Goal: Task Accomplishment & Management: Use online tool/utility

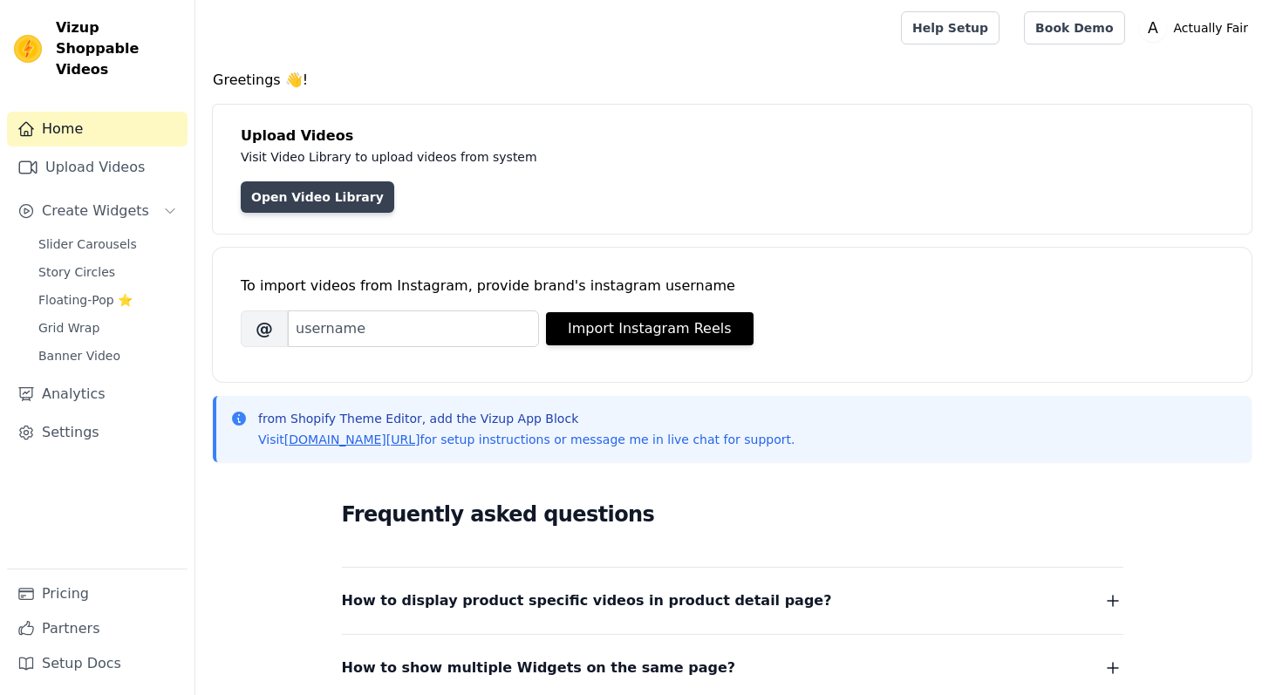
click at [359, 202] on link "Open Video Library" at bounding box center [317, 196] width 153 height 31
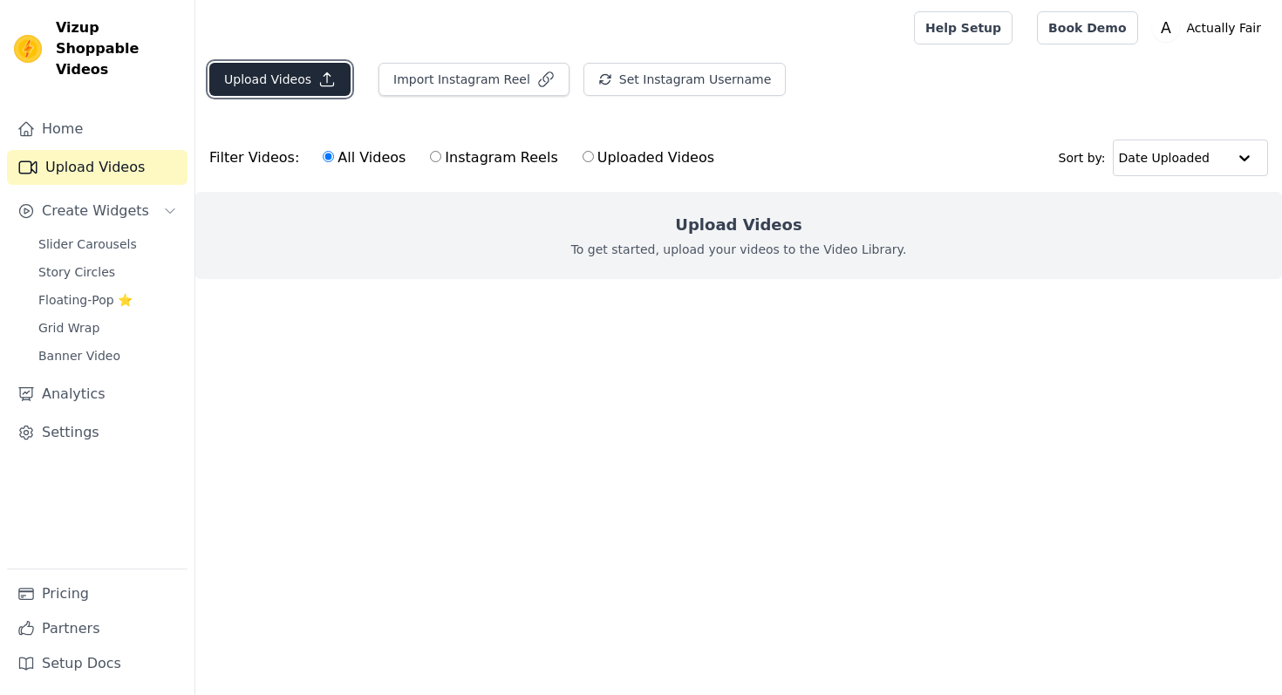
click at [296, 88] on button "Upload Videos" at bounding box center [279, 79] width 141 height 33
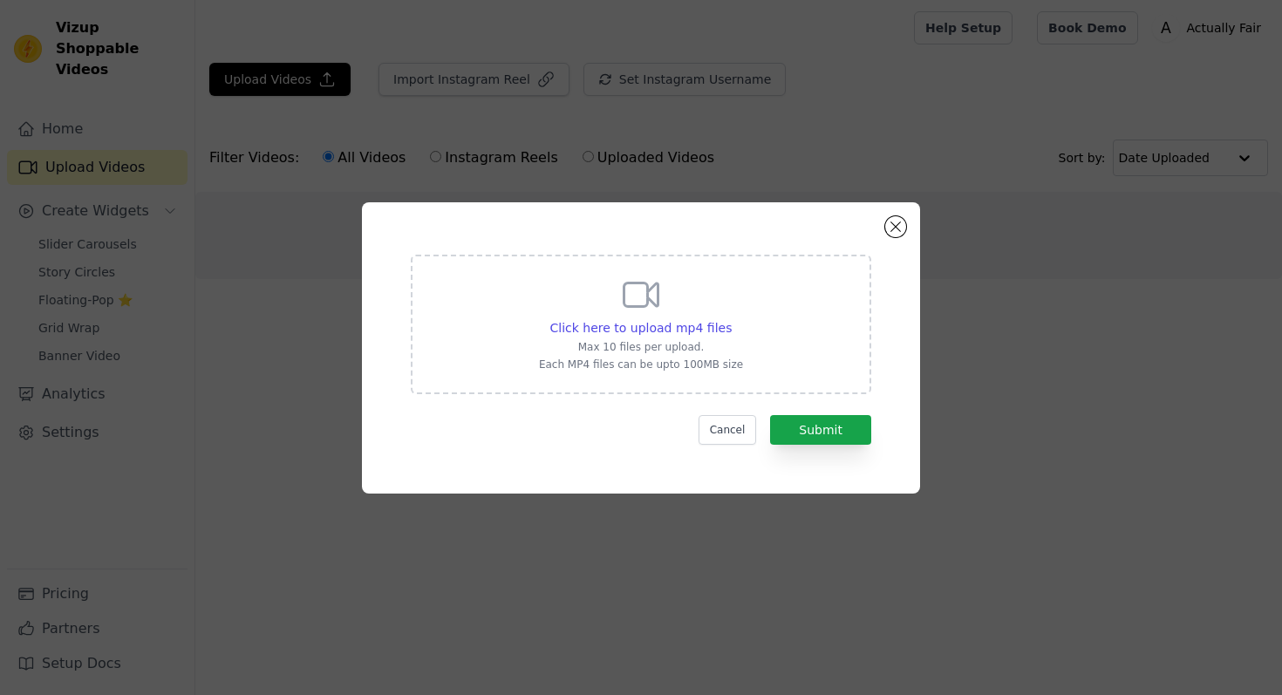
click at [729, 303] on div "Click here to upload mp4 files Max 10 files per upload. Each MP4 files can be u…" at bounding box center [641, 323] width 204 height 98
click at [731, 318] on input "Click here to upload mp4 files Max 10 files per upload. Each MP4 files can be u…" at bounding box center [731, 318] width 1 height 1
type input "C:\fakepath\0b03f807e6bd13c1fc35197ad6294bbb_720w.mp4"
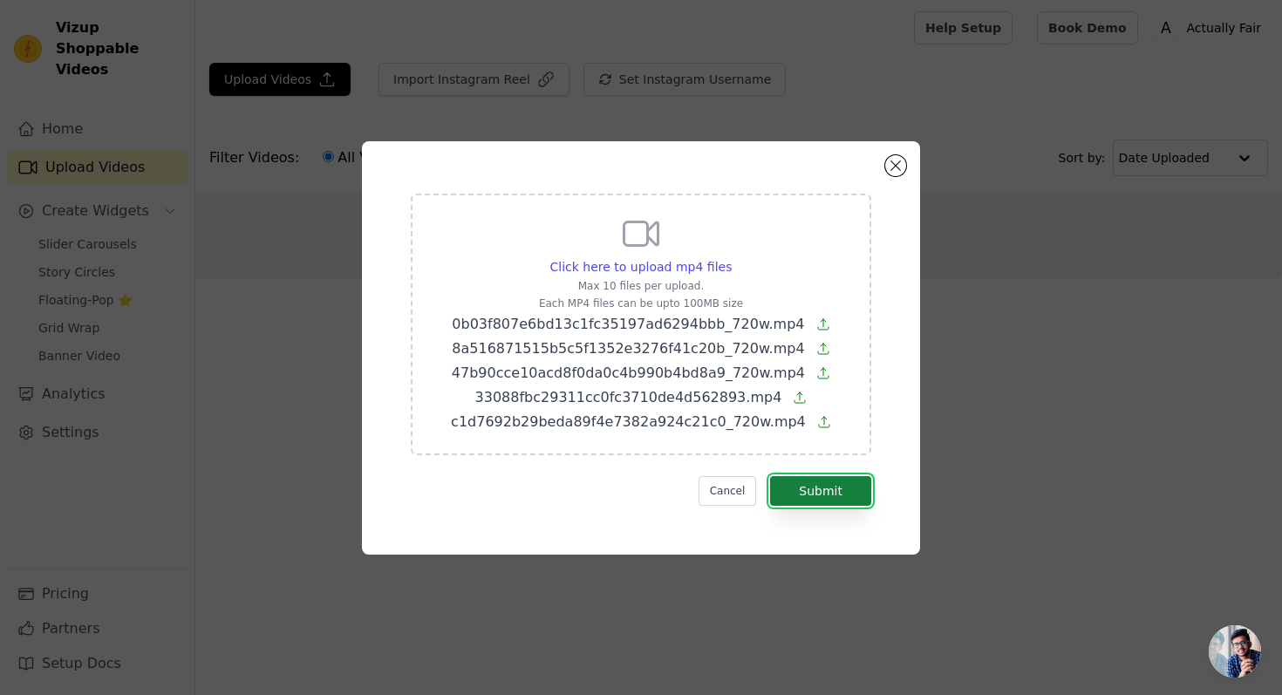
click at [815, 496] on button "Submit" at bounding box center [820, 491] width 101 height 30
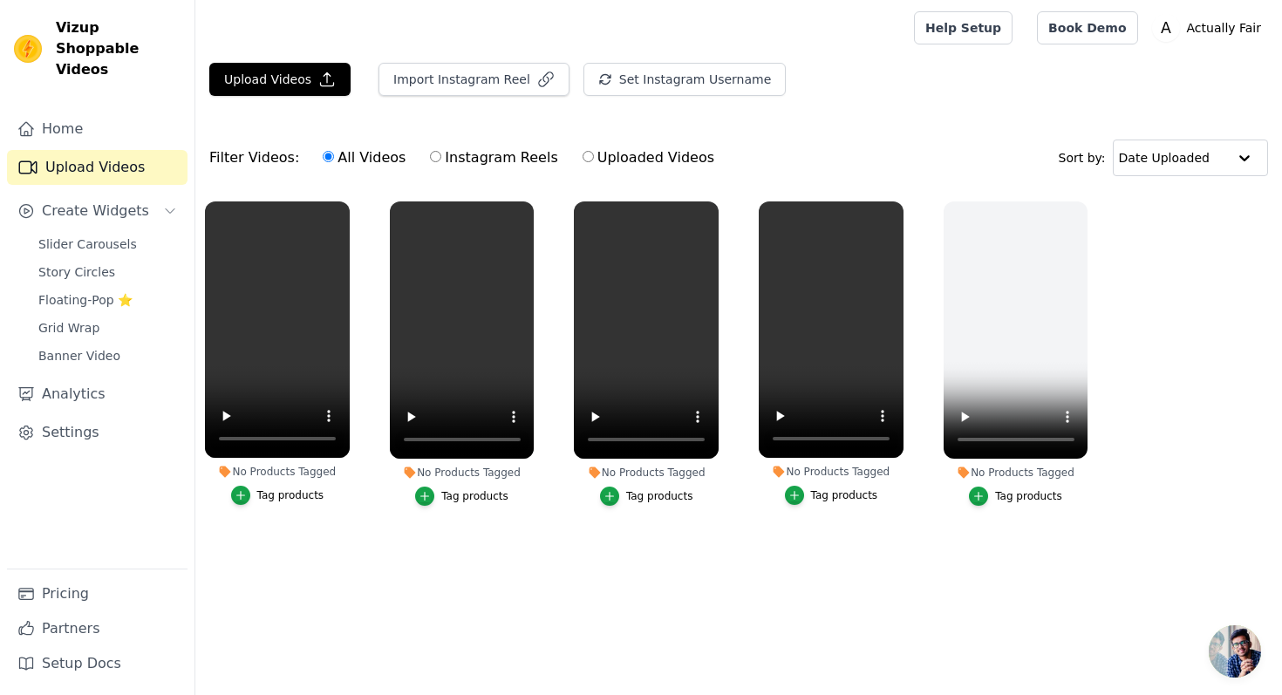
click at [1224, 329] on ul "No Products Tagged Tag products No Products Tagged Tag products No Products Tag…" at bounding box center [738, 371] width 1086 height 358
click at [326, 81] on icon "button" at bounding box center [326, 79] width 17 height 17
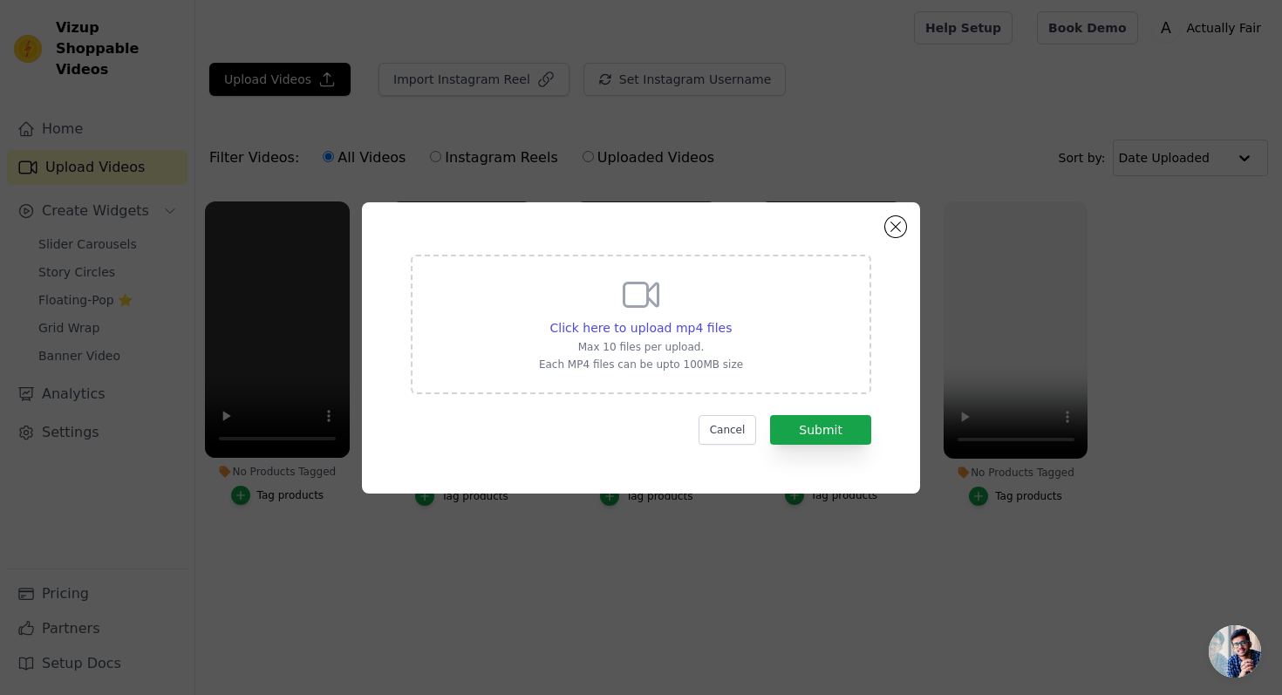
click at [542, 275] on div "Click here to upload mp4 files Max 10 files per upload. Each MP4 files can be u…" at bounding box center [641, 323] width 204 height 98
click at [731, 318] on input "Click here to upload mp4 files Max 10 files per upload. Each MP4 files can be u…" at bounding box center [731, 318] width 1 height 1
type input "C:\fakepath\c5337c41c545a7b5c746b75585c16591_720w.mp4"
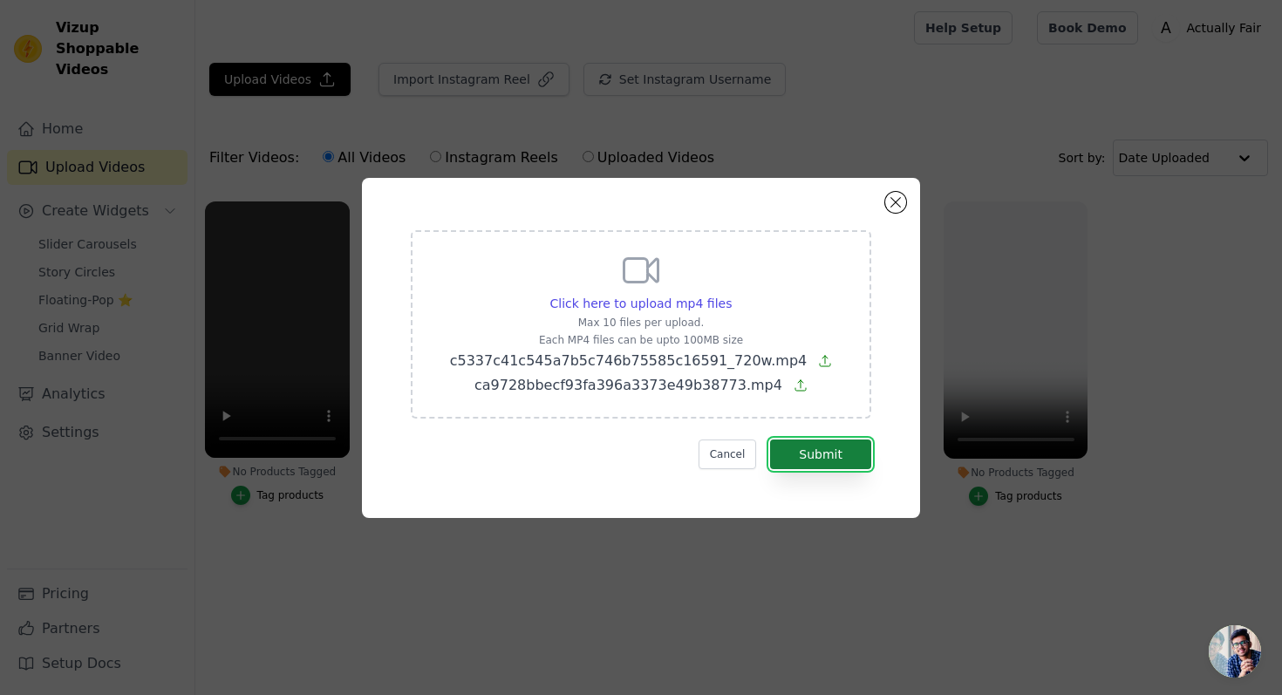
click at [838, 446] on button "Submit" at bounding box center [820, 454] width 101 height 30
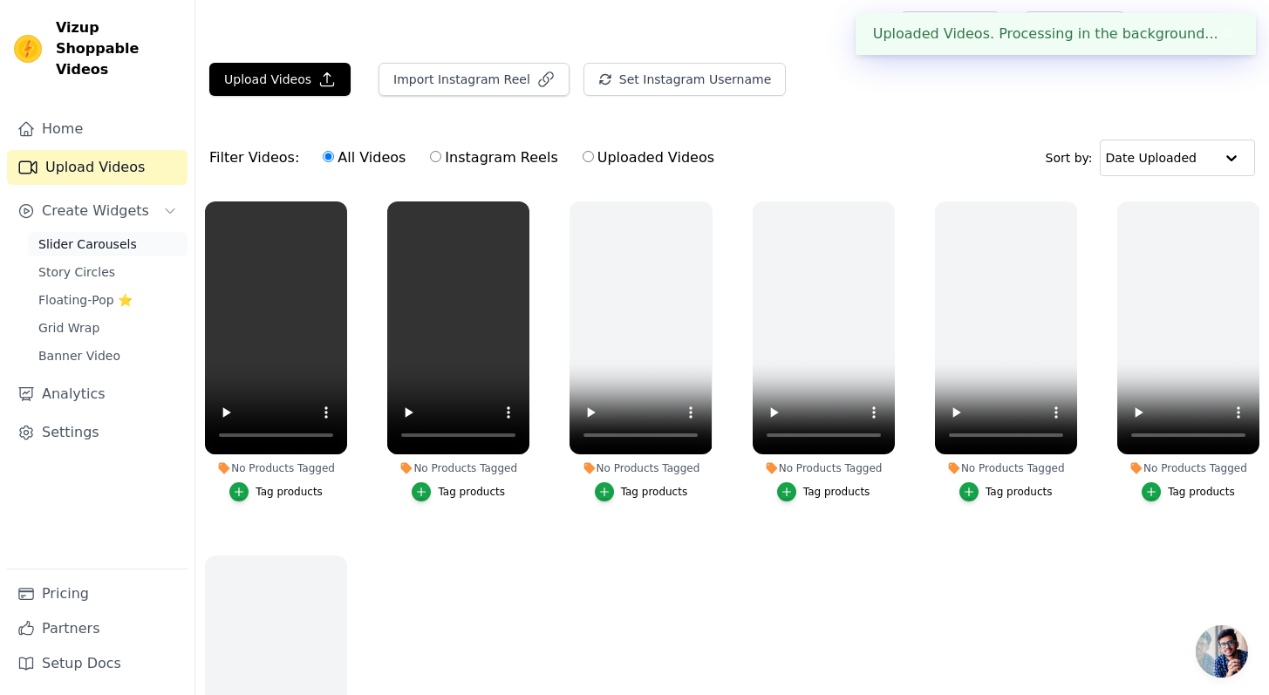
click at [118, 235] on span "Slider Carousels" at bounding box center [87, 243] width 99 height 17
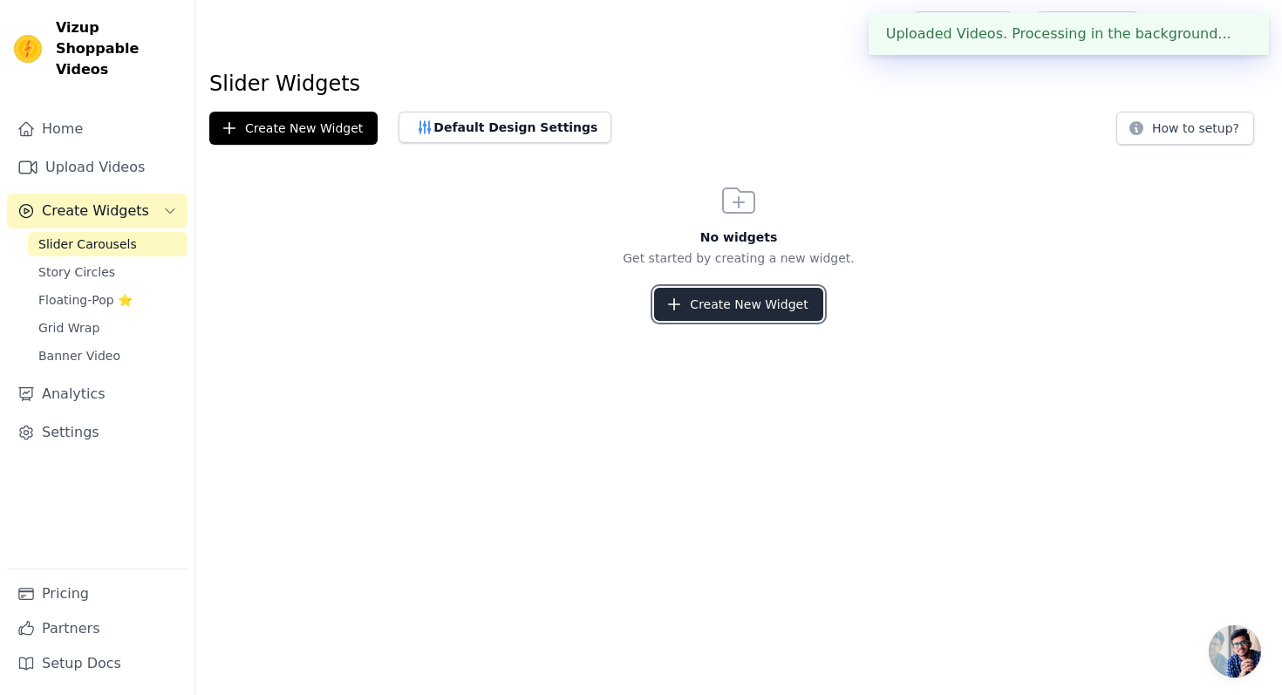
click at [718, 296] on button "Create New Widget" at bounding box center [738, 304] width 168 height 33
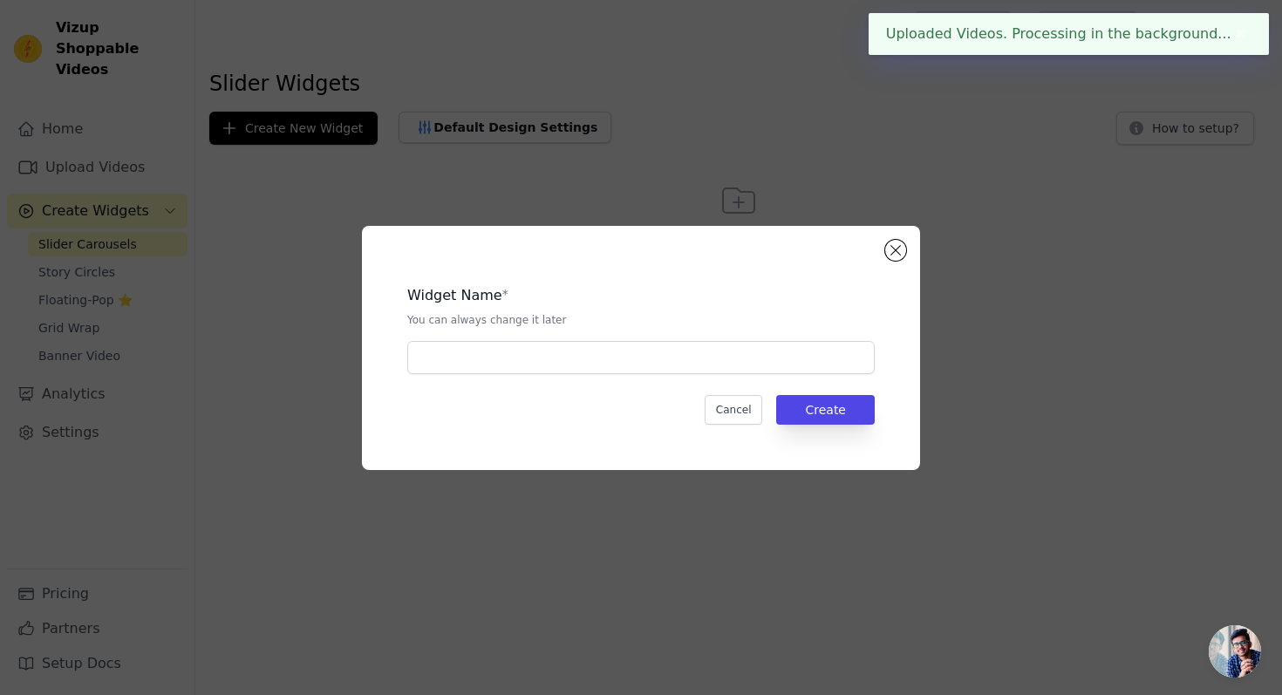
click at [534, 376] on div "Widget Name * You can always change it later Cancel Create" at bounding box center [641, 348] width 502 height 188
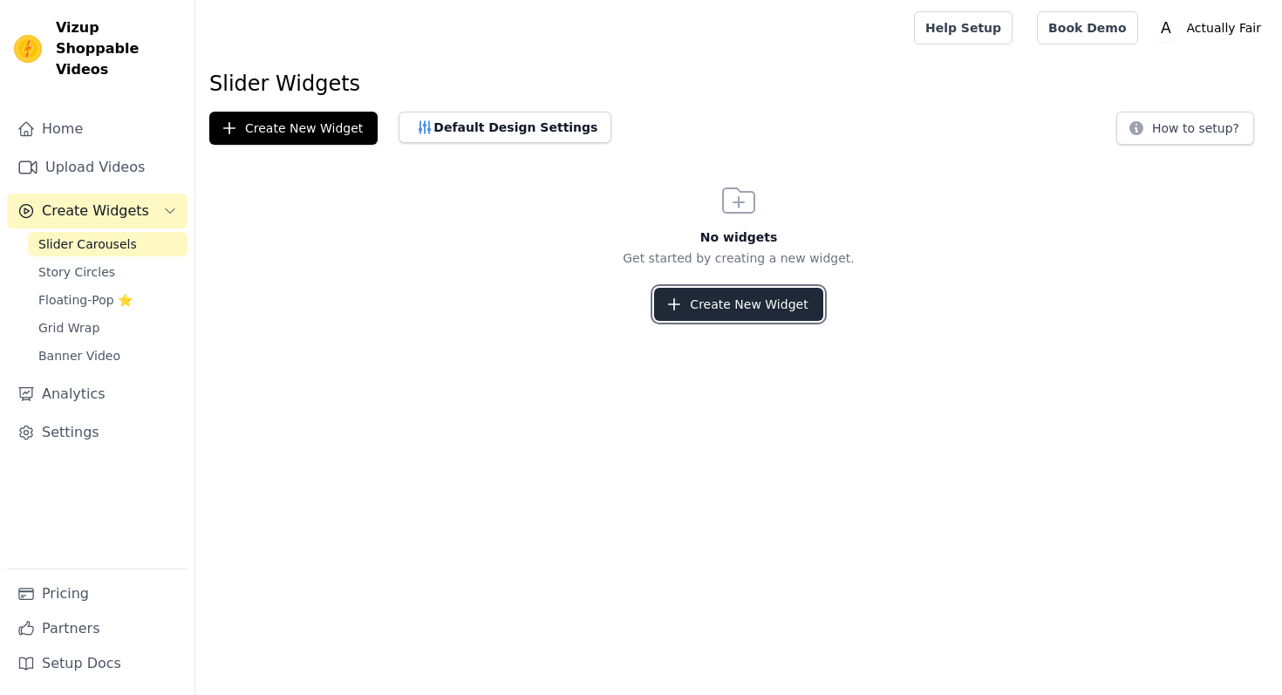
click at [726, 291] on button "Create New Widget" at bounding box center [738, 304] width 168 height 33
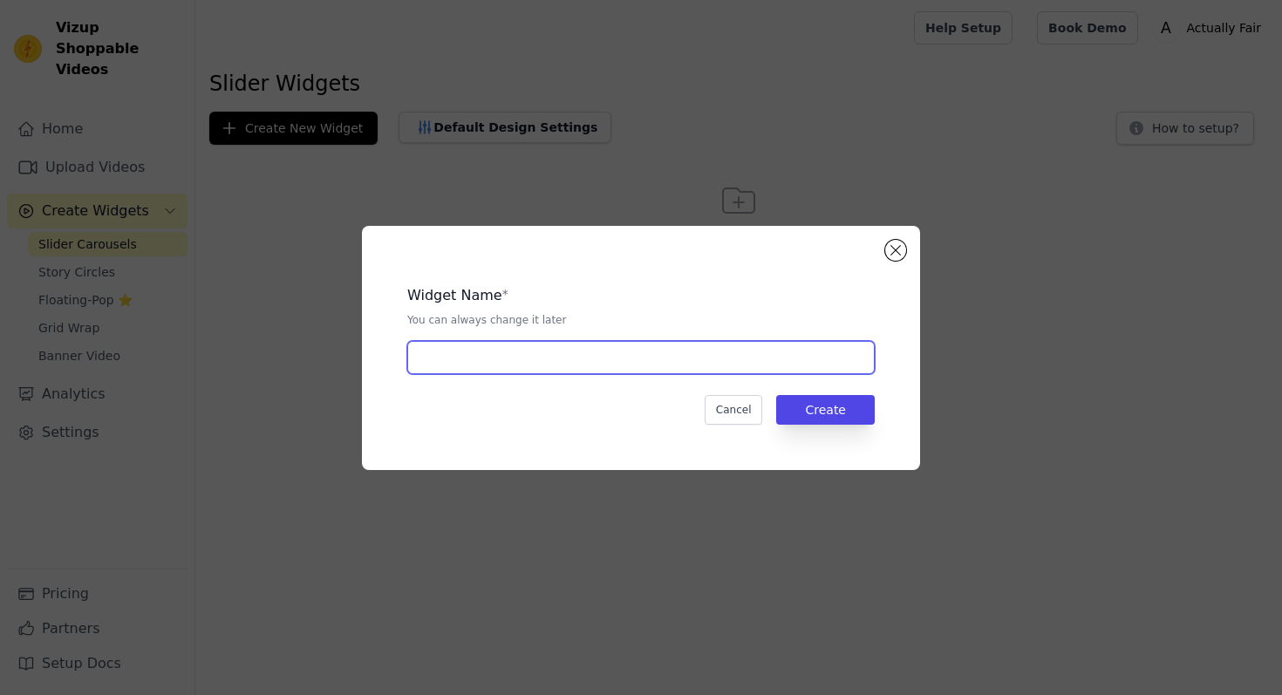
click at [610, 345] on input "text" at bounding box center [640, 357] width 467 height 33
type input "zeno"
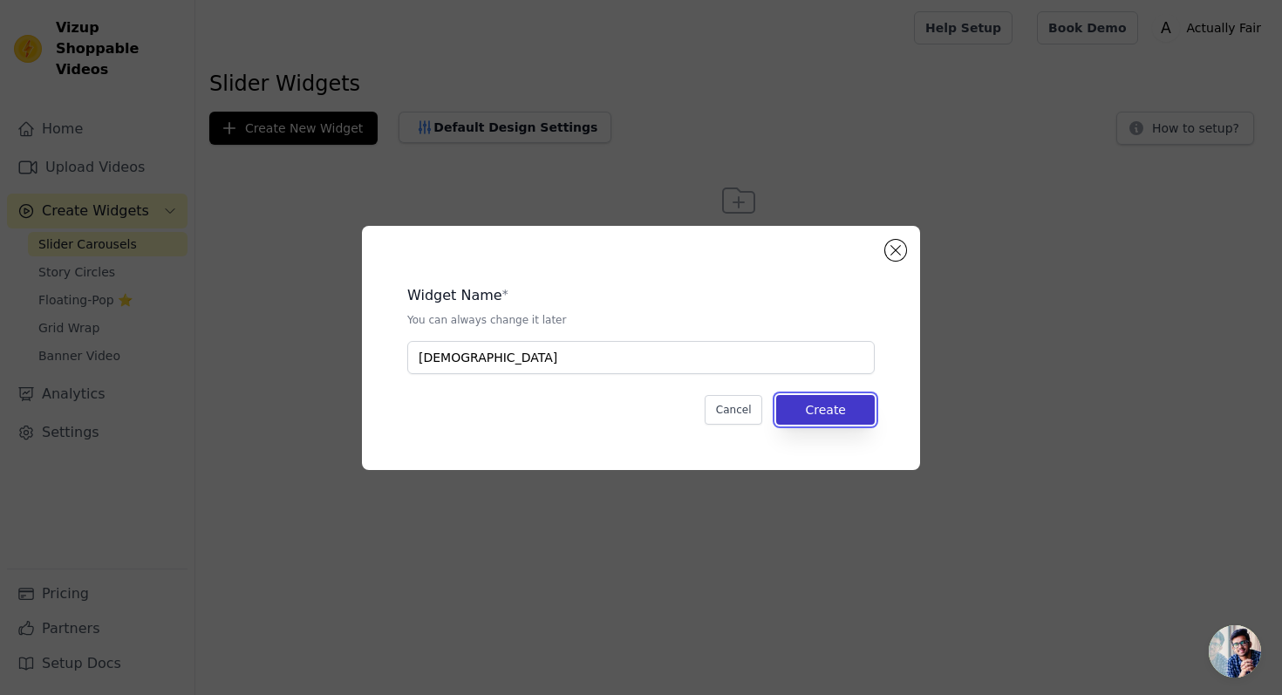
click at [839, 411] on button "Create" at bounding box center [825, 410] width 99 height 30
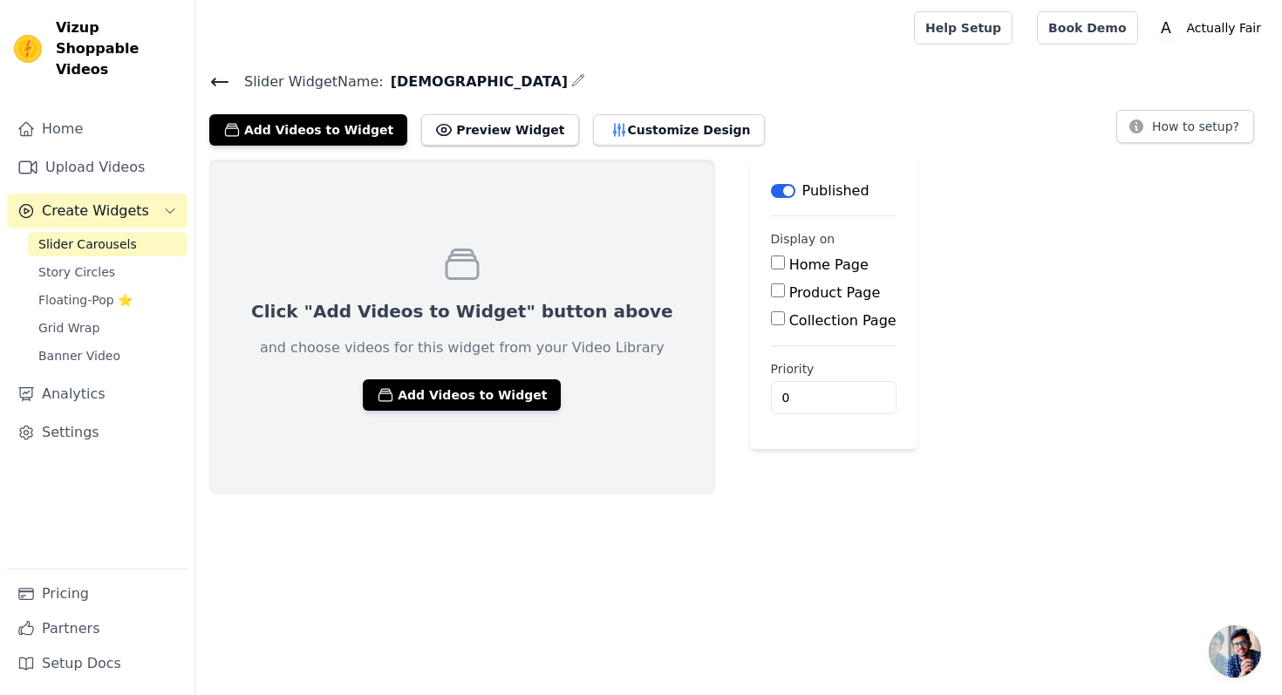
click at [771, 309] on div "Home Page Product Page Collection Page" at bounding box center [834, 293] width 126 height 77
click at [789, 314] on label "Collection Page" at bounding box center [842, 320] width 107 height 17
click at [771, 314] on input "Collection Page" at bounding box center [778, 318] width 14 height 14
checkbox input "true"
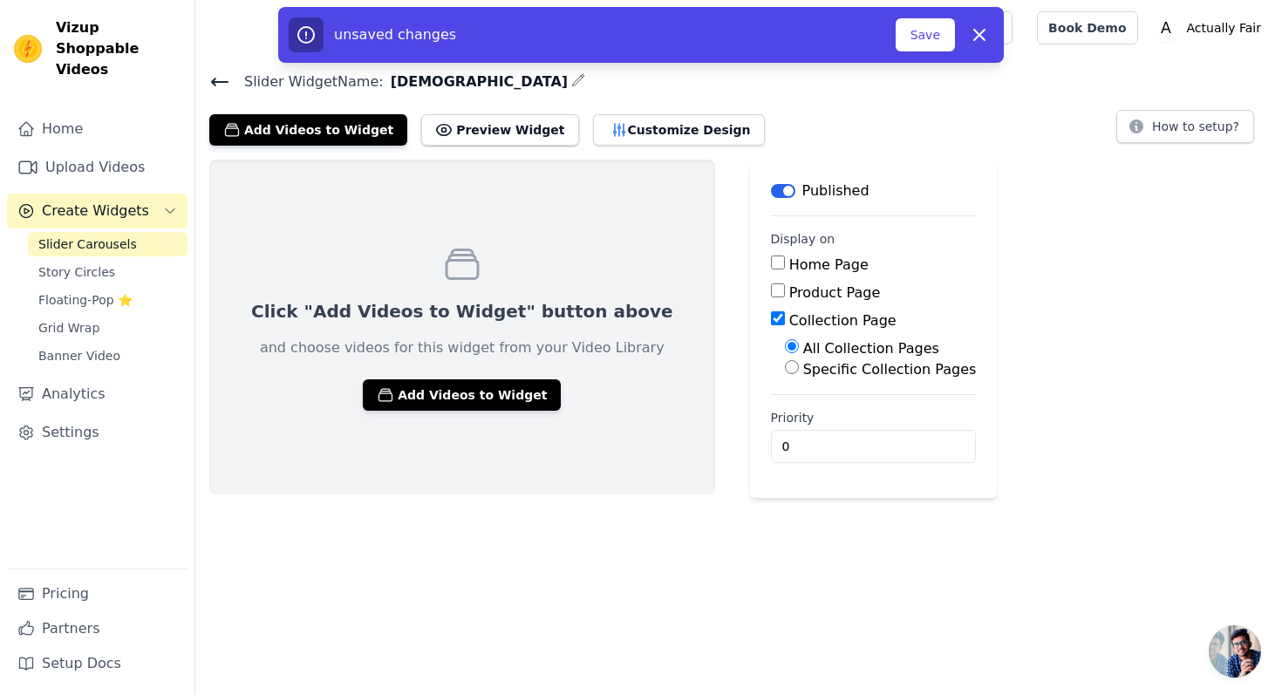
click at [803, 363] on label "Specific Collection Pages" at bounding box center [889, 369] width 173 height 17
click at [785, 363] on input "Specific Collection Pages" at bounding box center [792, 367] width 14 height 14
radio input "true"
click at [803, 347] on label "All Collection Pages" at bounding box center [871, 348] width 136 height 17
click at [785, 347] on input "All Collection Pages" at bounding box center [792, 346] width 14 height 14
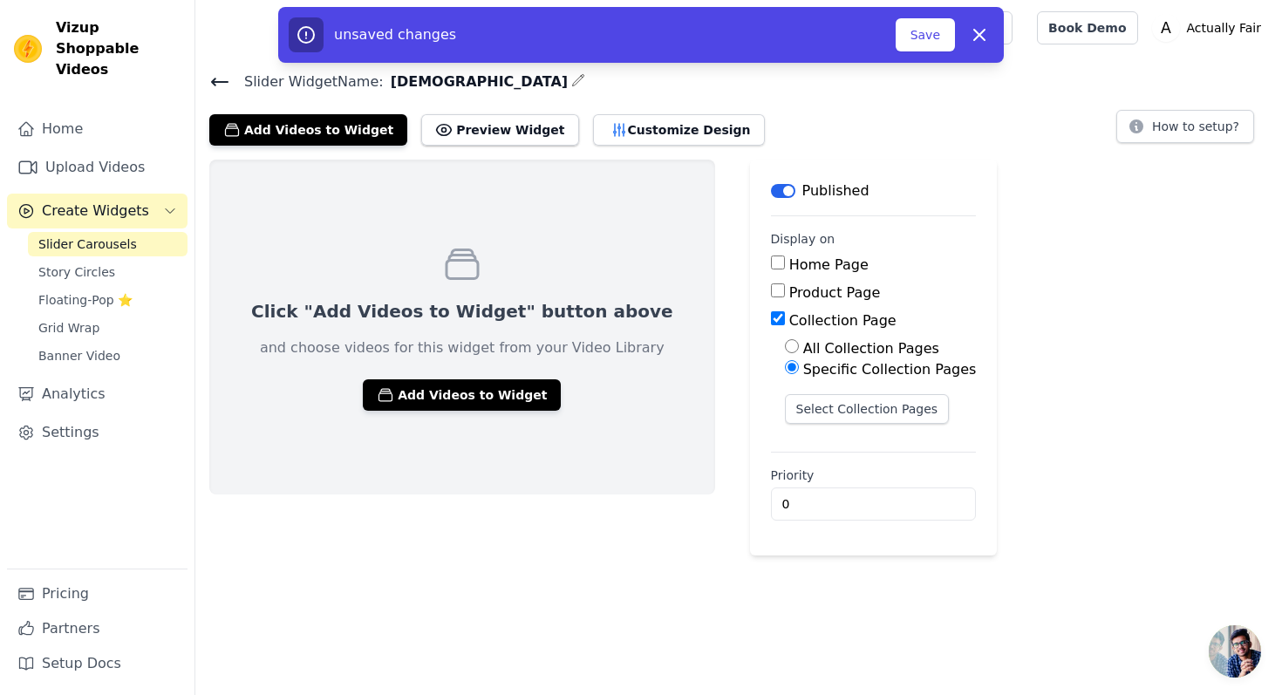
radio input "true"
click at [803, 364] on label "Specific Collection Pages" at bounding box center [889, 369] width 173 height 17
click at [785, 364] on input "Specific Collection Pages" at bounding box center [792, 367] width 14 height 14
radio input "true"
click at [785, 417] on button "Select Collection Pages" at bounding box center [867, 409] width 165 height 30
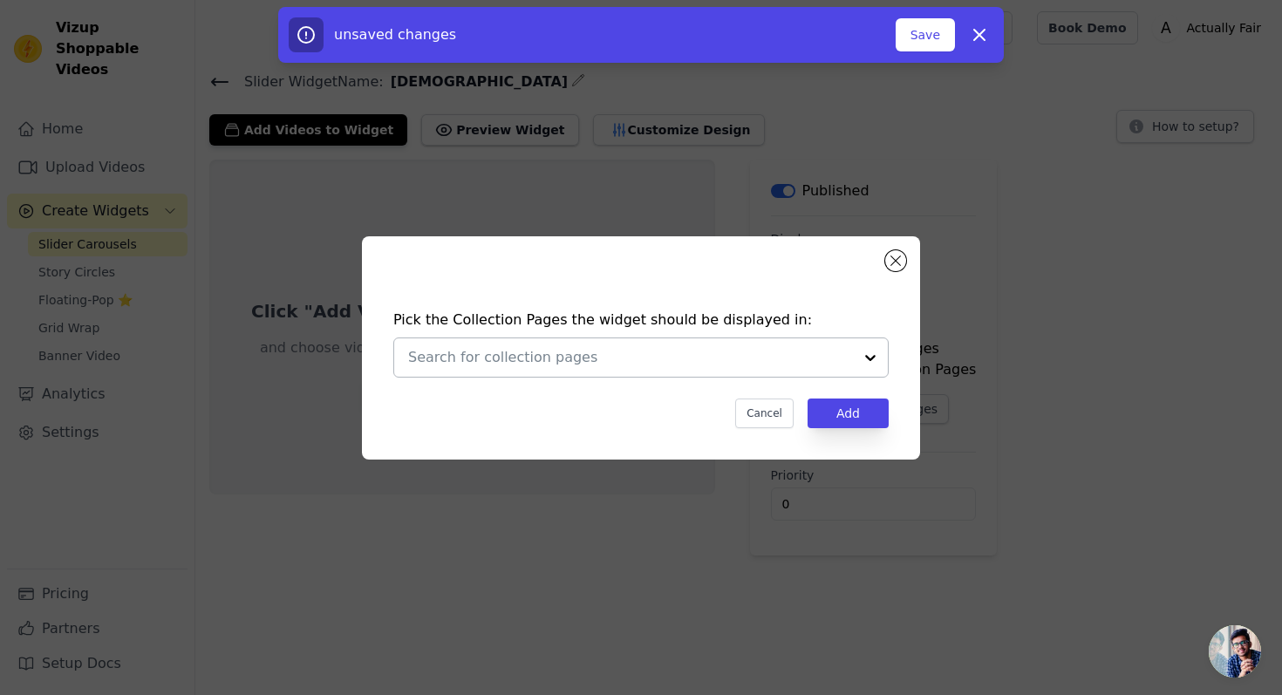
click at [719, 375] on div at bounding box center [630, 357] width 445 height 38
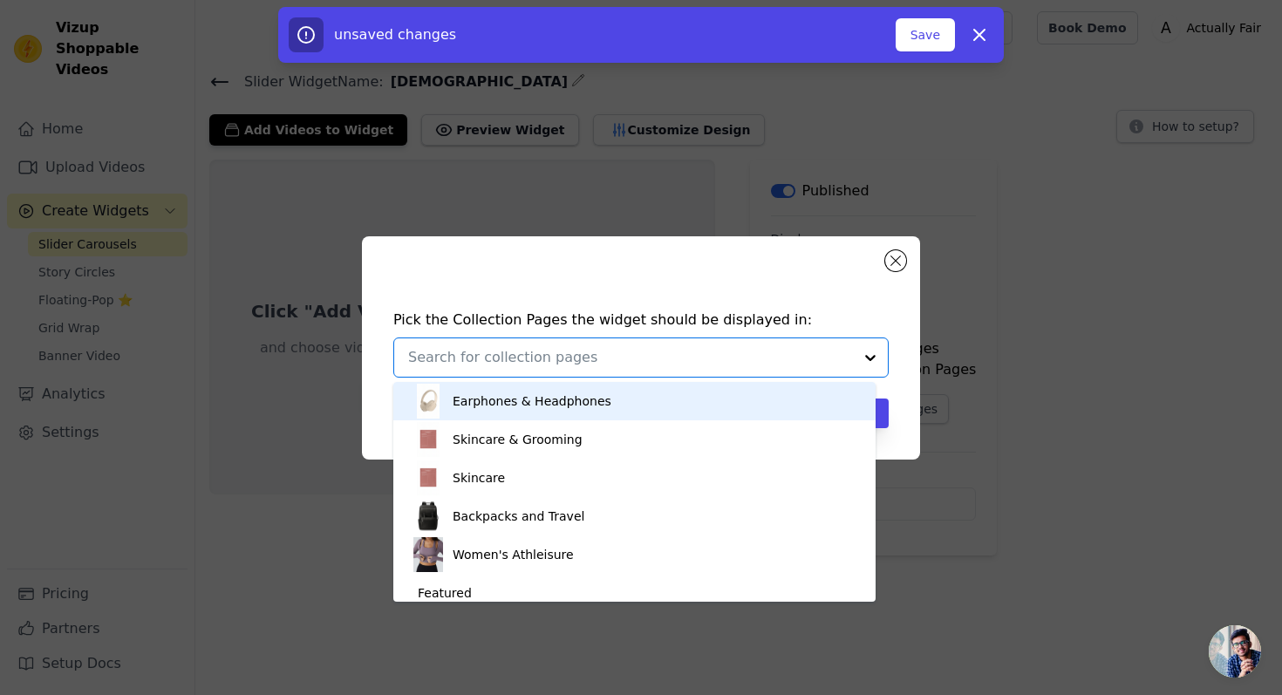
click at [868, 313] on h4 "Pick the Collection Pages the widget should be displayed in:" at bounding box center [640, 320] width 495 height 21
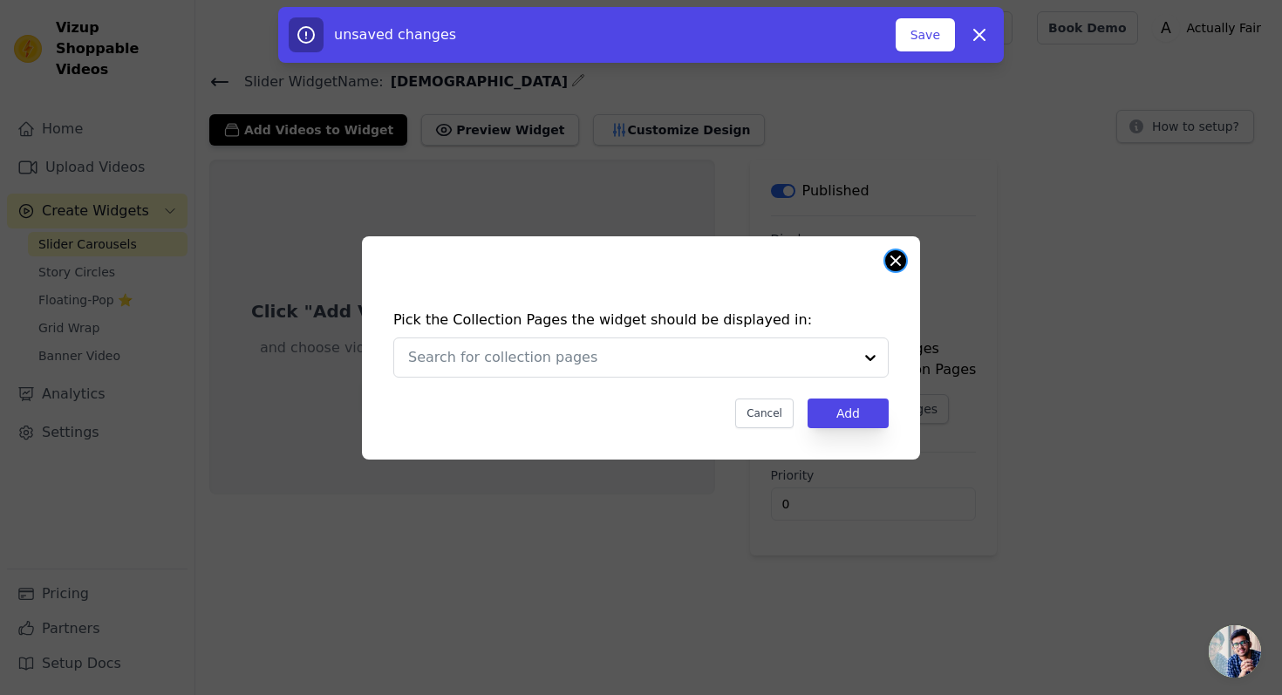
click at [891, 252] on button "Close modal" at bounding box center [895, 260] width 21 height 21
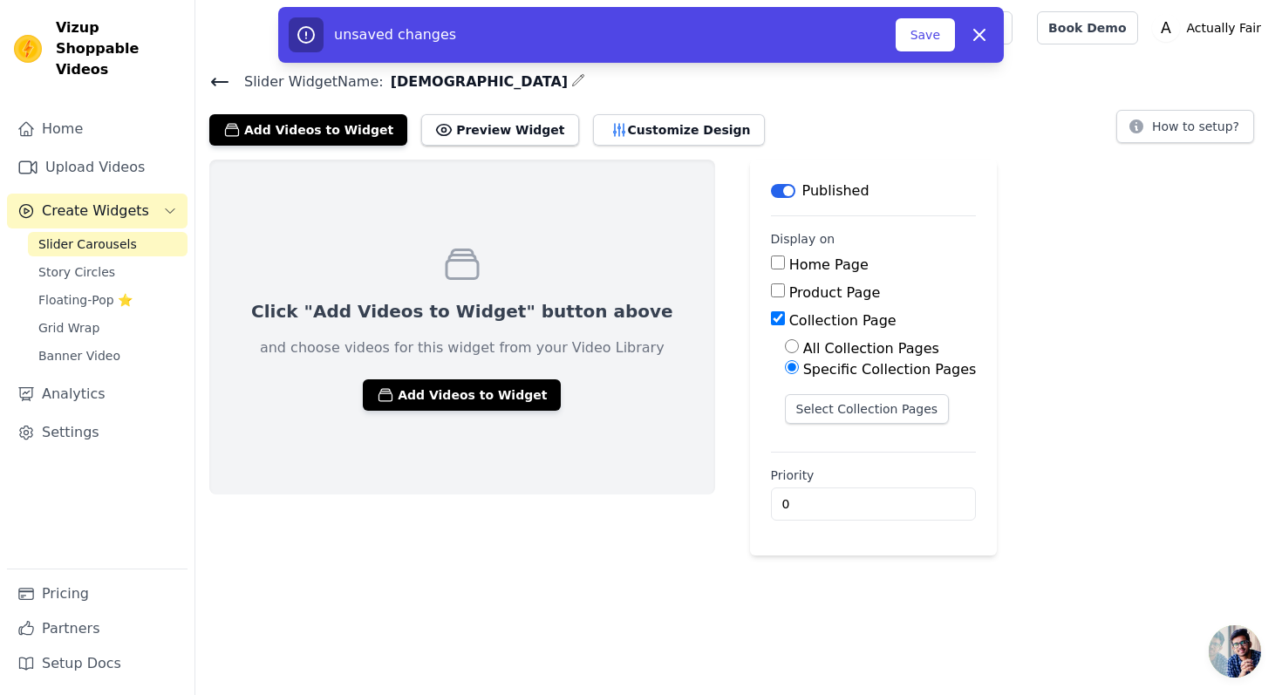
click at [799, 270] on label "Home Page" at bounding box center [828, 264] width 79 height 17
click at [785, 269] on input "Home Page" at bounding box center [778, 262] width 14 height 14
checkbox input "true"
click at [789, 321] on label "Collection Page" at bounding box center [842, 320] width 107 height 17
click at [785, 321] on input "Collection Page" at bounding box center [778, 318] width 14 height 14
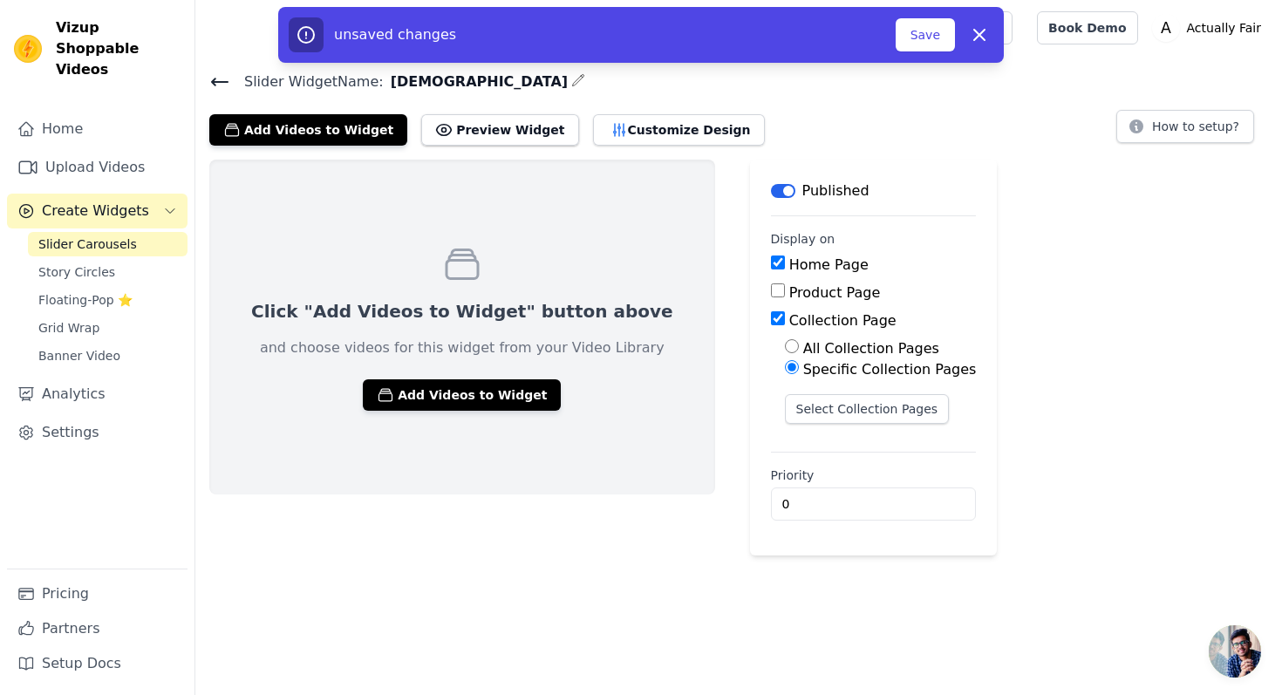
checkbox input "false"
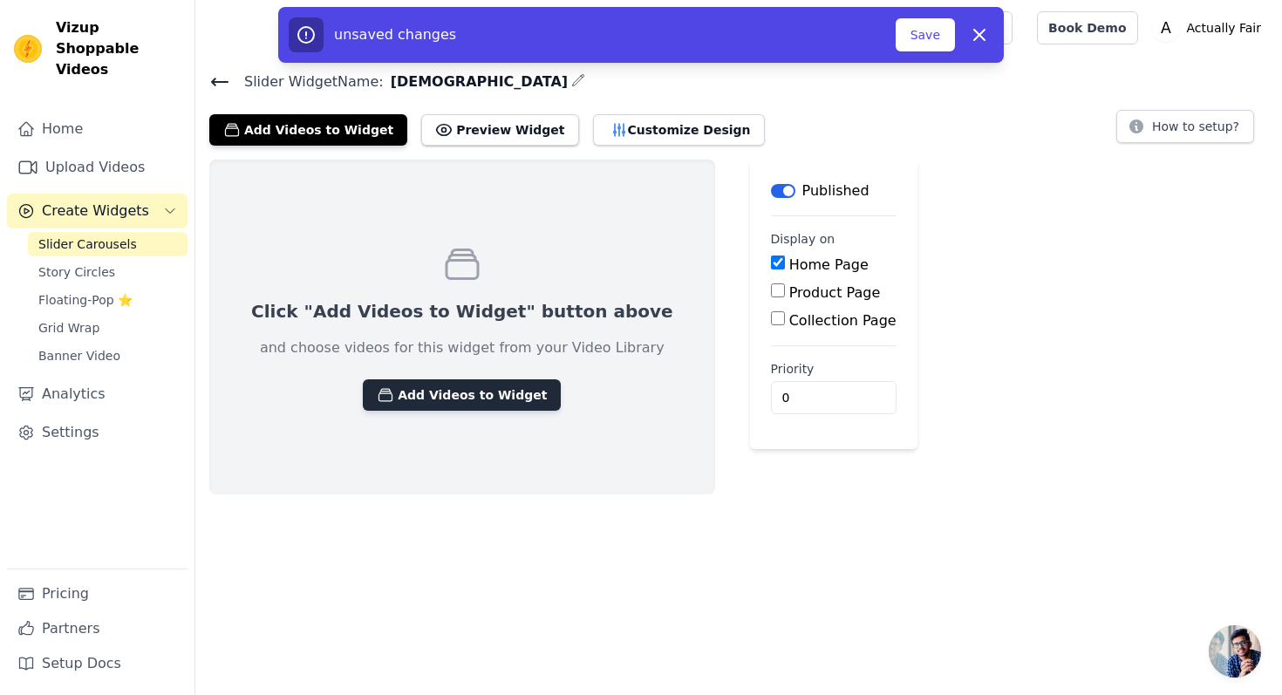
click at [493, 395] on button "Add Videos to Widget" at bounding box center [462, 394] width 198 height 31
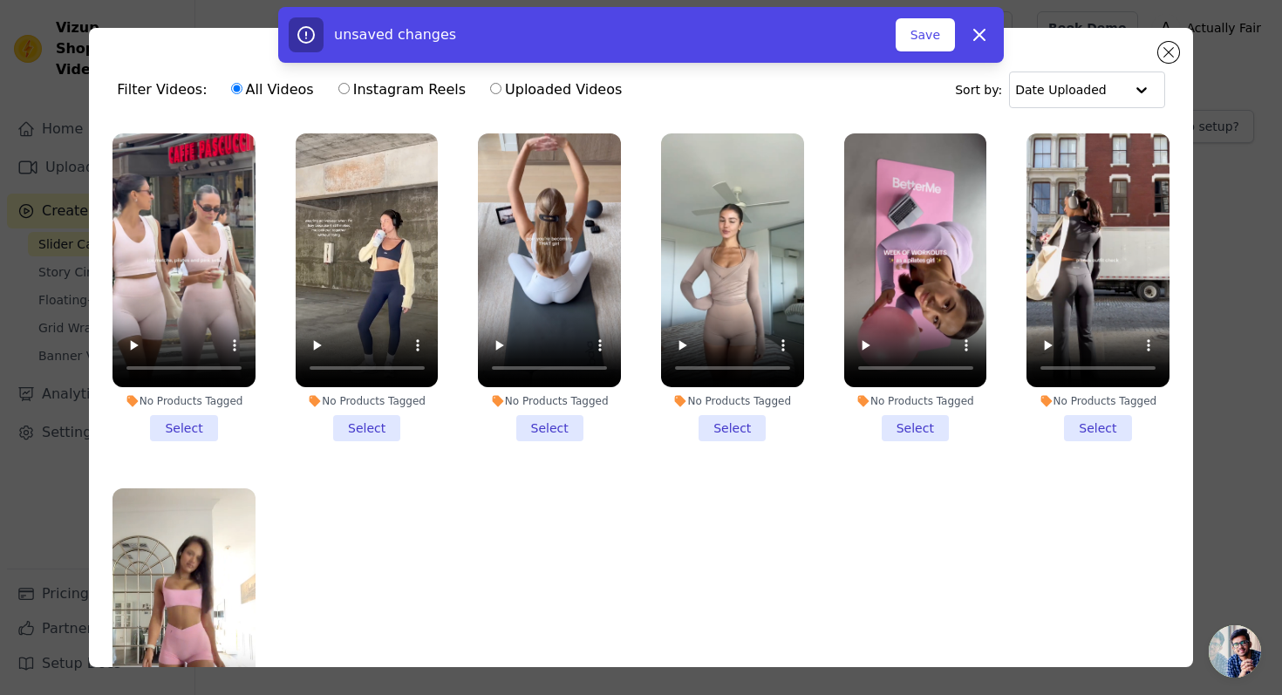
click at [187, 420] on li "No Products Tagged Select" at bounding box center [183, 287] width 143 height 308
click at [0, 0] on input "No Products Tagged Select" at bounding box center [0, 0] width 0 height 0
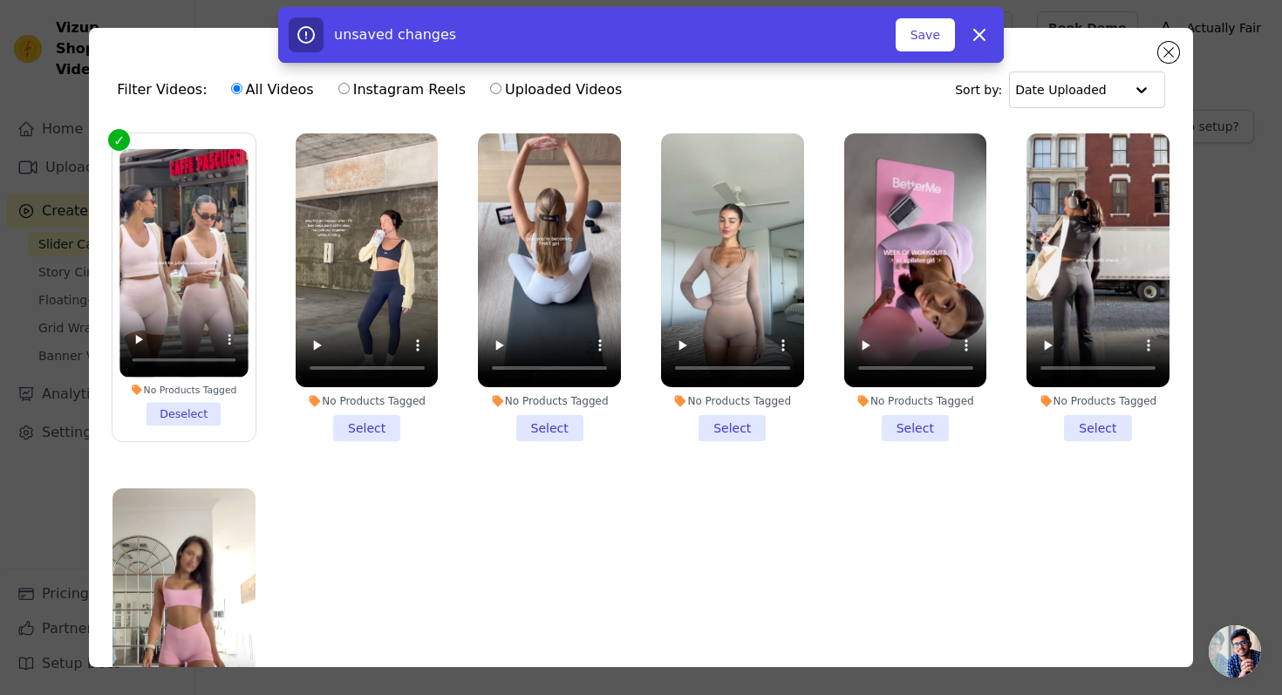
click at [337, 427] on li "No Products Tagged Select" at bounding box center [367, 287] width 143 height 308
click at [0, 0] on input "No Products Tagged Select" at bounding box center [0, 0] width 0 height 0
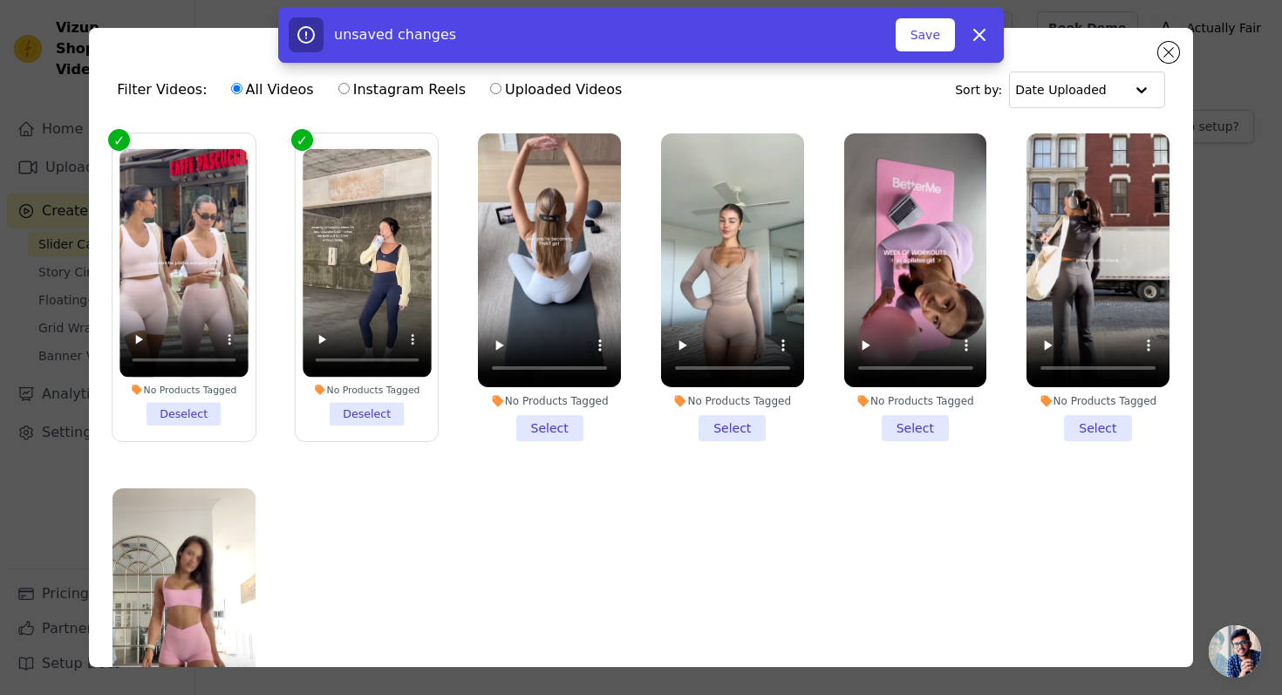
click at [525, 413] on li "No Products Tagged Select" at bounding box center [549, 287] width 143 height 308
click at [0, 0] on input "No Products Tagged Select" at bounding box center [0, 0] width 0 height 0
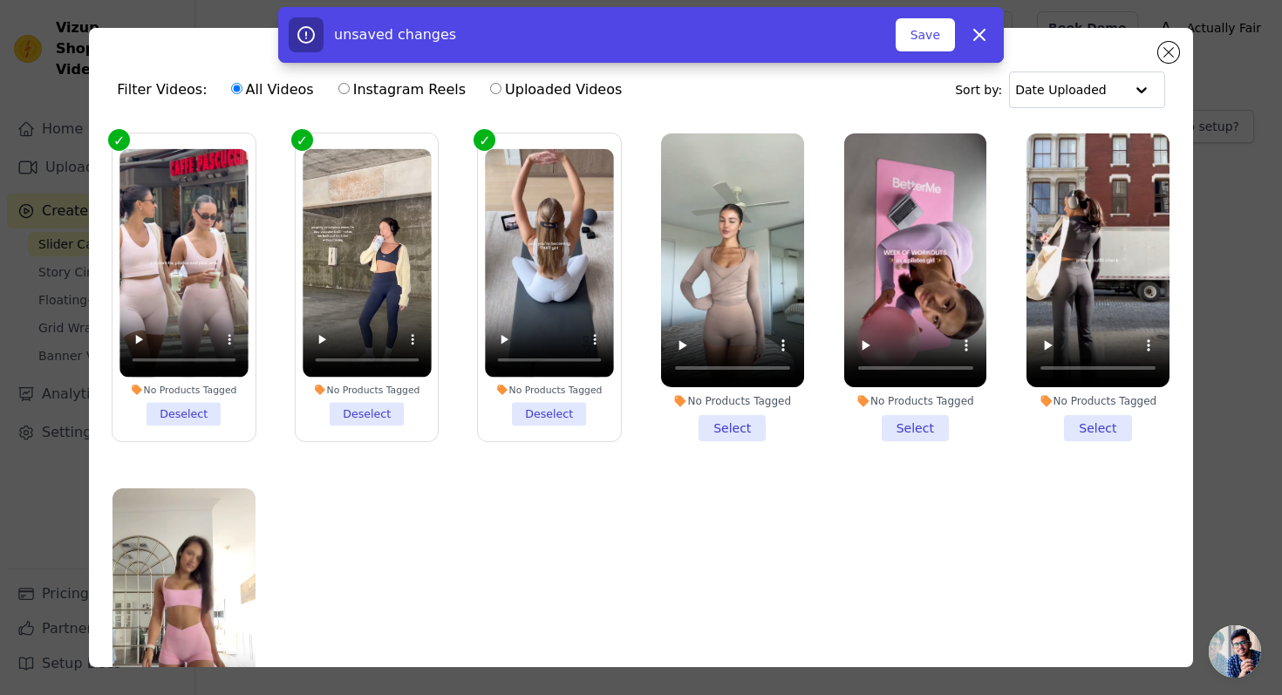
click at [690, 414] on li "No Products Tagged Select" at bounding box center [732, 287] width 143 height 308
click at [0, 0] on input "No Products Tagged Select" at bounding box center [0, 0] width 0 height 0
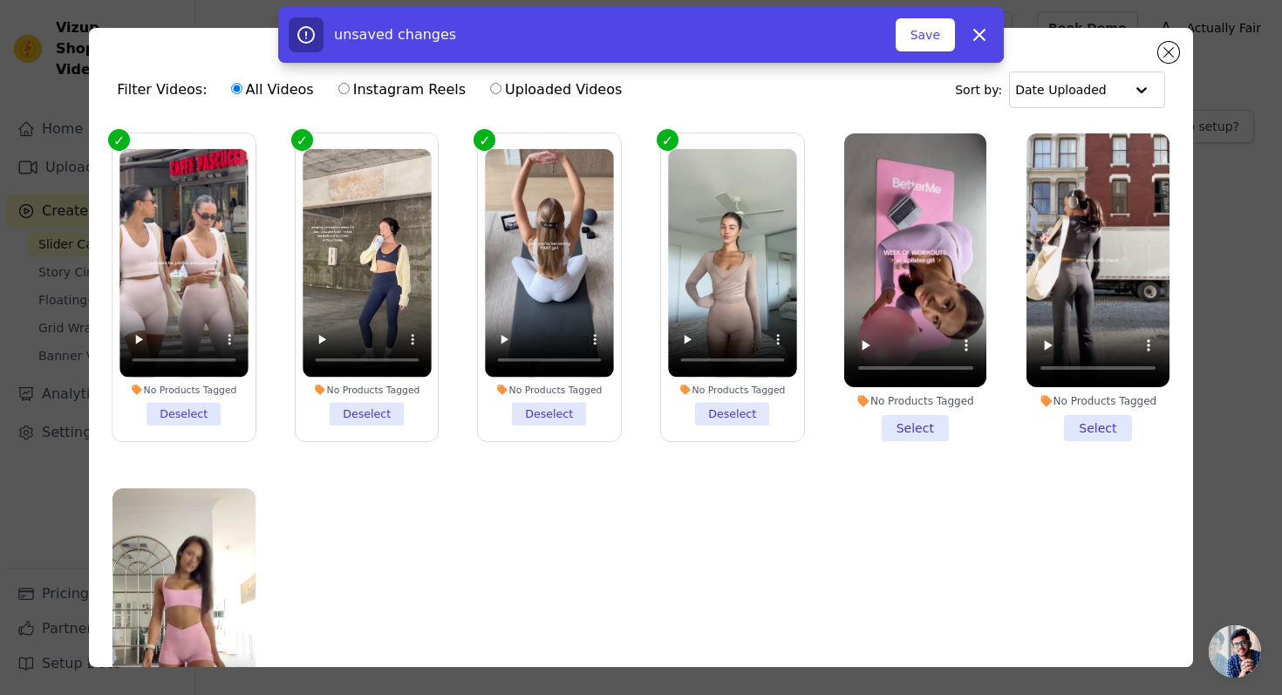
click at [941, 415] on li "No Products Tagged Select" at bounding box center [915, 287] width 143 height 308
click at [0, 0] on input "No Products Tagged Select" at bounding box center [0, 0] width 0 height 0
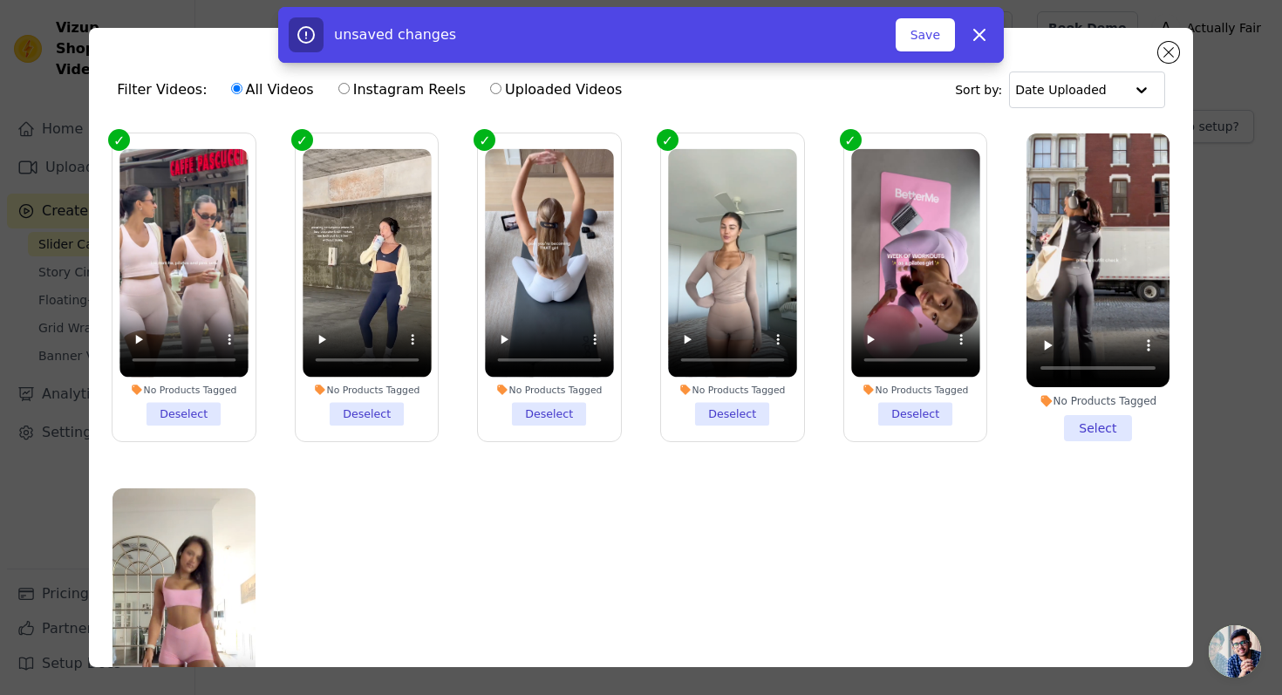
click at [1082, 416] on li "No Products Tagged Select" at bounding box center [1097, 287] width 143 height 308
click at [0, 0] on input "No Products Tagged Select" at bounding box center [0, 0] width 0 height 0
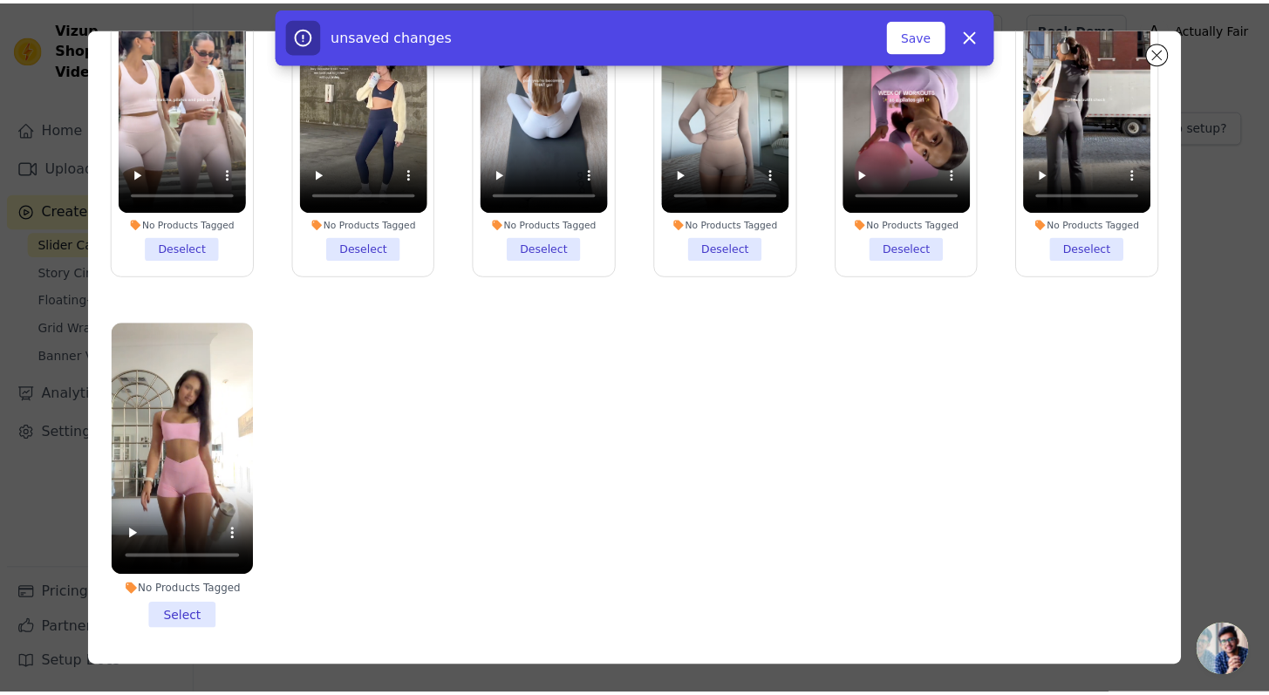
scroll to position [152, 0]
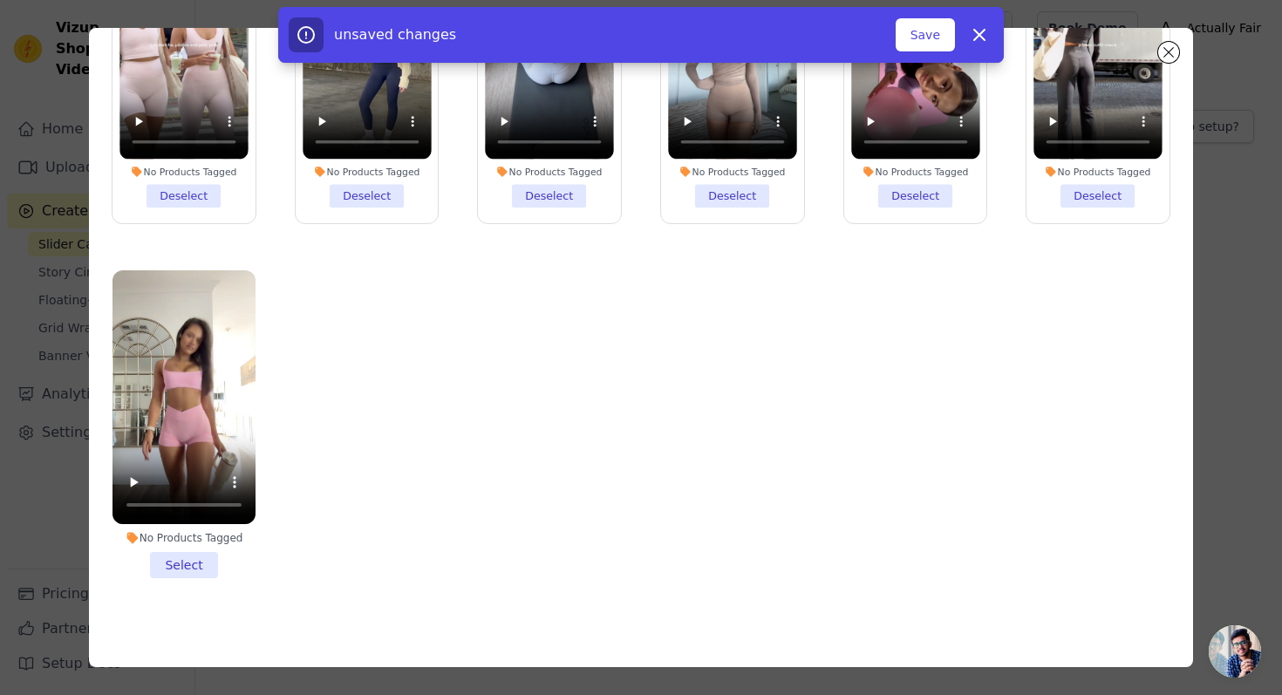
click at [201, 561] on li "No Products Tagged Select" at bounding box center [183, 424] width 143 height 308
click at [0, 0] on input "No Products Tagged Select" at bounding box center [0, 0] width 0 height 0
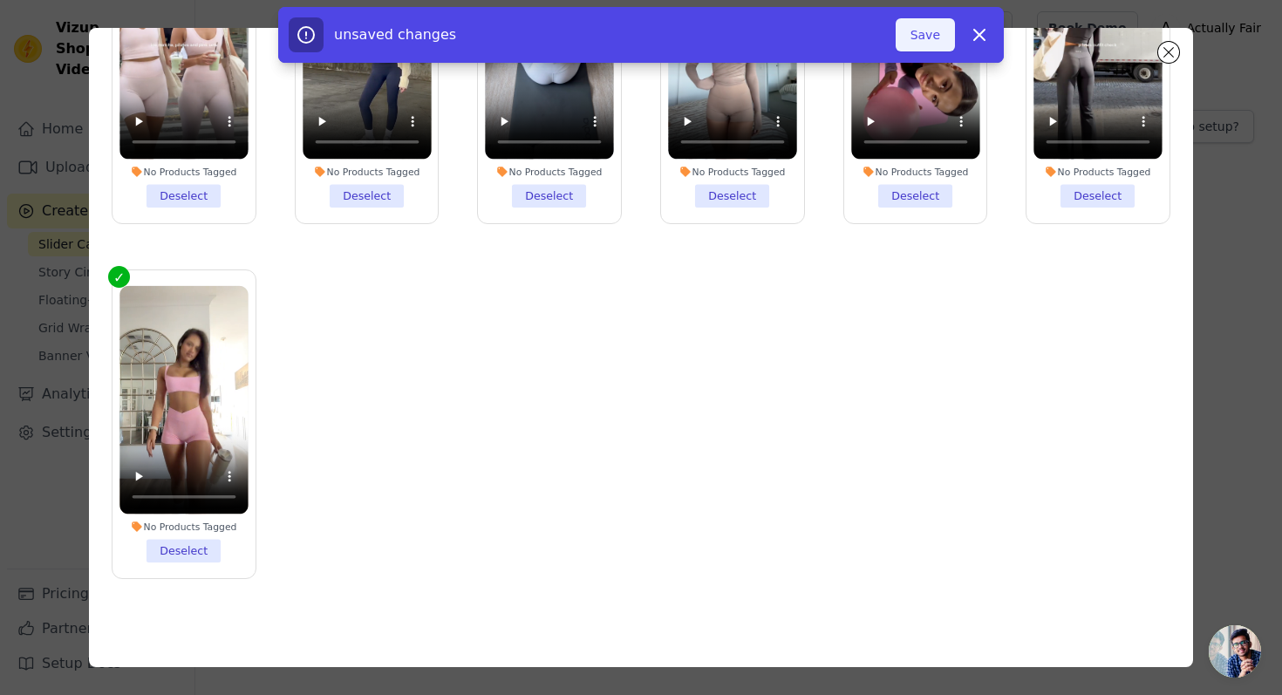
click at [955, 45] on div "unsaved changes Save Dismiss" at bounding box center [641, 34] width 704 height 35
click at [943, 40] on button "Save" at bounding box center [924, 34] width 59 height 33
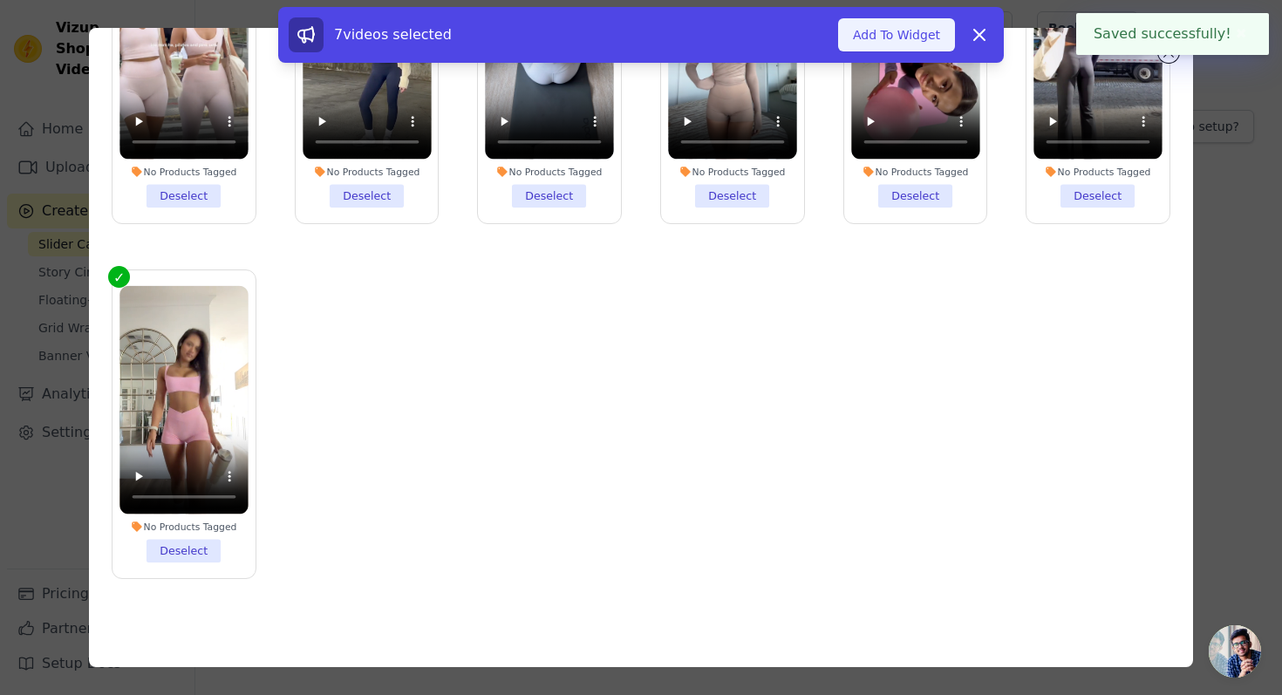
click at [927, 33] on button "Add To Widget" at bounding box center [896, 34] width 117 height 33
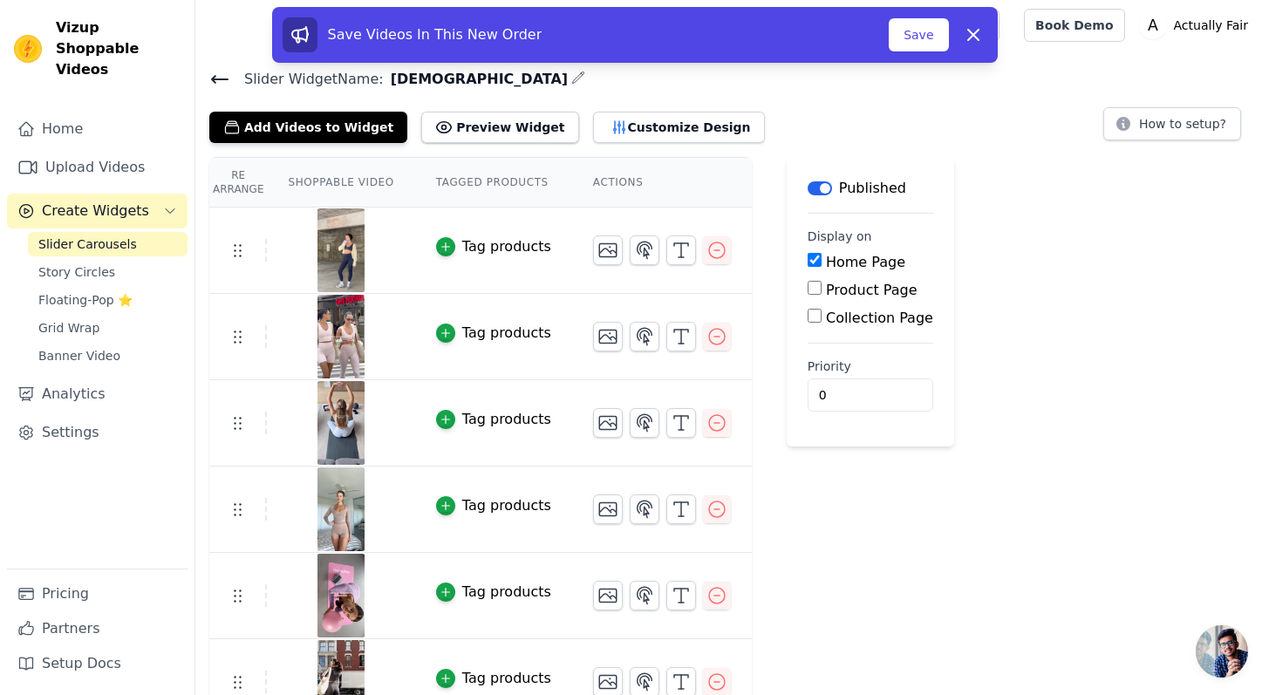
scroll to position [3, 0]
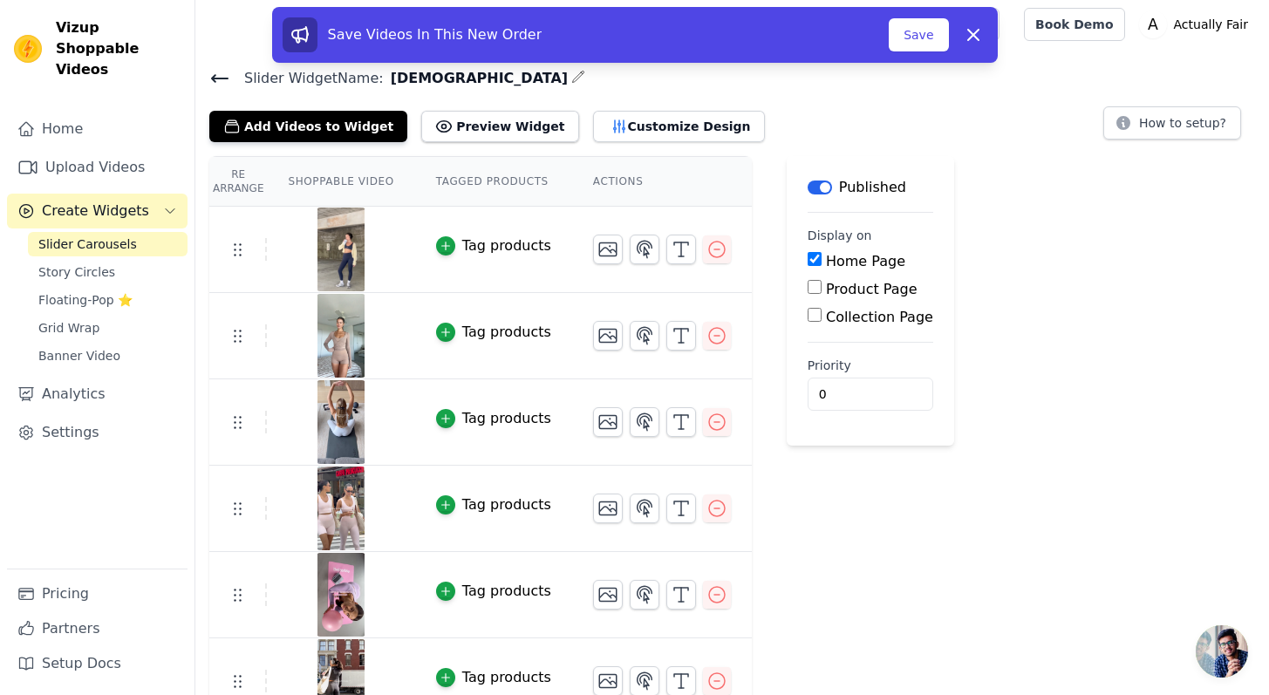
click at [214, 340] on tbody "Tag products Tag products Tag products Tag products Tag products Tag products T…" at bounding box center [480, 509] width 542 height 604
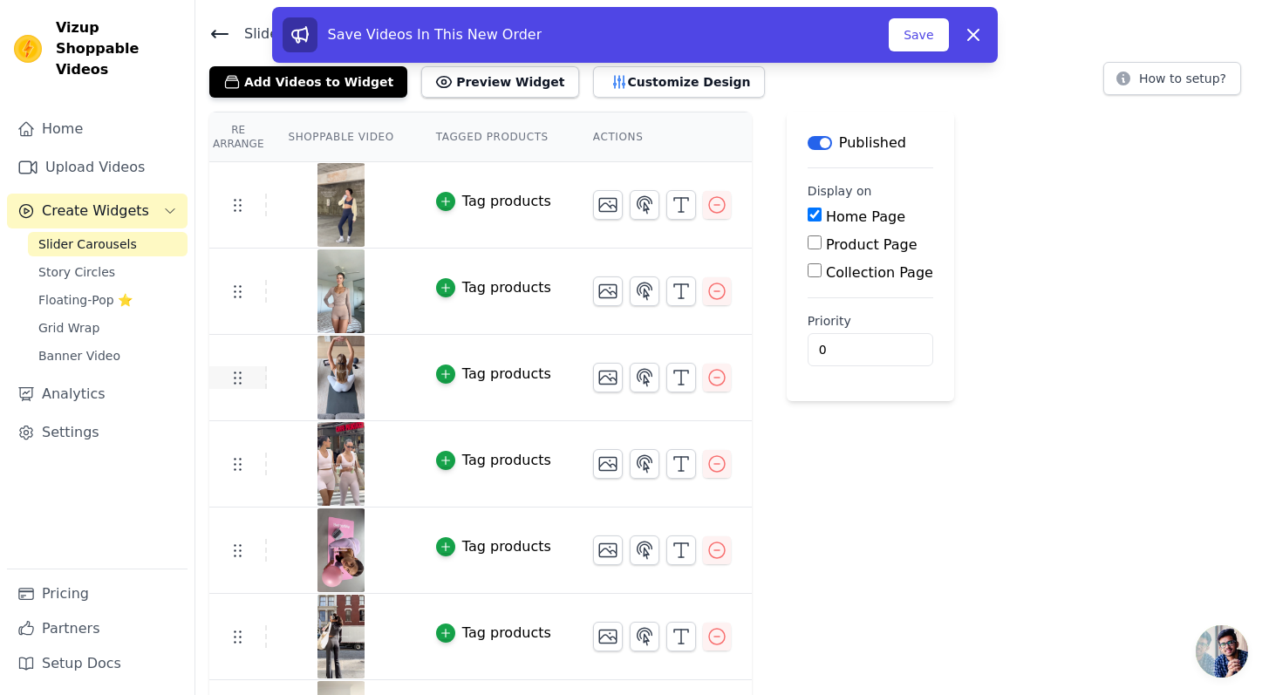
scroll to position [119, 0]
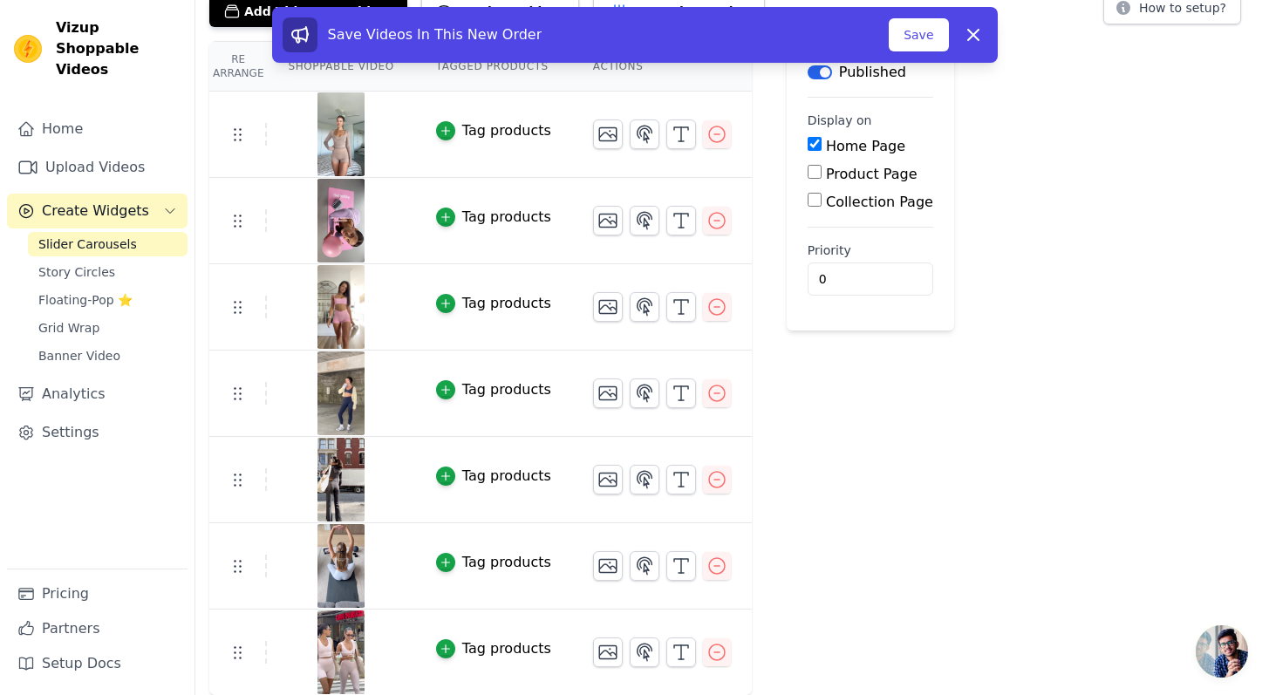
click at [231, 580] on tr "Tag products" at bounding box center [480, 566] width 542 height 86
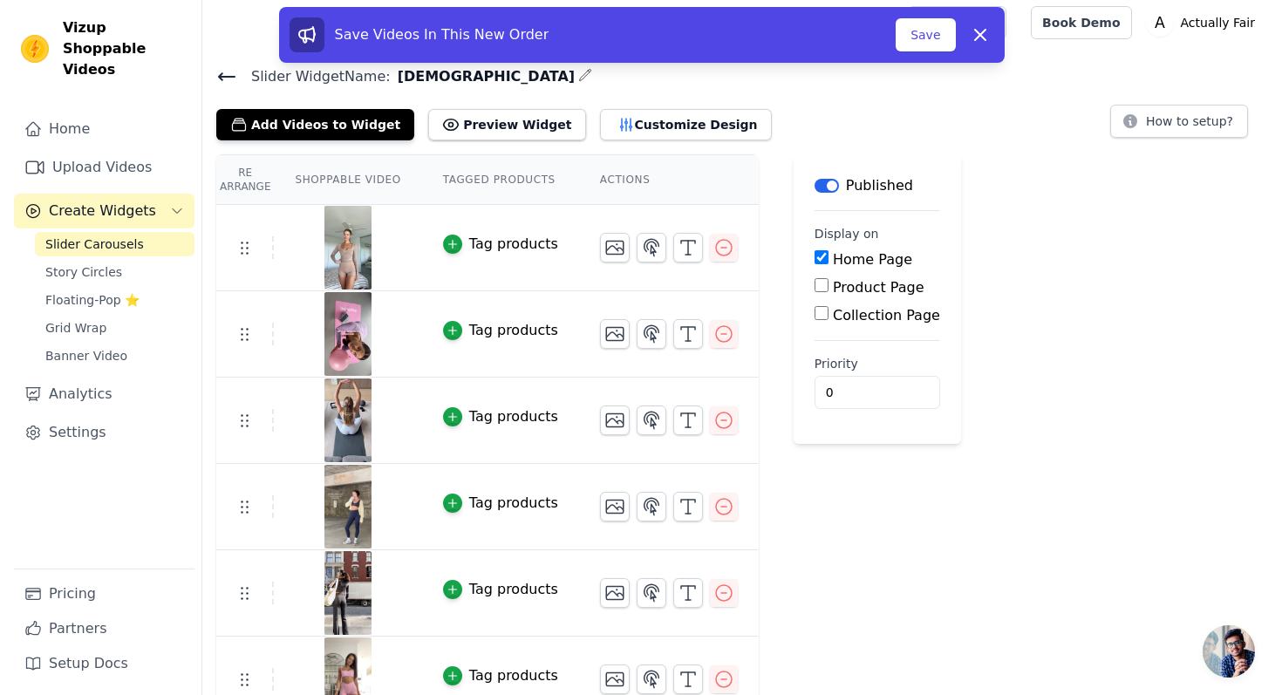
scroll to position [0, 0]
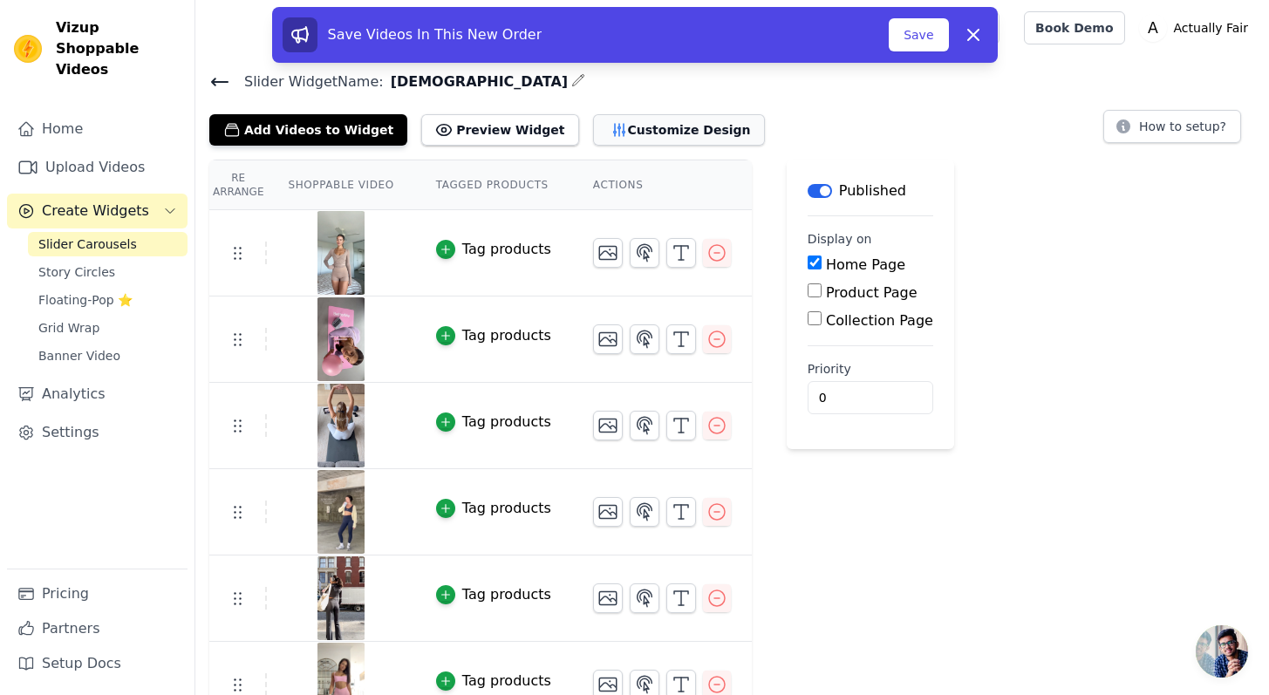
click at [623, 121] on button "Customize Design" at bounding box center [679, 129] width 172 height 31
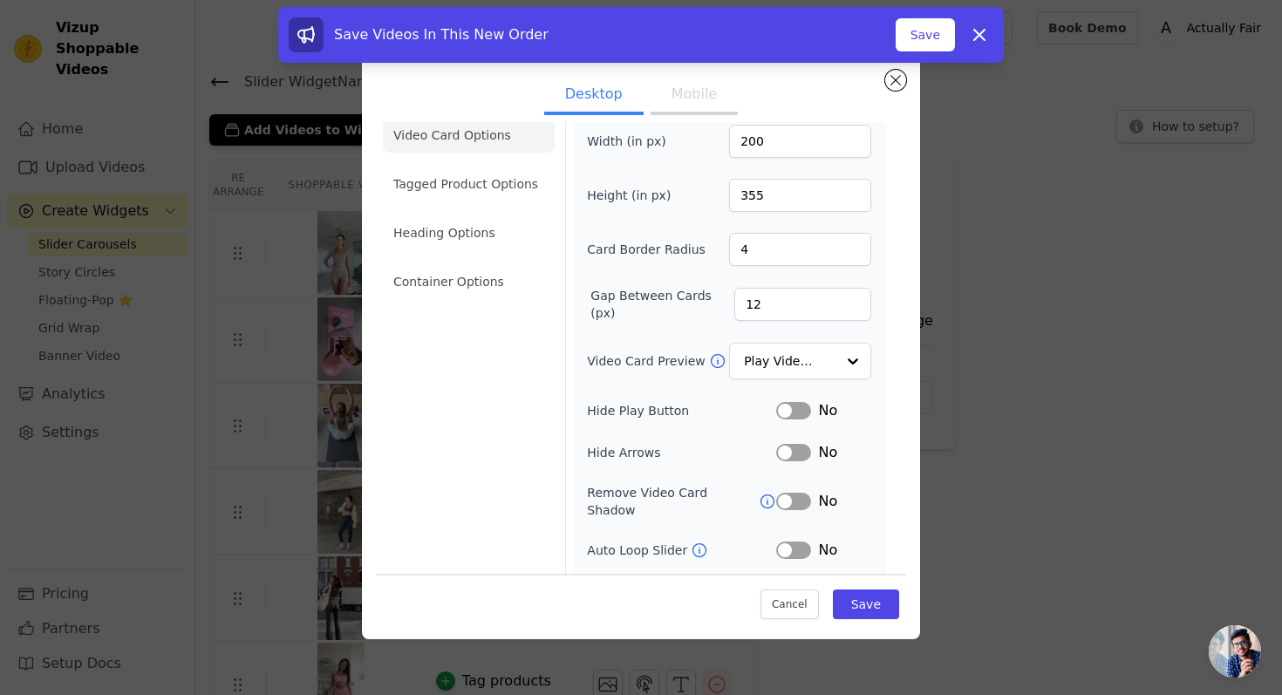
scroll to position [93, 0]
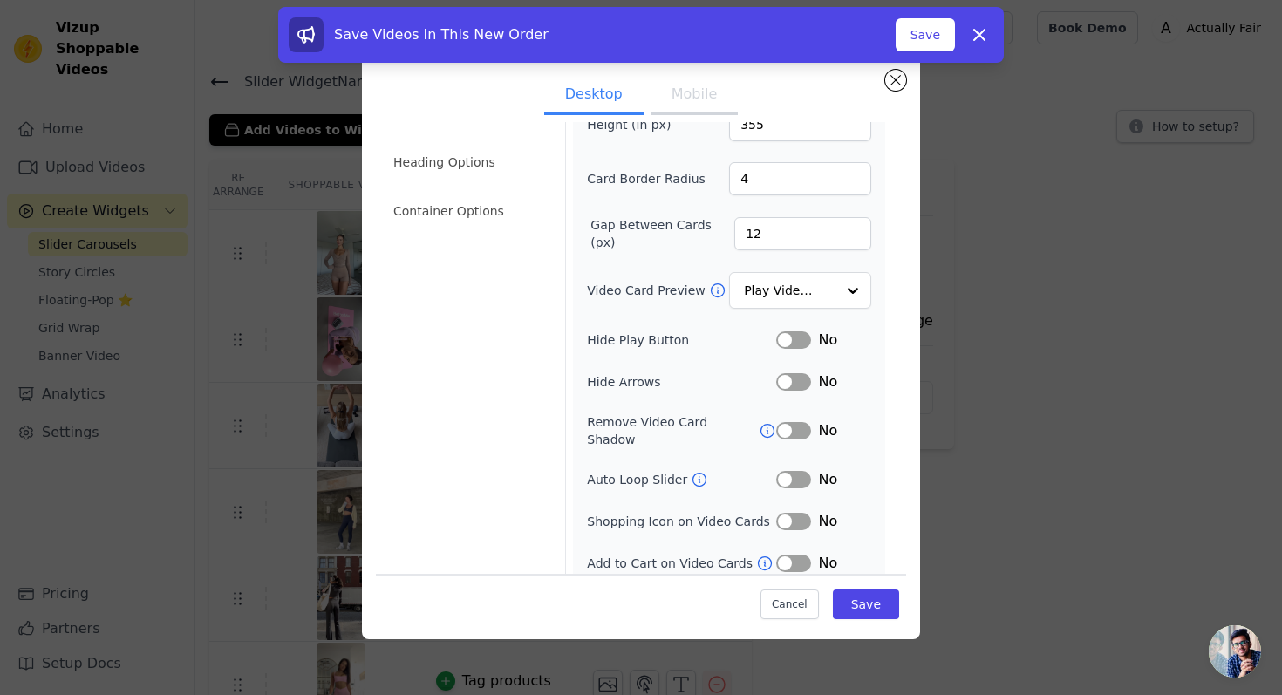
click at [779, 347] on button "Label" at bounding box center [793, 339] width 35 height 17
click at [784, 472] on button "Label" at bounding box center [793, 479] width 35 height 17
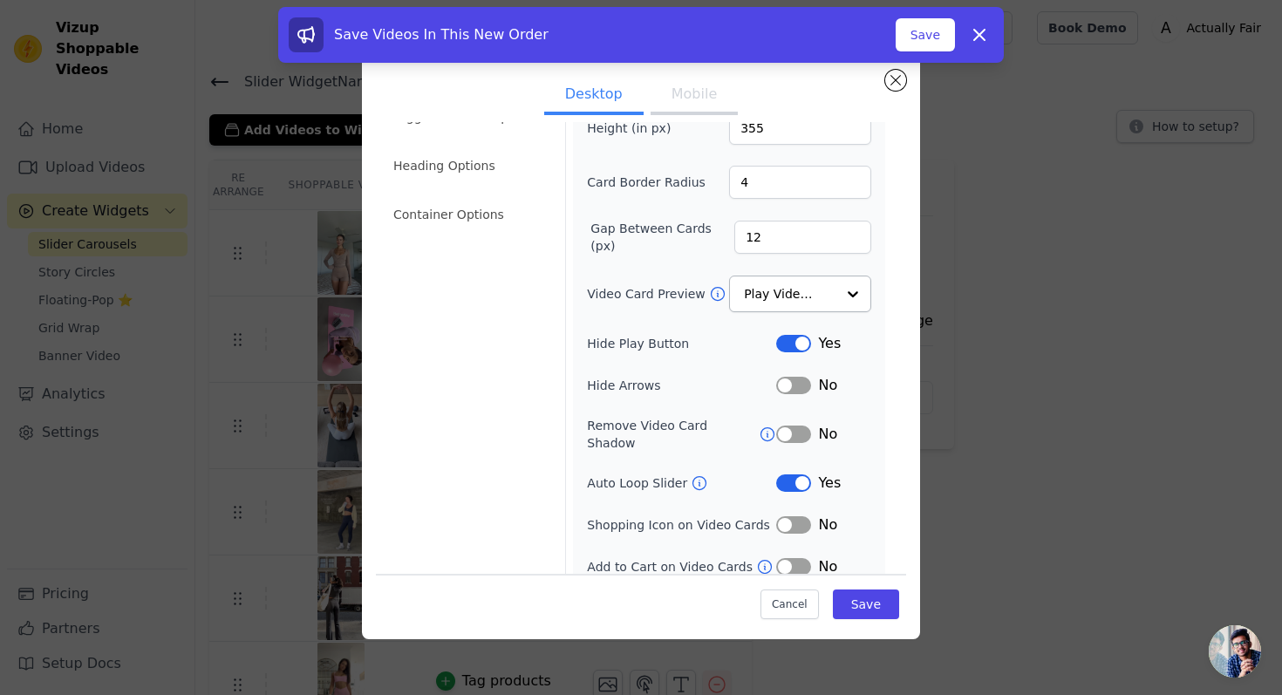
scroll to position [90, 0]
click at [761, 296] on input "Video Card Preview" at bounding box center [790, 294] width 90 height 35
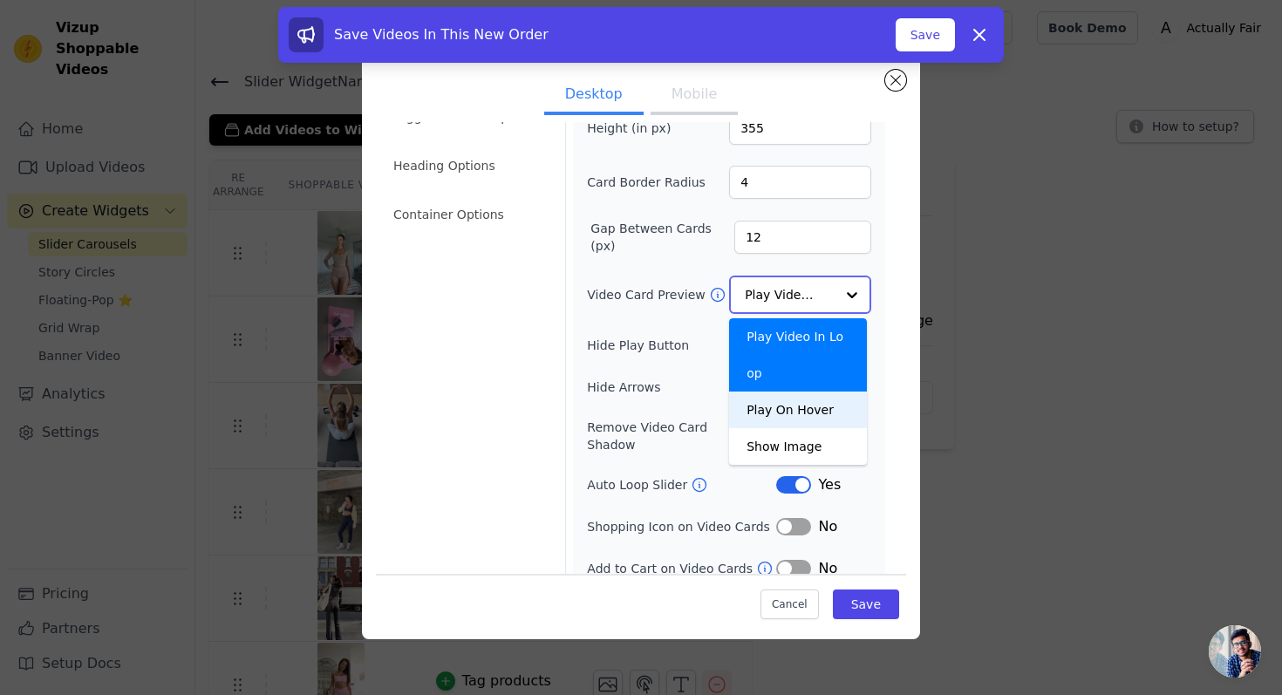
click at [797, 414] on div "Play On Hover" at bounding box center [798, 409] width 138 height 37
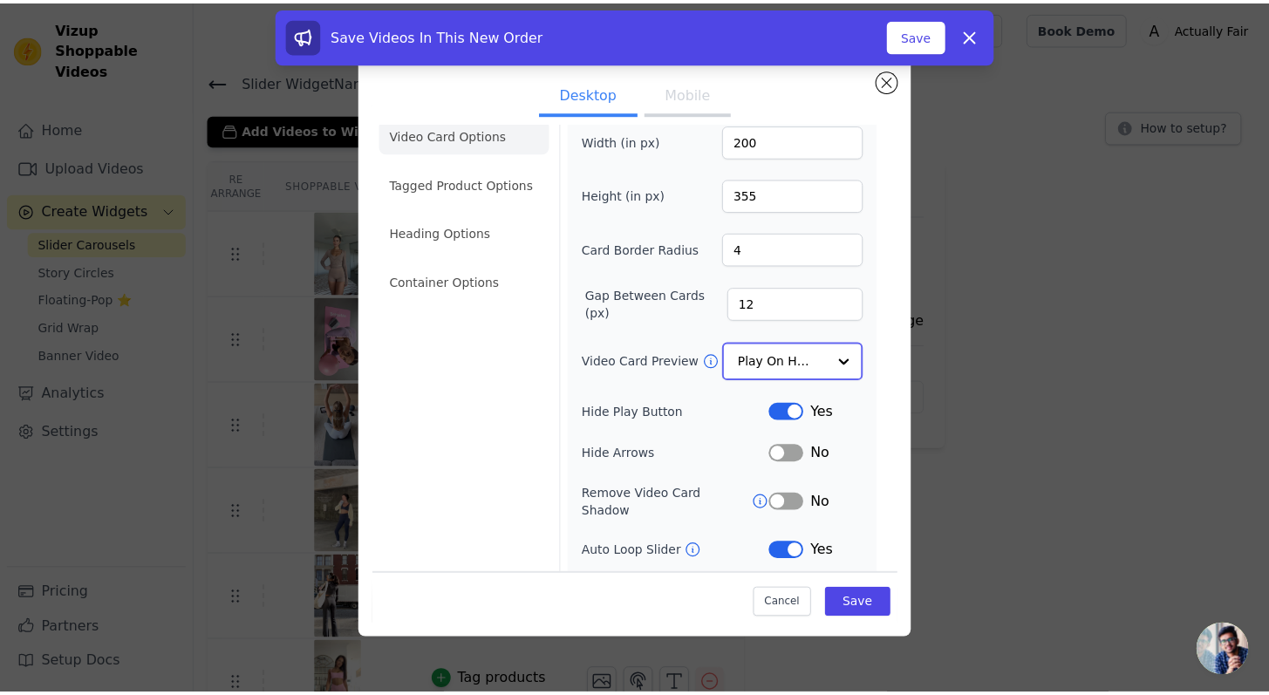
scroll to position [0, 0]
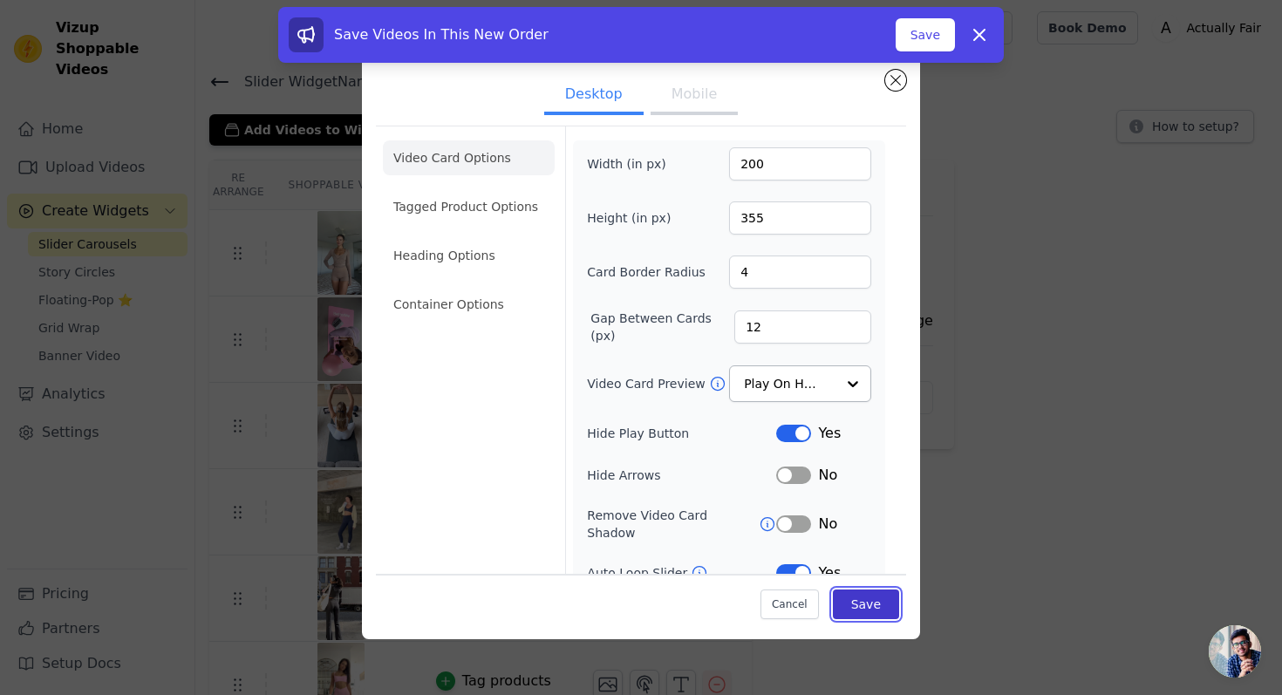
click at [846, 606] on button "Save" at bounding box center [866, 603] width 66 height 30
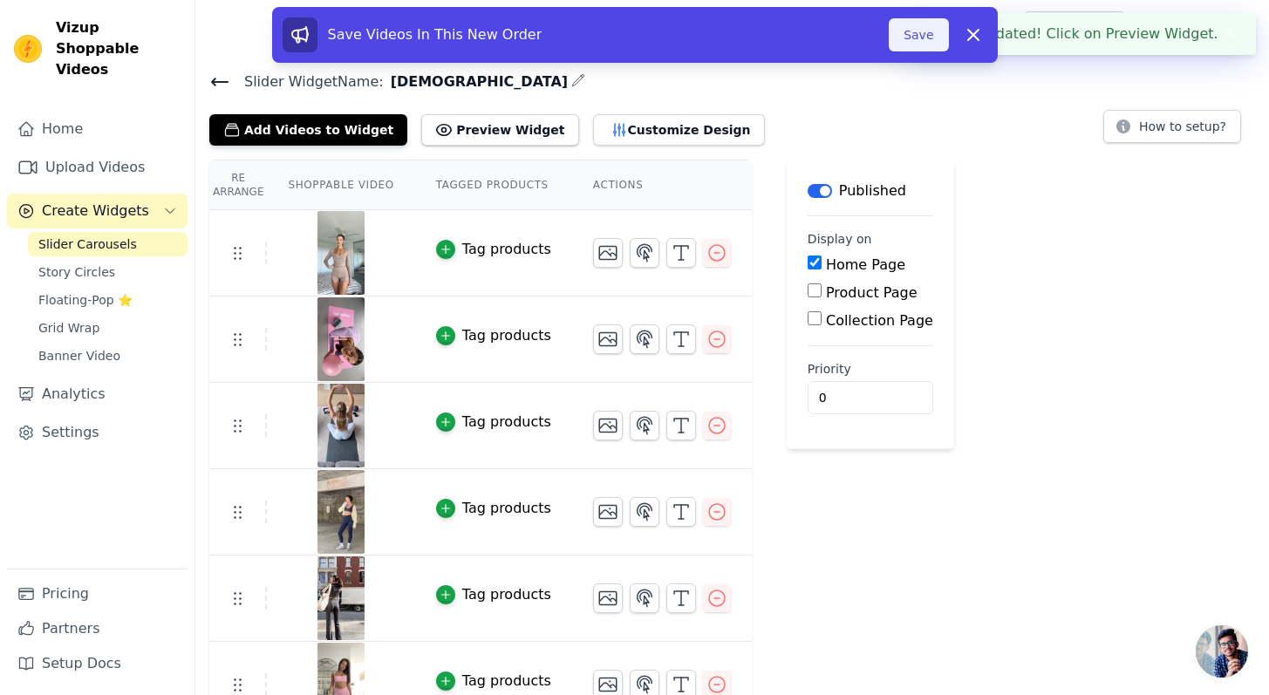
click at [925, 45] on button "Save" at bounding box center [917, 34] width 59 height 33
click at [926, 31] on div "Help Setup Book Demo Open user menu A Actually Fair Settings Help Docs Sign out" at bounding box center [731, 28] width 1073 height 56
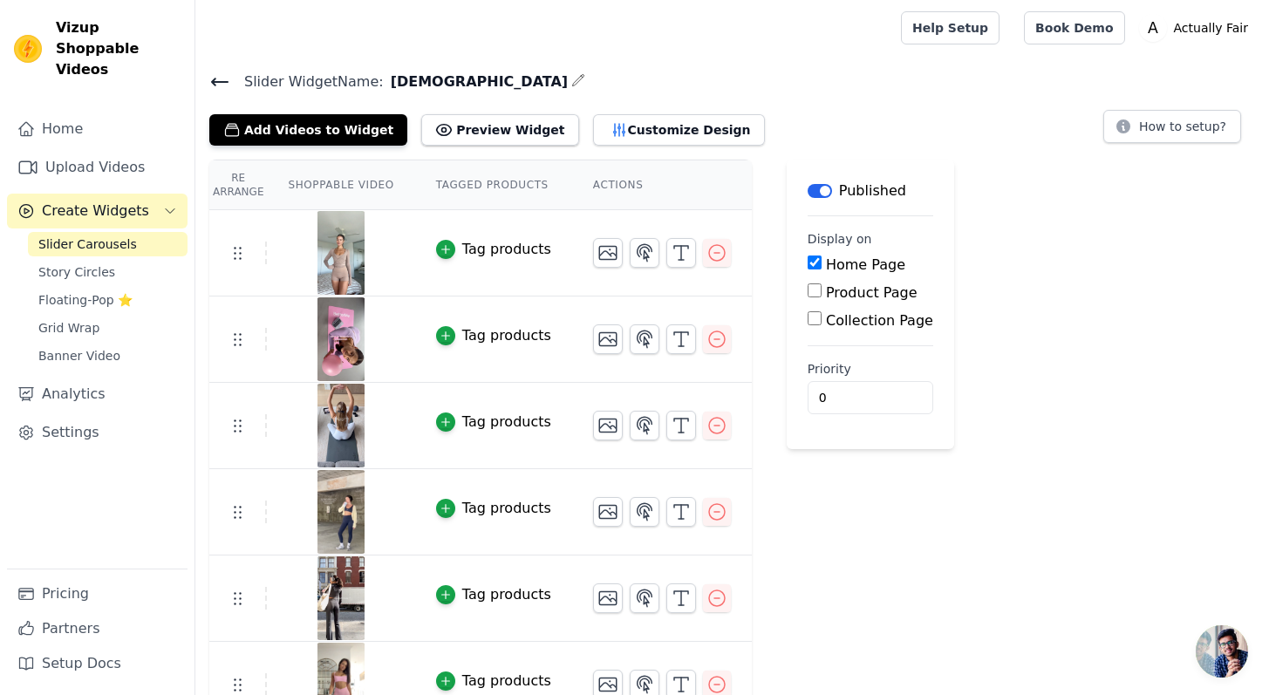
click at [854, 285] on label "Product Page" at bounding box center [872, 292] width 92 height 17
click at [821, 285] on input "Product Page" at bounding box center [814, 290] width 14 height 14
checkbox input "true"
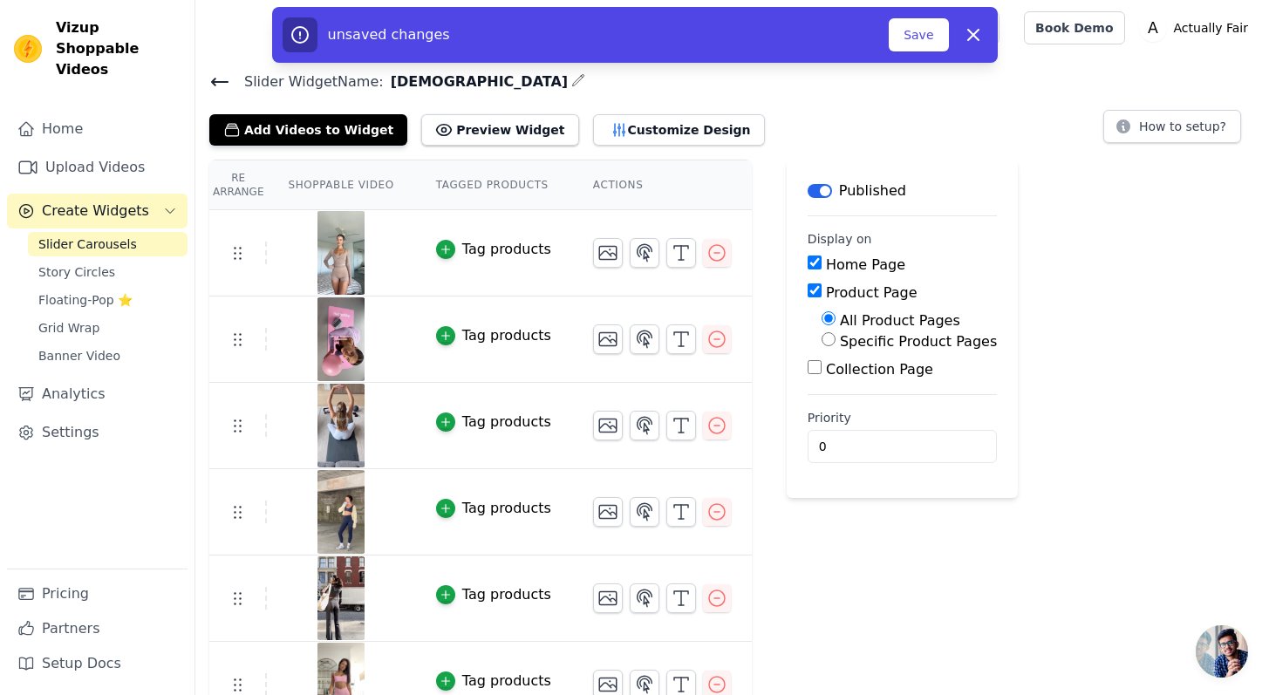
click at [841, 316] on label "All Product Pages" at bounding box center [900, 320] width 120 height 17
click at [835, 316] on input "All Product Pages" at bounding box center [828, 318] width 14 height 14
click at [832, 359] on div "Collection Page" at bounding box center [901, 369] width 189 height 21
click at [831, 365] on label "Collection Page" at bounding box center [879, 369] width 107 height 17
click at [821, 365] on input "Collection Page" at bounding box center [814, 367] width 14 height 14
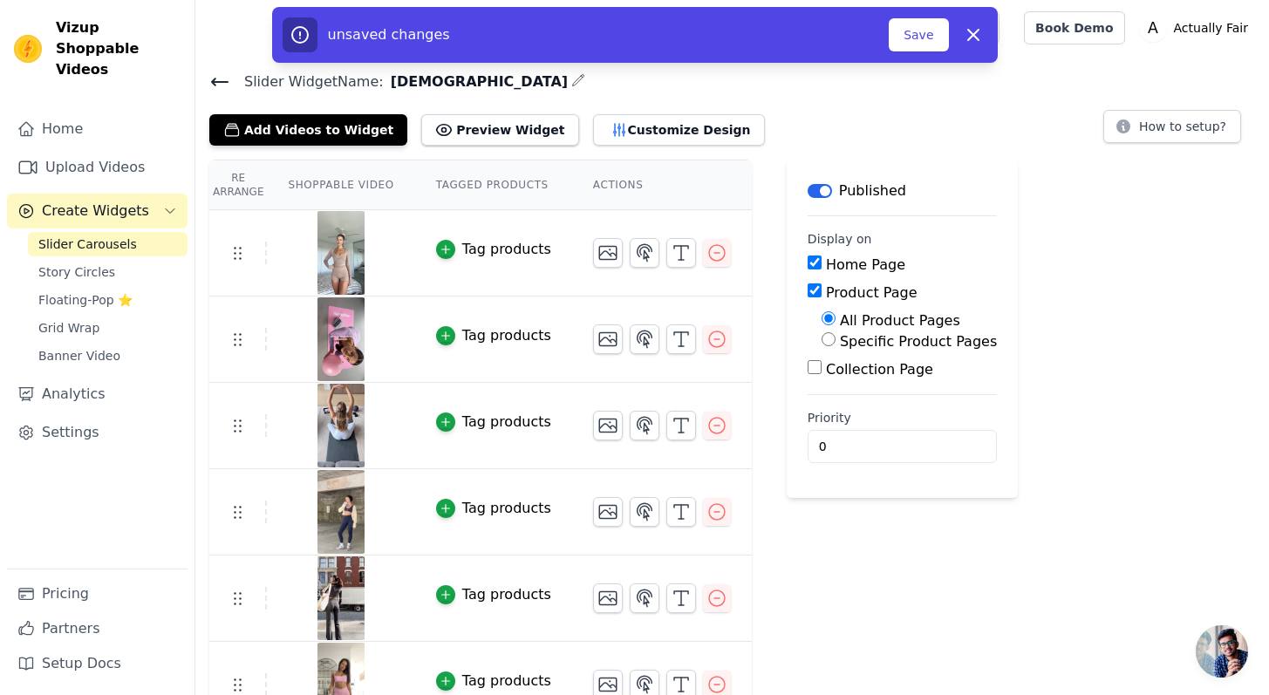
checkbox input "true"
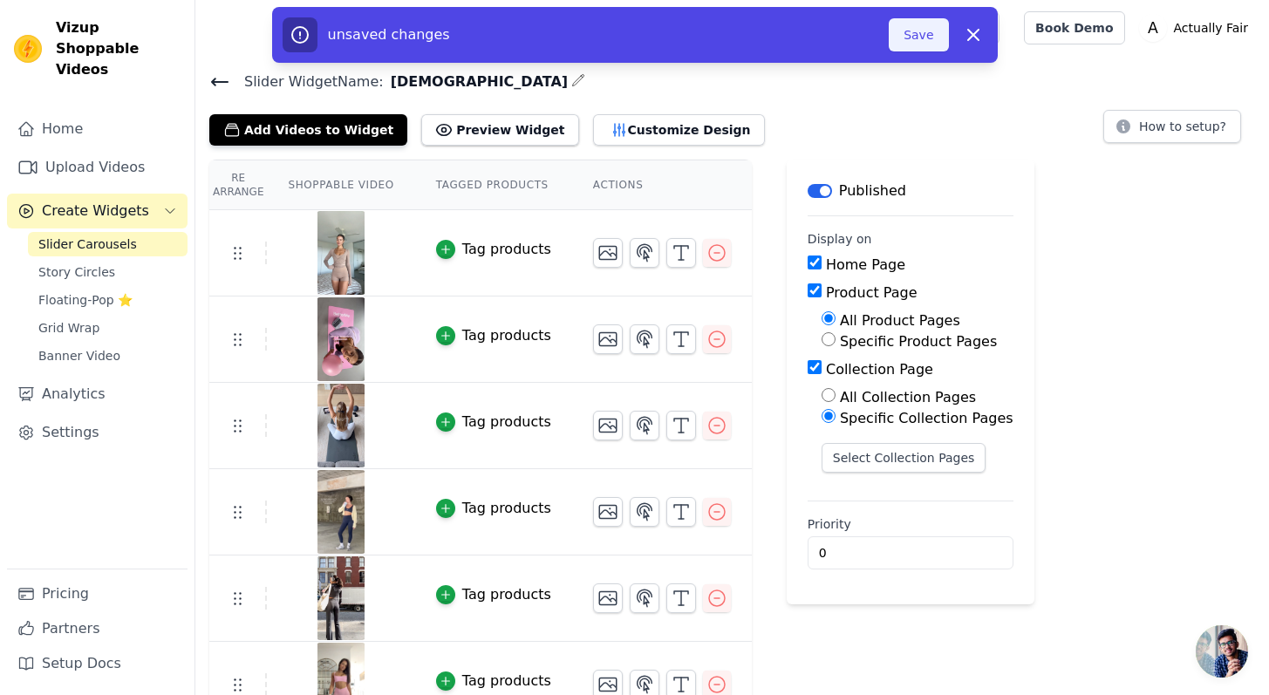
click at [923, 47] on button "Save" at bounding box center [917, 34] width 59 height 33
click at [929, 43] on button "Save" at bounding box center [917, 34] width 59 height 33
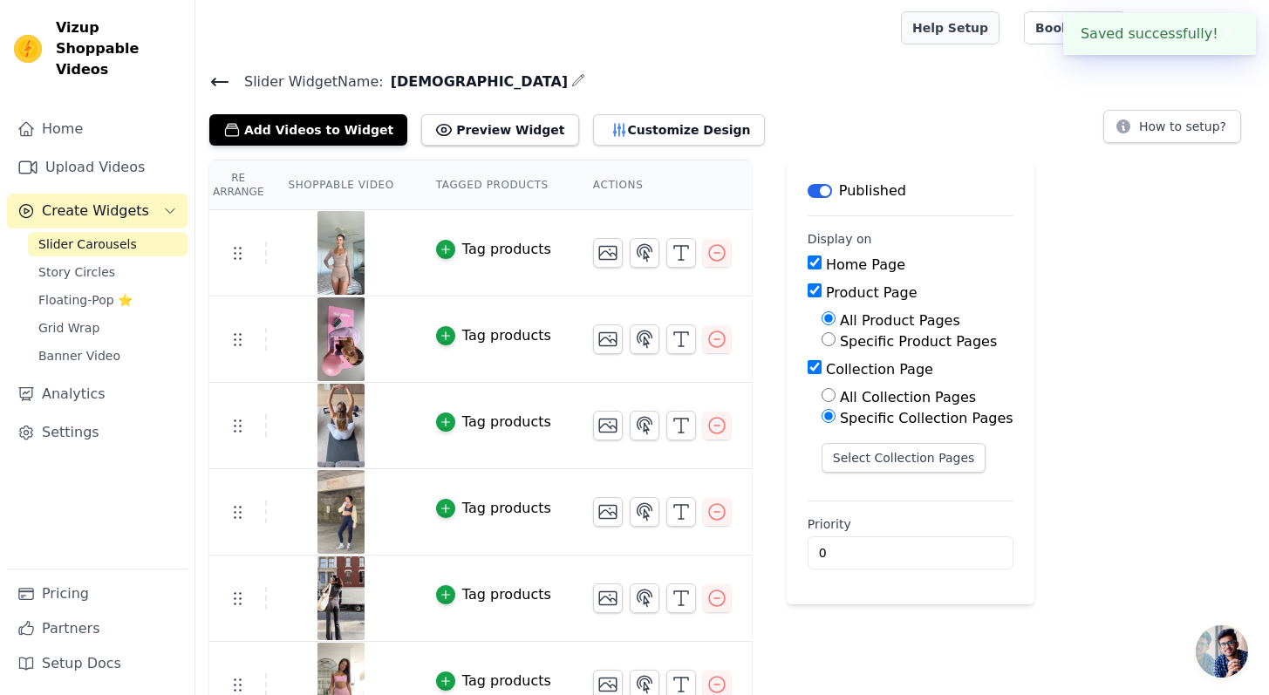
click at [932, 30] on link "Help Setup" at bounding box center [950, 27] width 99 height 33
click at [1086, 194] on div "Re Arrange Shoppable Video Tagged Products Actions Tag products Tag products Ta…" at bounding box center [731, 487] width 1073 height 655
click at [976, 36] on link "Help Setup" at bounding box center [950, 27] width 99 height 33
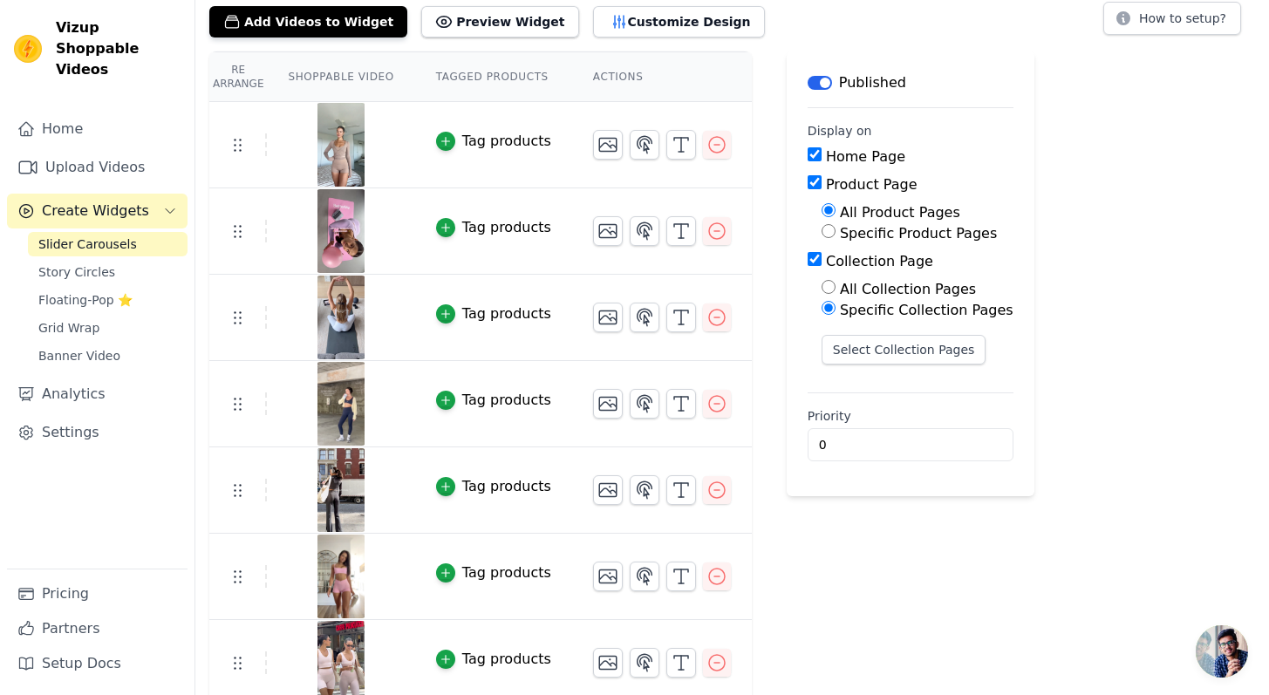
scroll to position [119, 0]
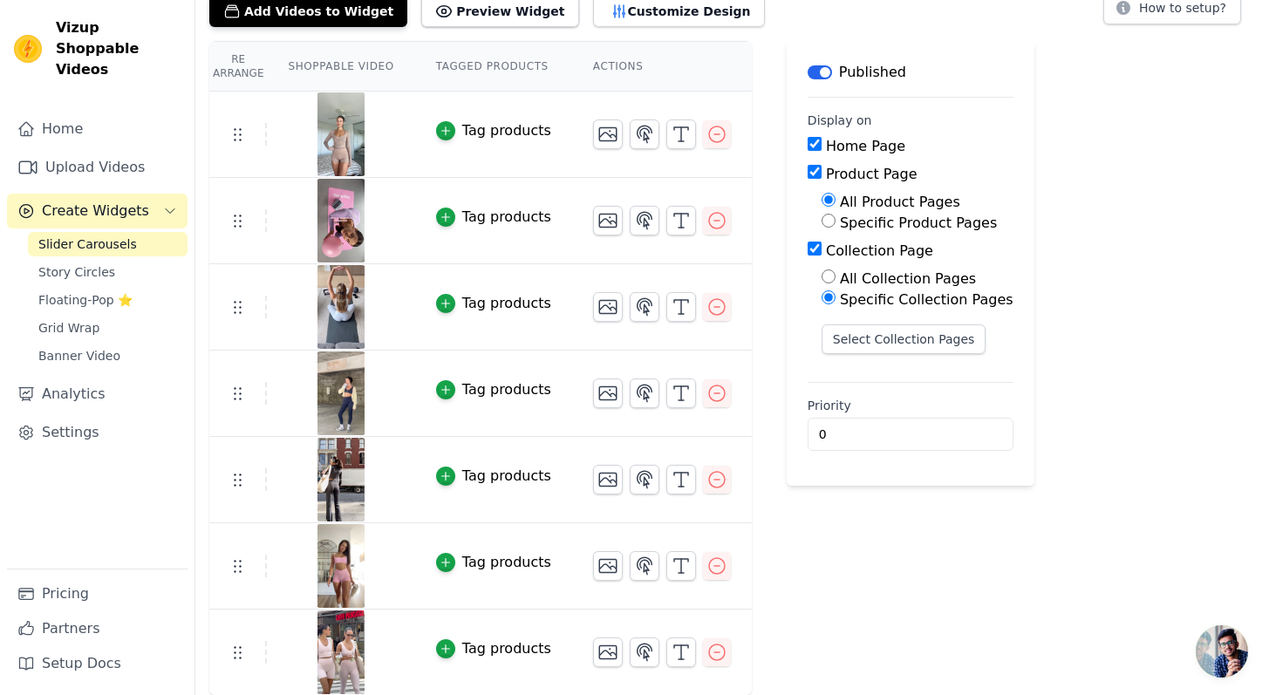
click at [929, 274] on label "All Collection Pages" at bounding box center [908, 278] width 136 height 17
click at [835, 274] on input "All Collection Pages" at bounding box center [828, 276] width 14 height 14
radio input "true"
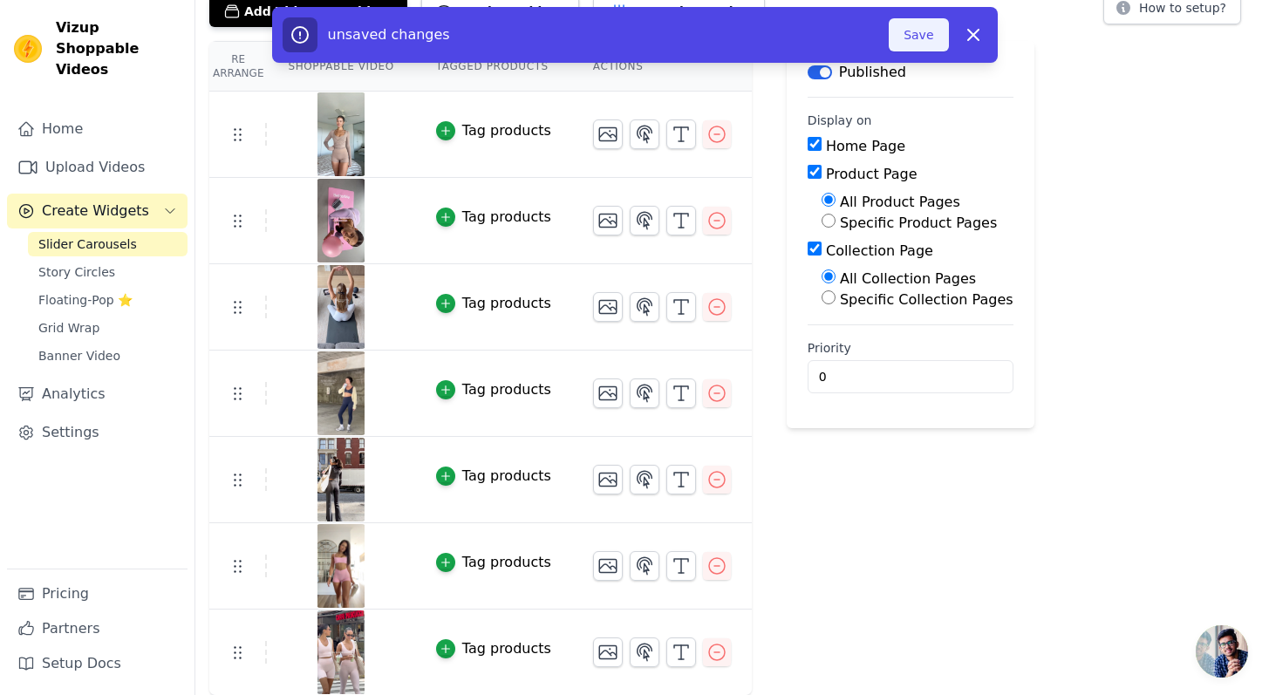
click at [896, 46] on button "Save" at bounding box center [917, 34] width 59 height 33
click at [942, 37] on button "Save" at bounding box center [917, 34] width 59 height 33
click at [1071, 189] on div "Re Arrange Shoppable Video Tagged Products Actions Tag products Tag products Ta…" at bounding box center [731, 368] width 1073 height 655
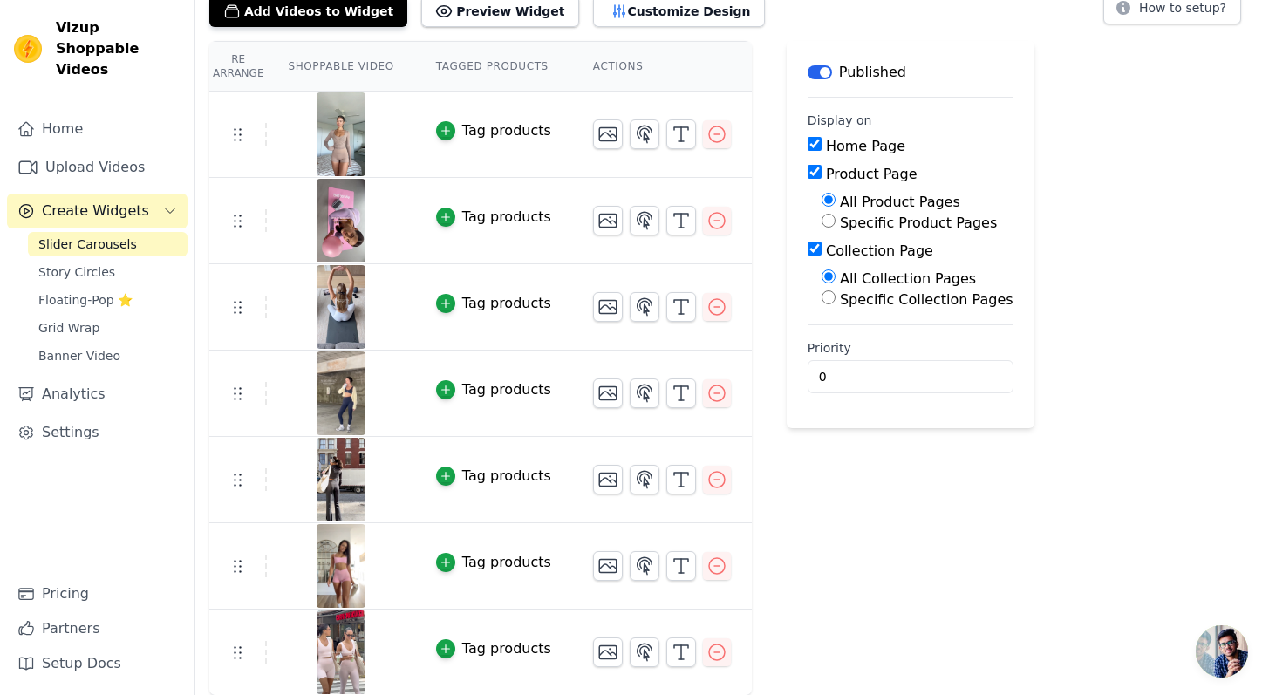
click at [860, 178] on label "Product Page" at bounding box center [872, 174] width 92 height 17
click at [821, 178] on input "Product Page" at bounding box center [814, 172] width 14 height 14
checkbox input "false"
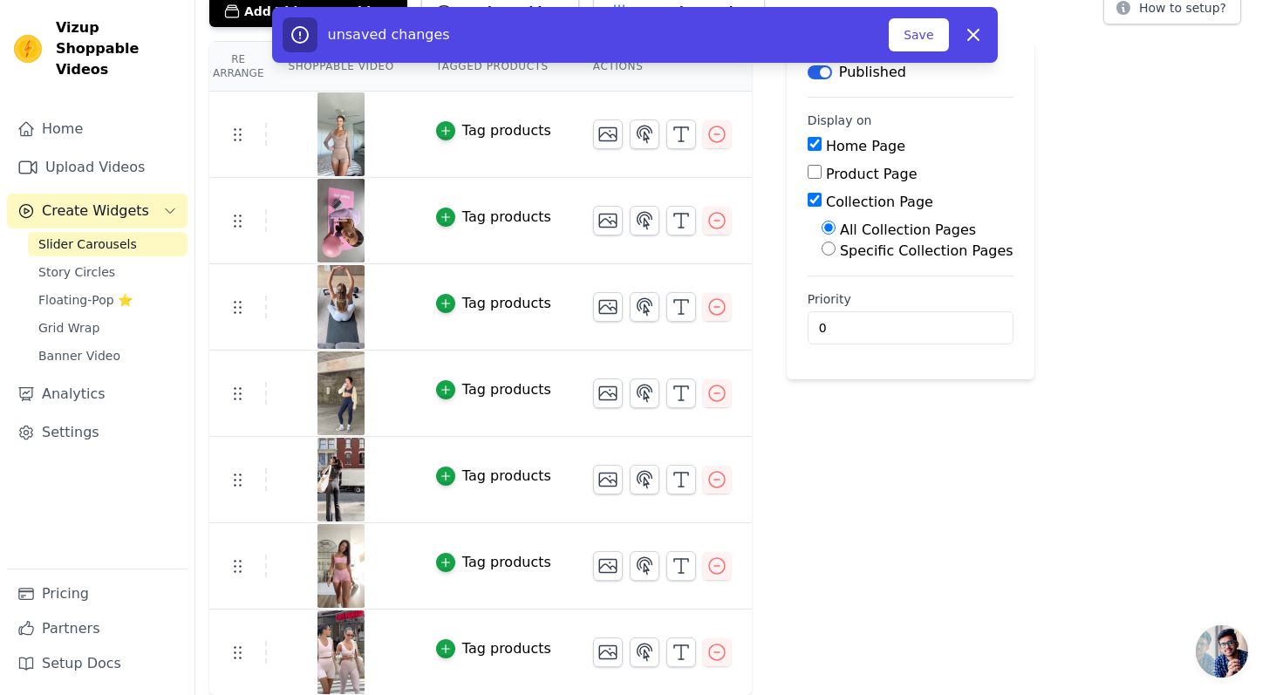
click at [840, 136] on div "Home Page" at bounding box center [910, 146] width 206 height 21
click at [841, 142] on label "Home Page" at bounding box center [865, 146] width 79 height 17
click at [821, 142] on input "Home Page" at bounding box center [814, 144] width 14 height 14
checkbox input "false"
click at [901, 34] on button "Save" at bounding box center [917, 34] width 59 height 33
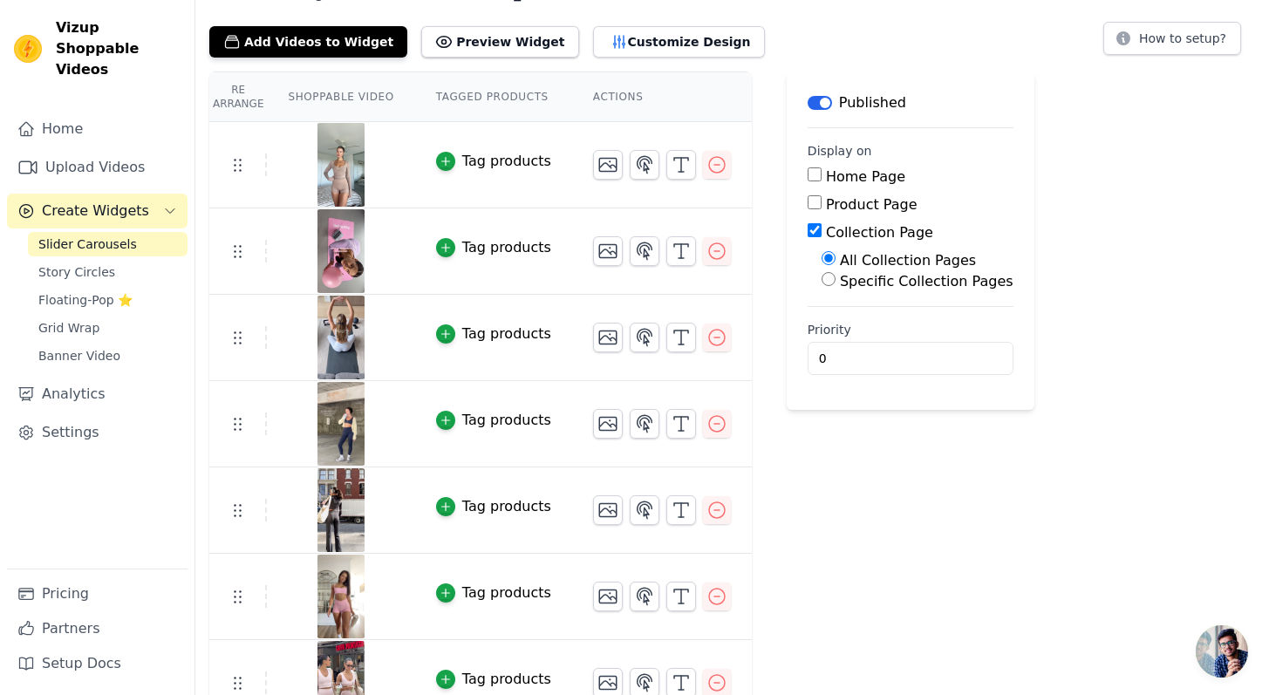
scroll to position [18, 0]
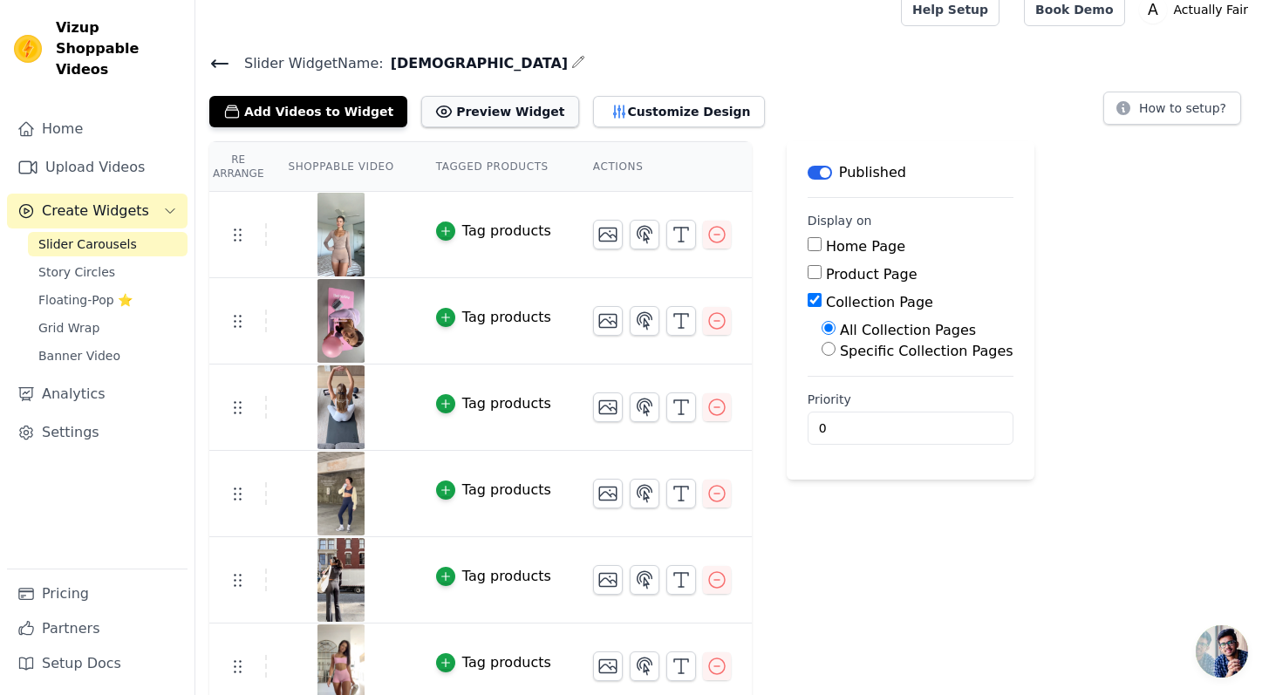
click at [444, 124] on button "Preview Widget" at bounding box center [499, 111] width 157 height 31
click at [703, 120] on button "Customize Design" at bounding box center [679, 111] width 172 height 31
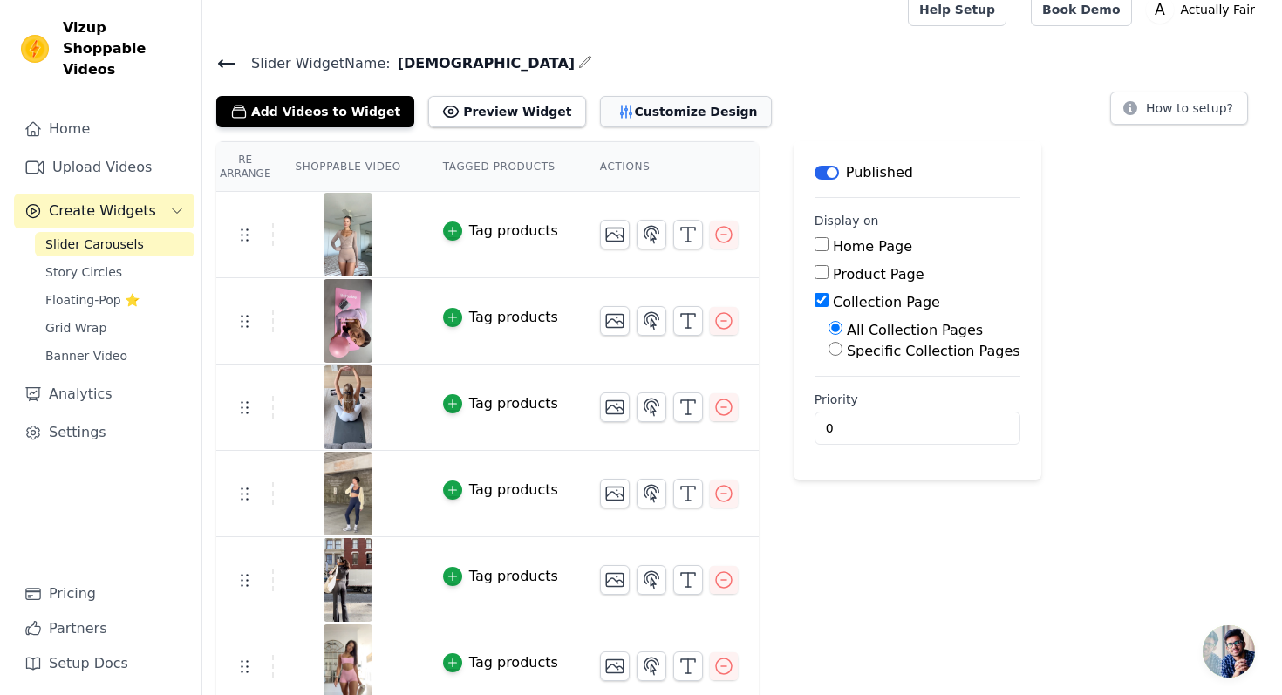
scroll to position [0, 0]
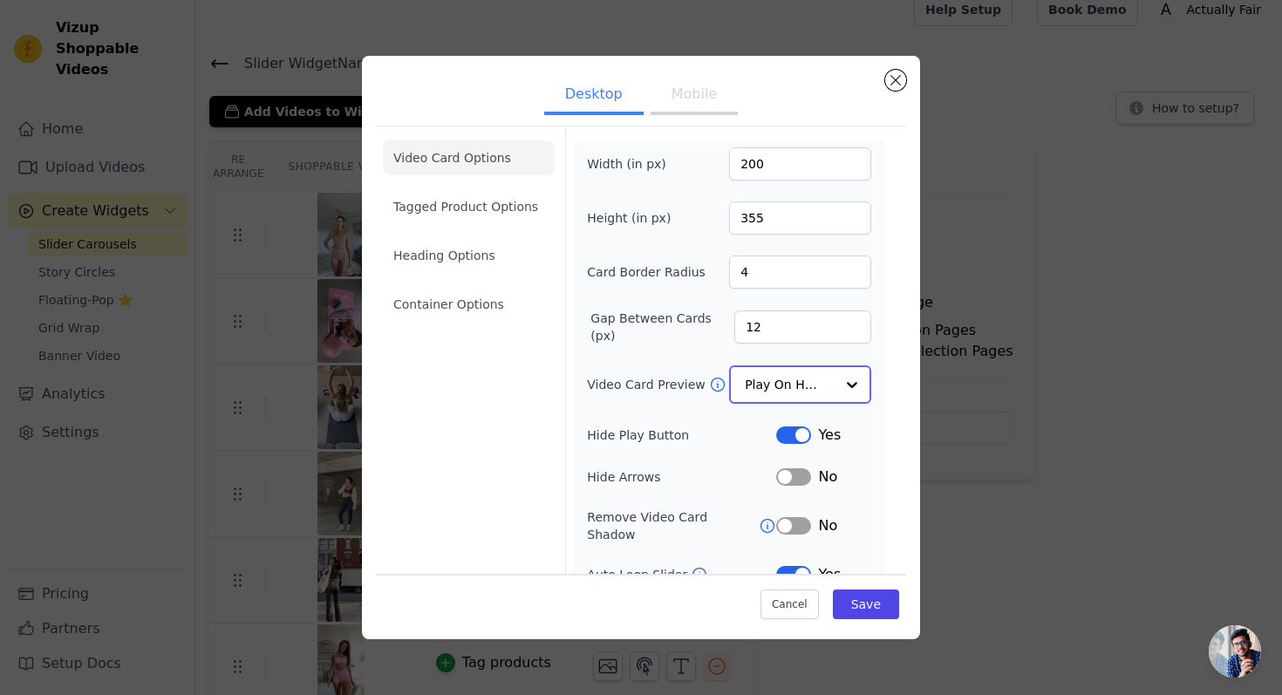
click at [821, 379] on div "Play On Hover" at bounding box center [800, 384] width 142 height 38
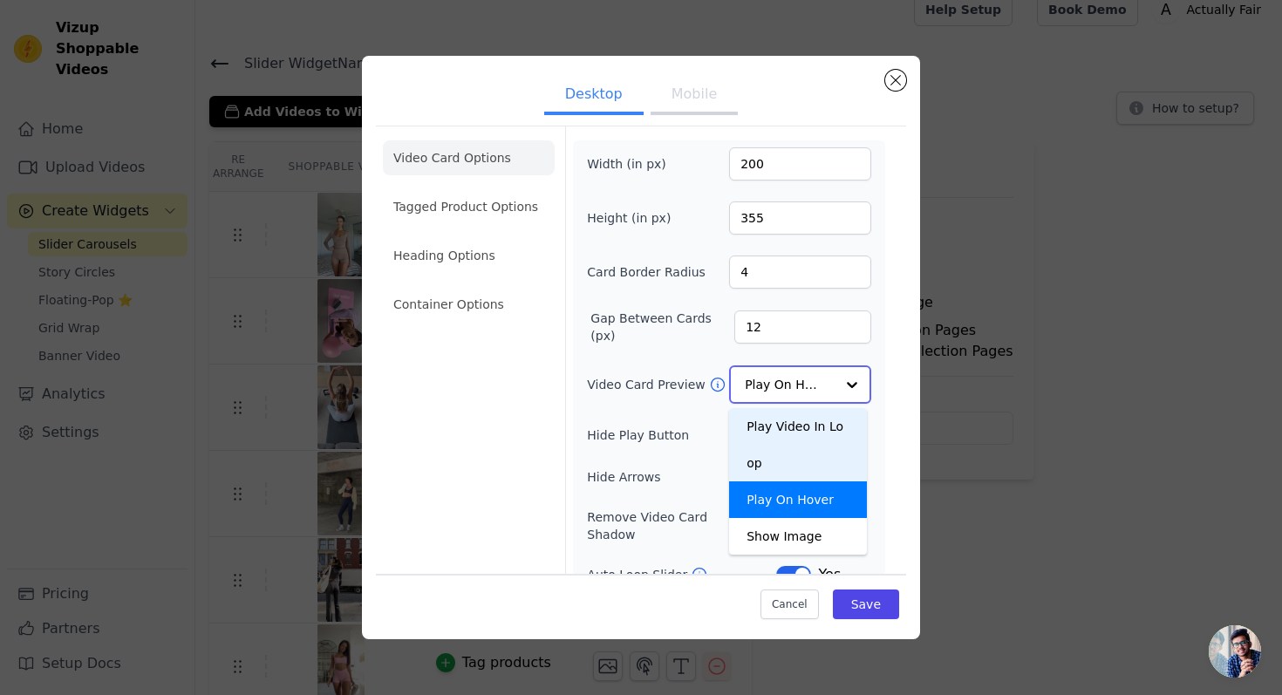
click at [812, 451] on div "Play Video In Loop" at bounding box center [798, 444] width 138 height 73
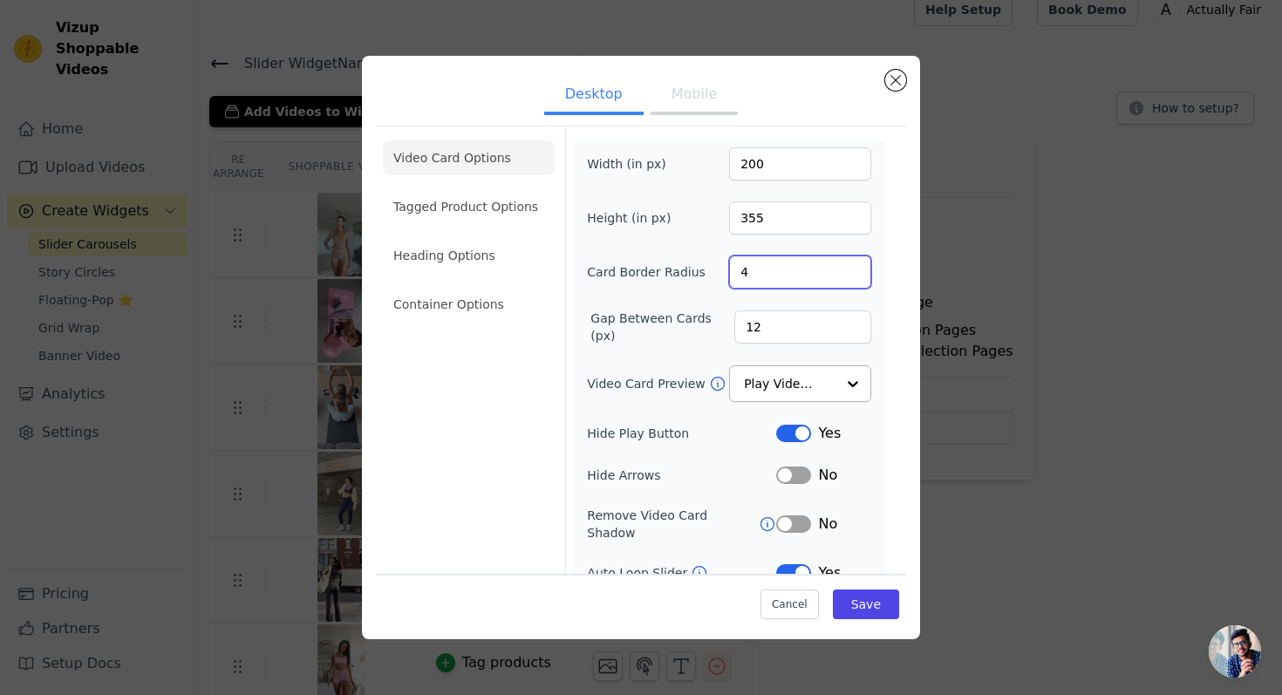
click at [813, 275] on input "4" at bounding box center [800, 271] width 142 height 33
type input "17"
click at [883, 201] on div "Video Card Options Tagged Product Options Heading Options Container Options Wid…" at bounding box center [641, 403] width 530 height 555
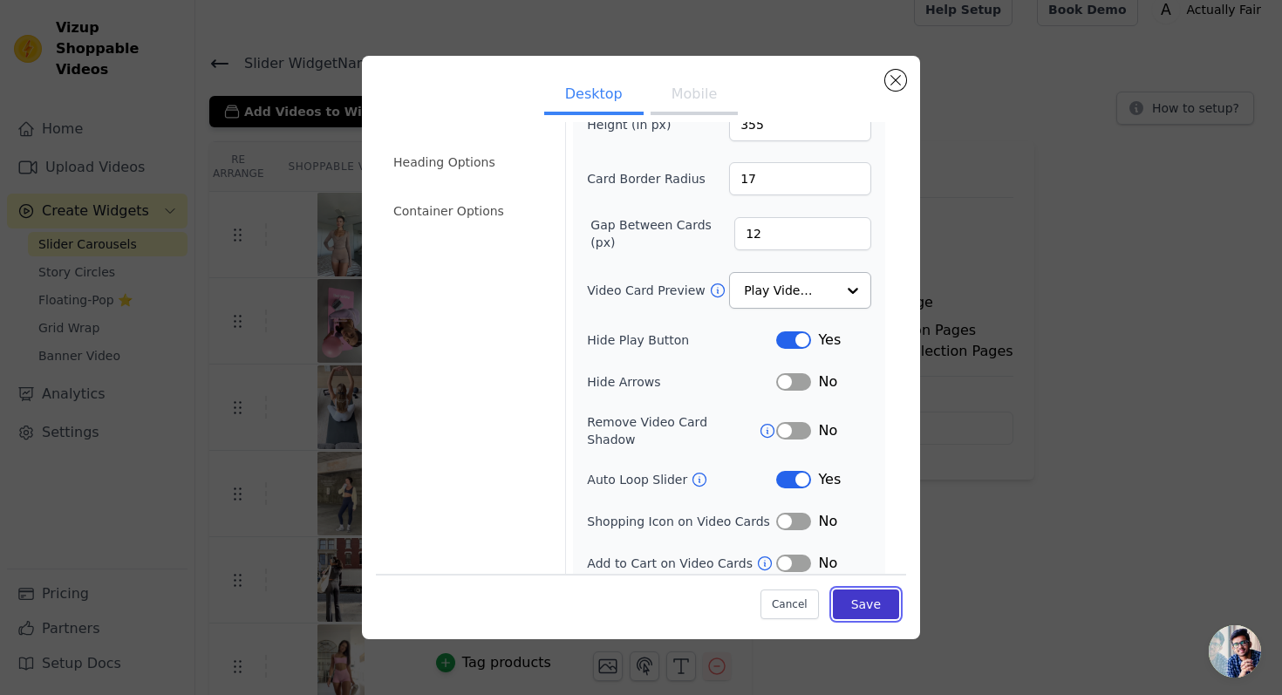
click at [855, 605] on button "Save" at bounding box center [866, 603] width 66 height 30
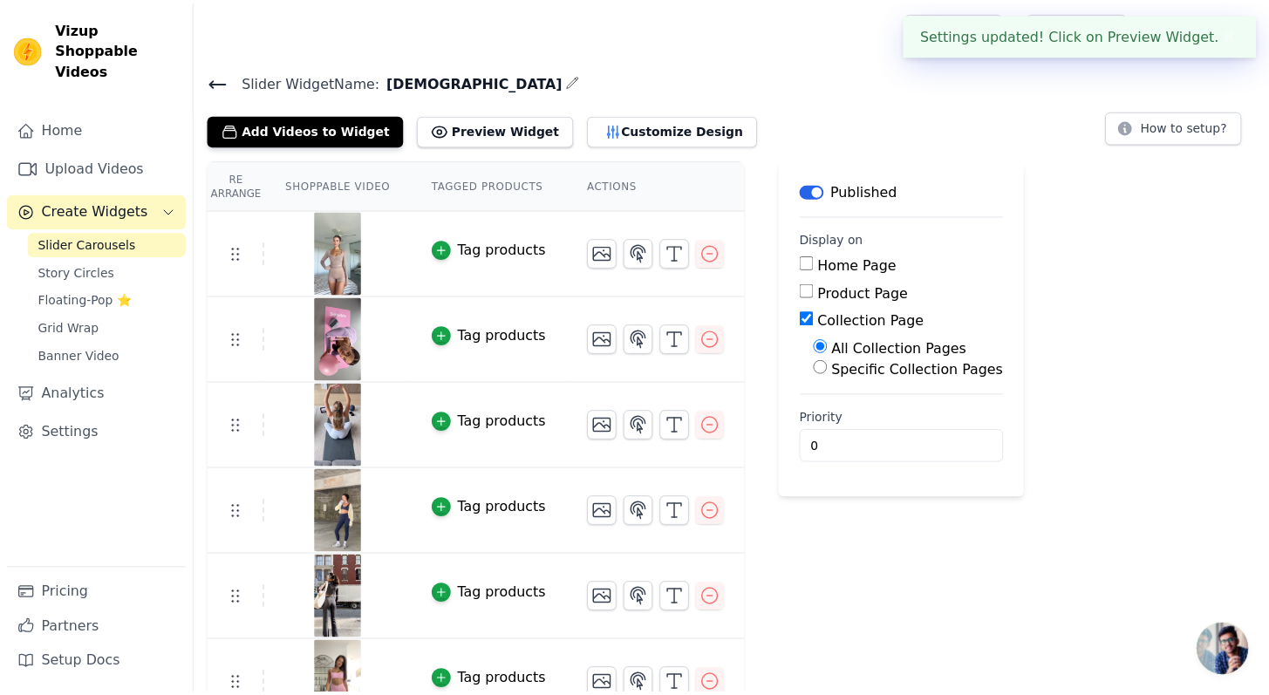
scroll to position [18, 0]
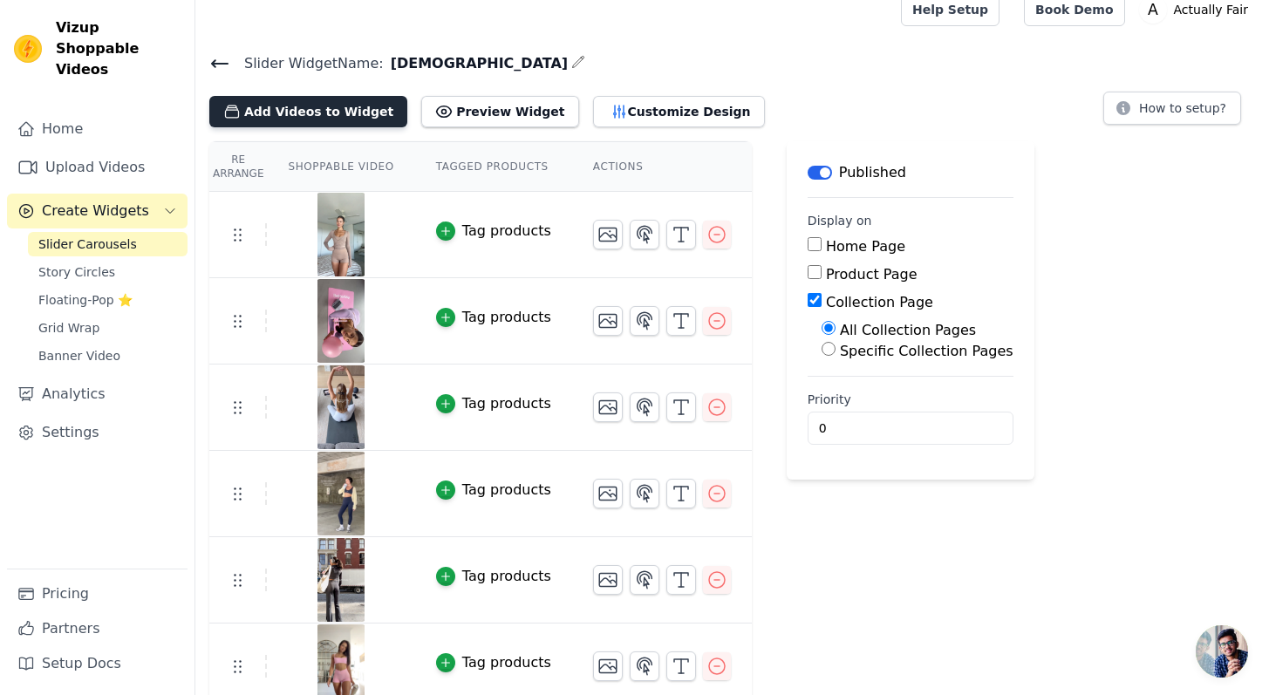
click at [323, 99] on button "Add Videos to Widget" at bounding box center [308, 111] width 198 height 31
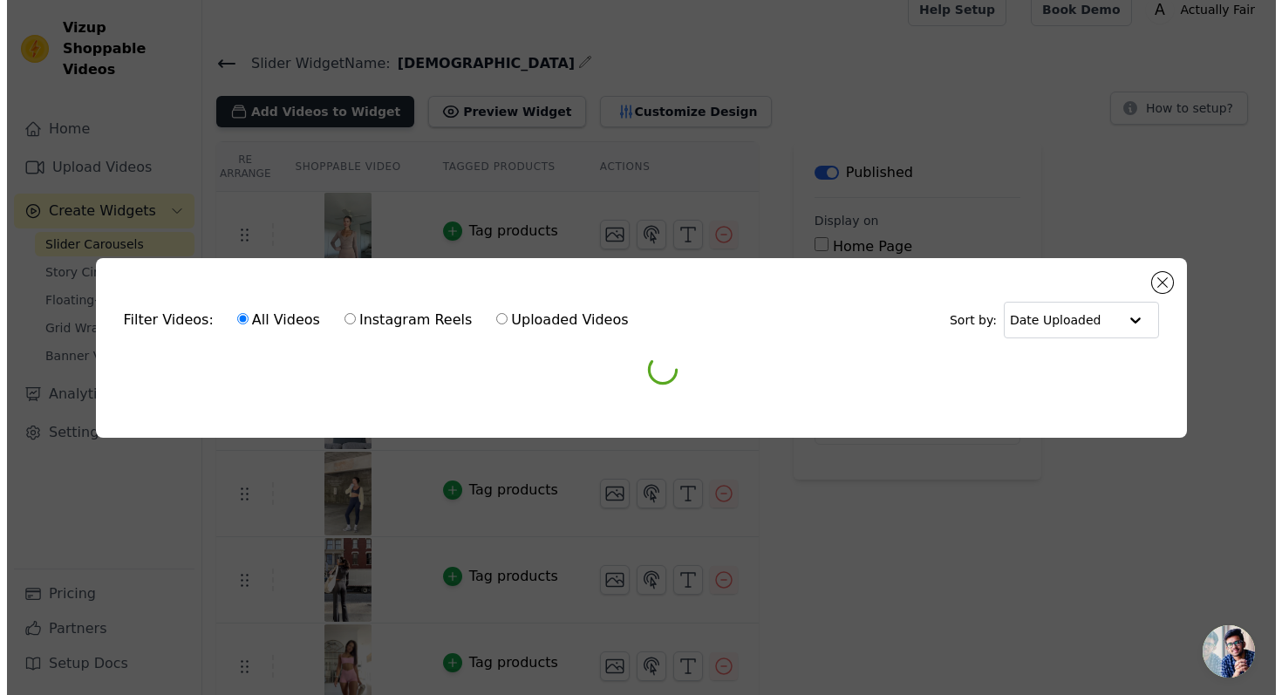
scroll to position [0, 0]
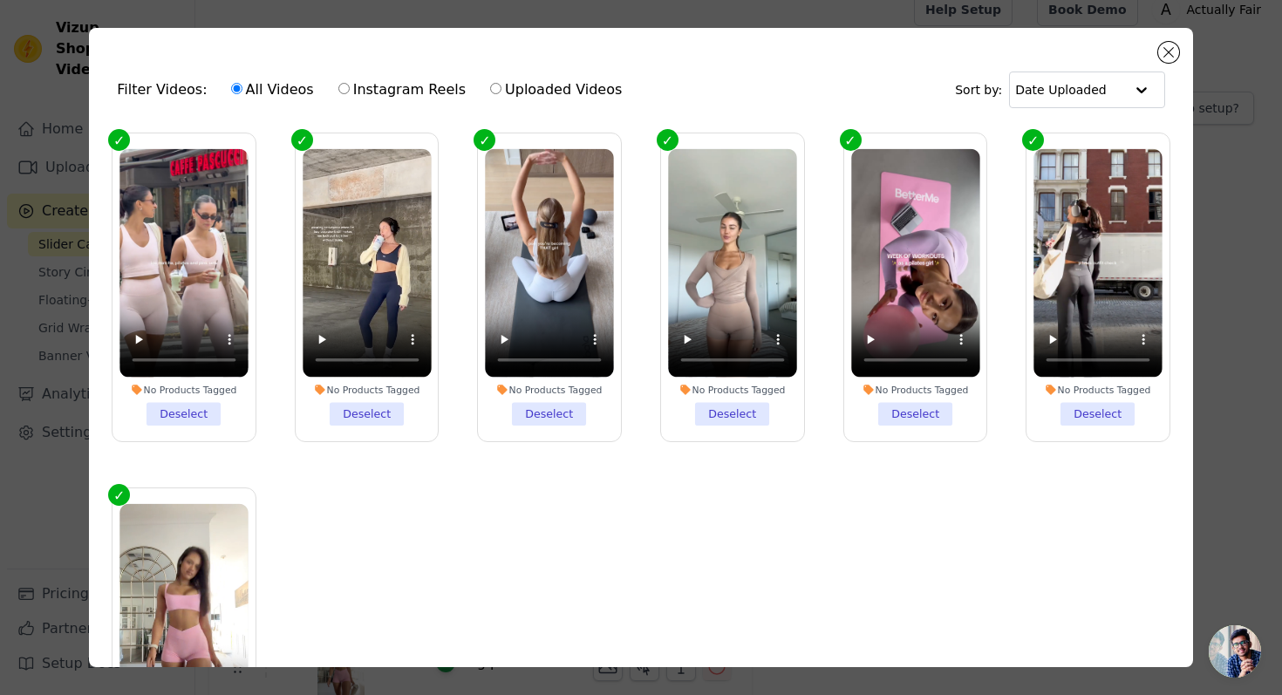
click at [465, 518] on ul "No Products Tagged Deselect No Products Tagged Deselect No Products Tagged Dese…" at bounding box center [640, 443] width 1075 height 639
click at [1167, 52] on button "Close modal" at bounding box center [1168, 52] width 21 height 21
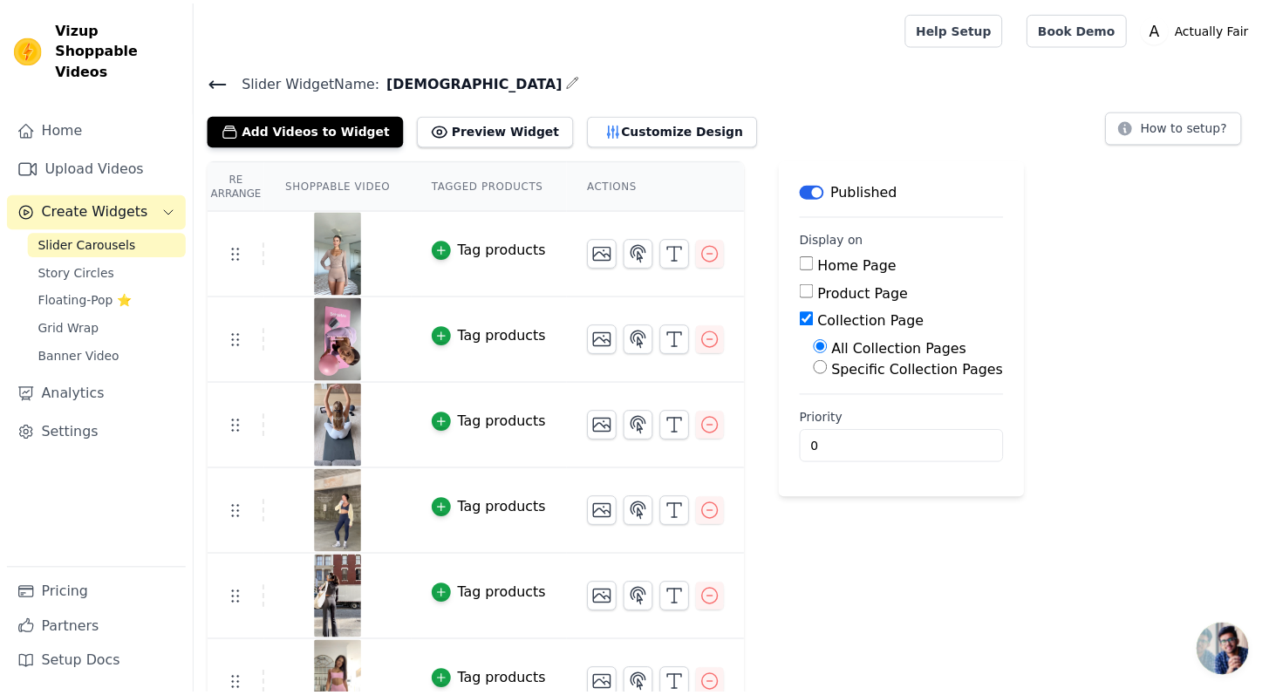
scroll to position [18, 0]
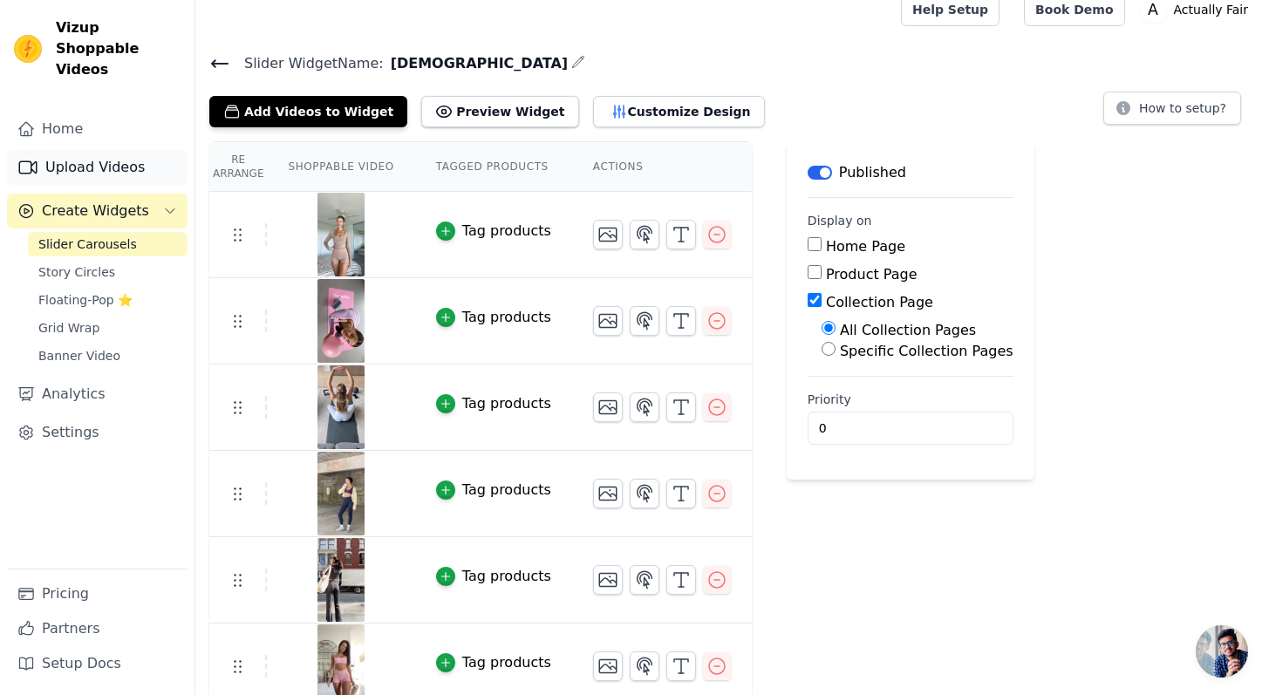
click at [90, 150] on link "Upload Videos" at bounding box center [97, 167] width 180 height 35
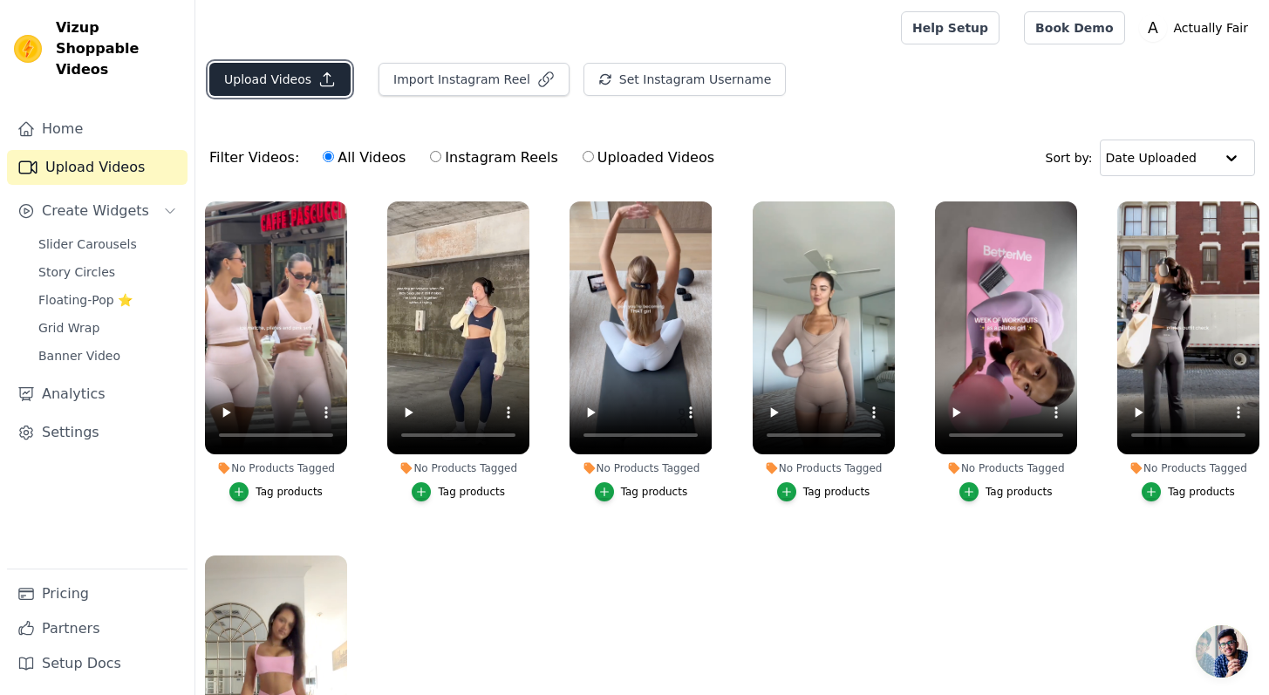
click at [321, 81] on icon "button" at bounding box center [326, 79] width 17 height 17
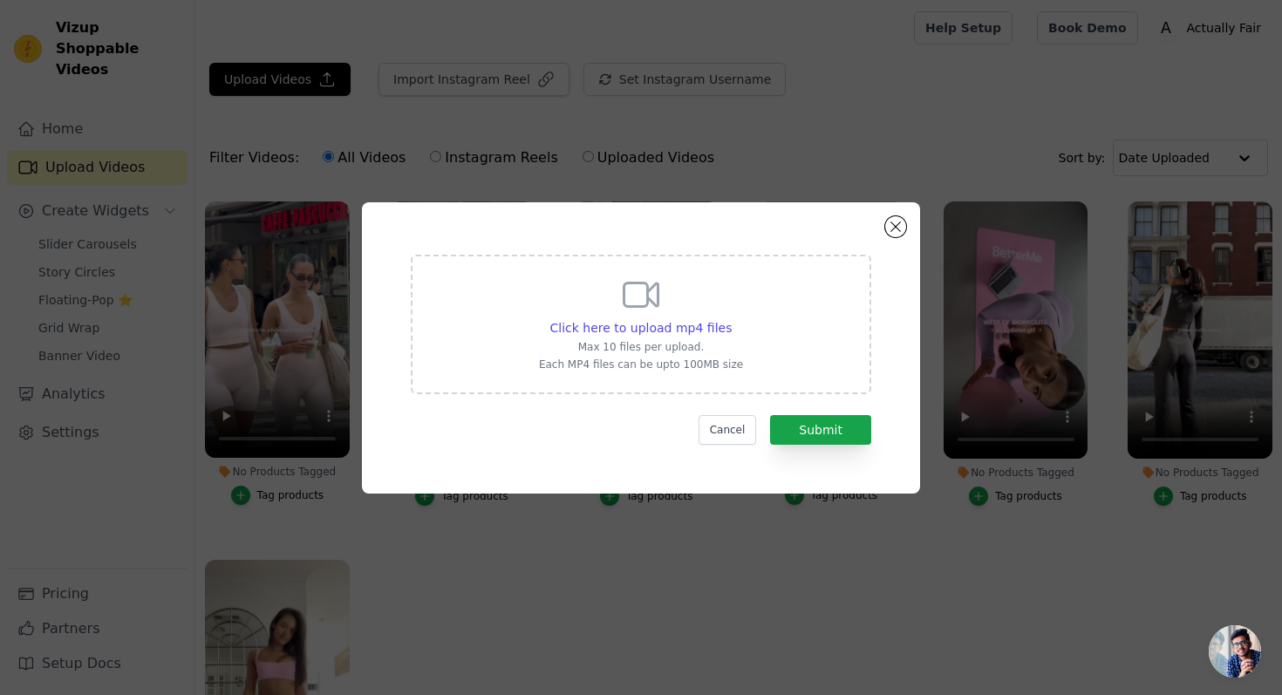
click at [651, 356] on div "Click here to upload mp4 files Max 10 files per upload. Each MP4 files can be u…" at bounding box center [641, 323] width 204 height 98
click at [731, 319] on input "Click here to upload mp4 files Max 10 files per upload. Each MP4 files can be u…" at bounding box center [731, 318] width 1 height 1
type input "C:\fakepath\d4b031b929117f0208f627311378fbc9.mp4"
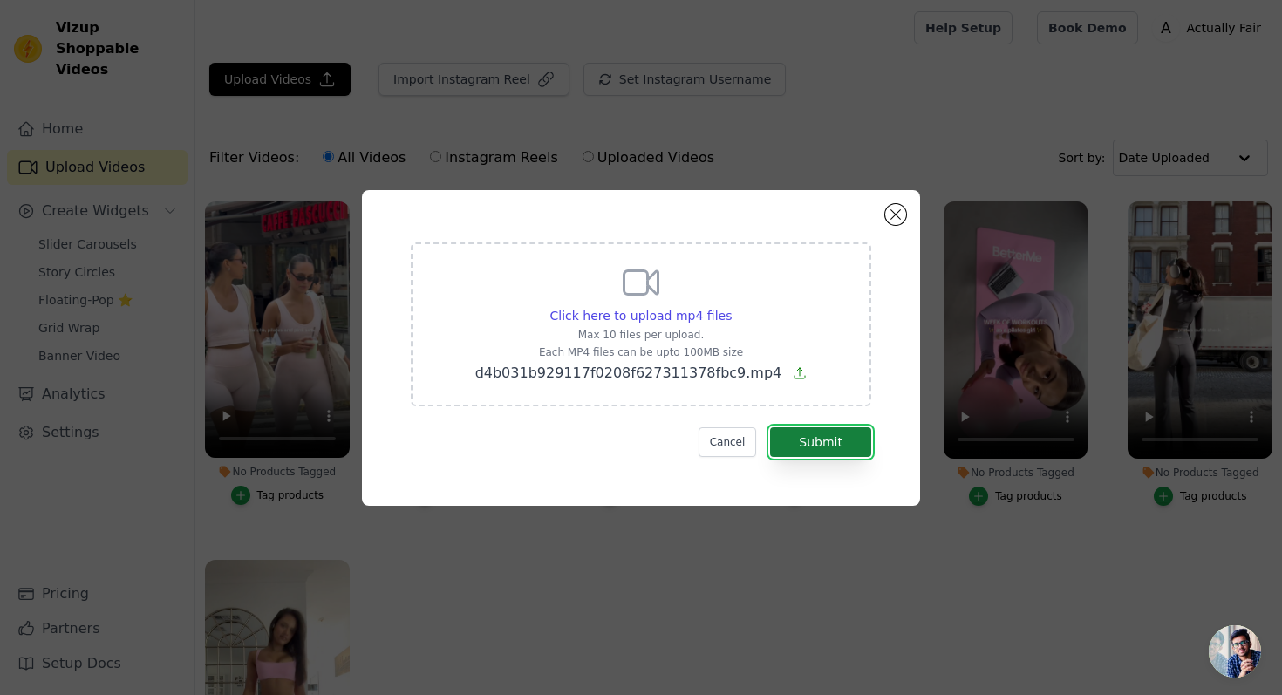
click at [839, 441] on button "Submit" at bounding box center [820, 442] width 101 height 30
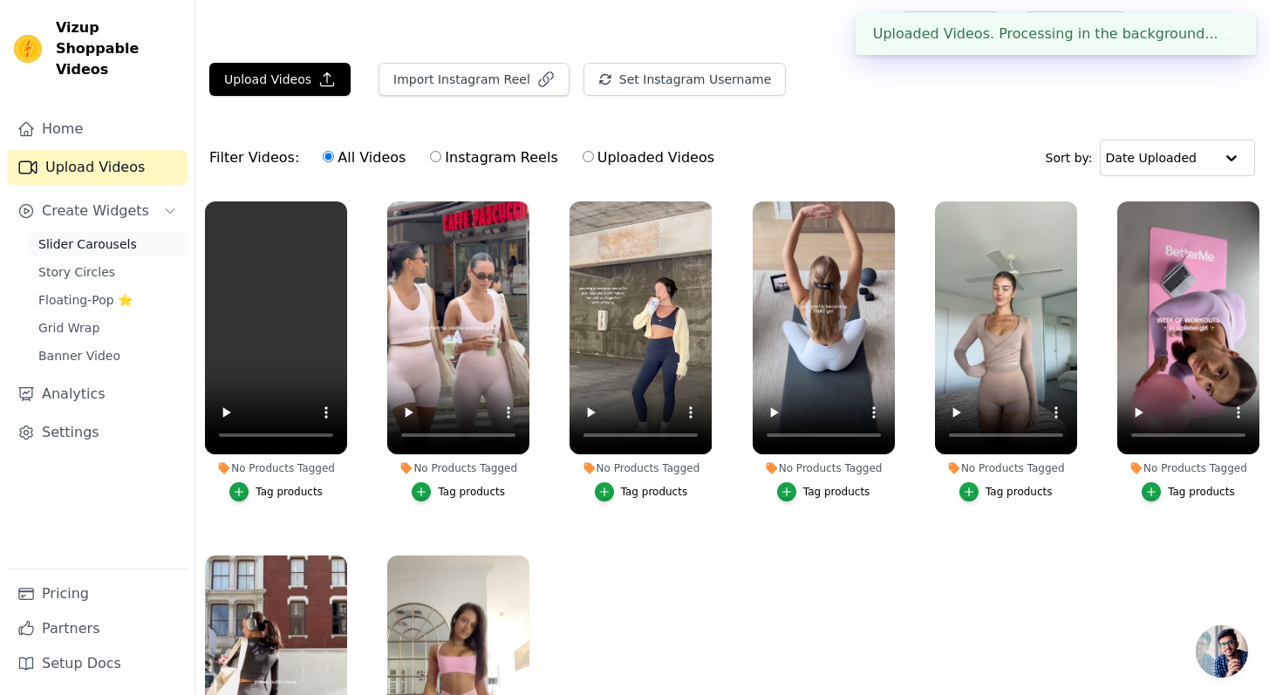
click at [99, 232] on link "Slider Carousels" at bounding box center [108, 244] width 160 height 24
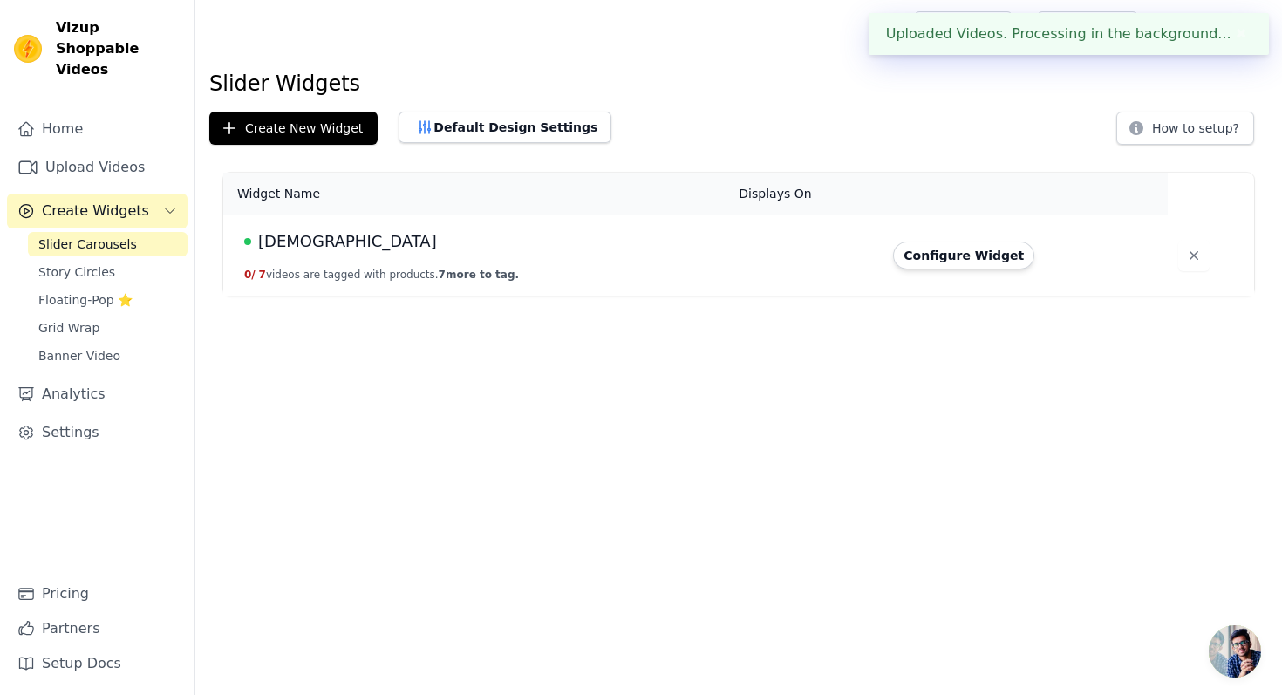
click at [572, 253] on div "[DEMOGRAPHIC_DATA]" at bounding box center [480, 241] width 473 height 24
click at [954, 250] on button "Configure Widget" at bounding box center [963, 255] width 141 height 28
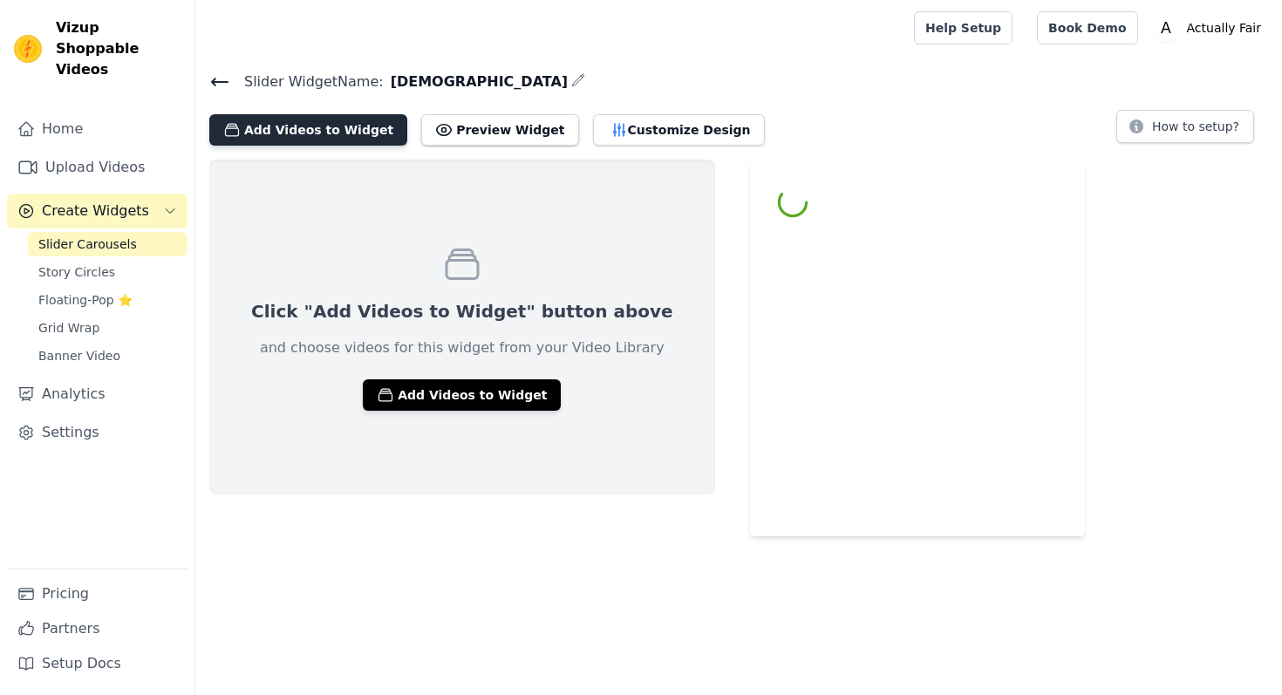
click at [303, 127] on button "Add Videos to Widget" at bounding box center [308, 129] width 198 height 31
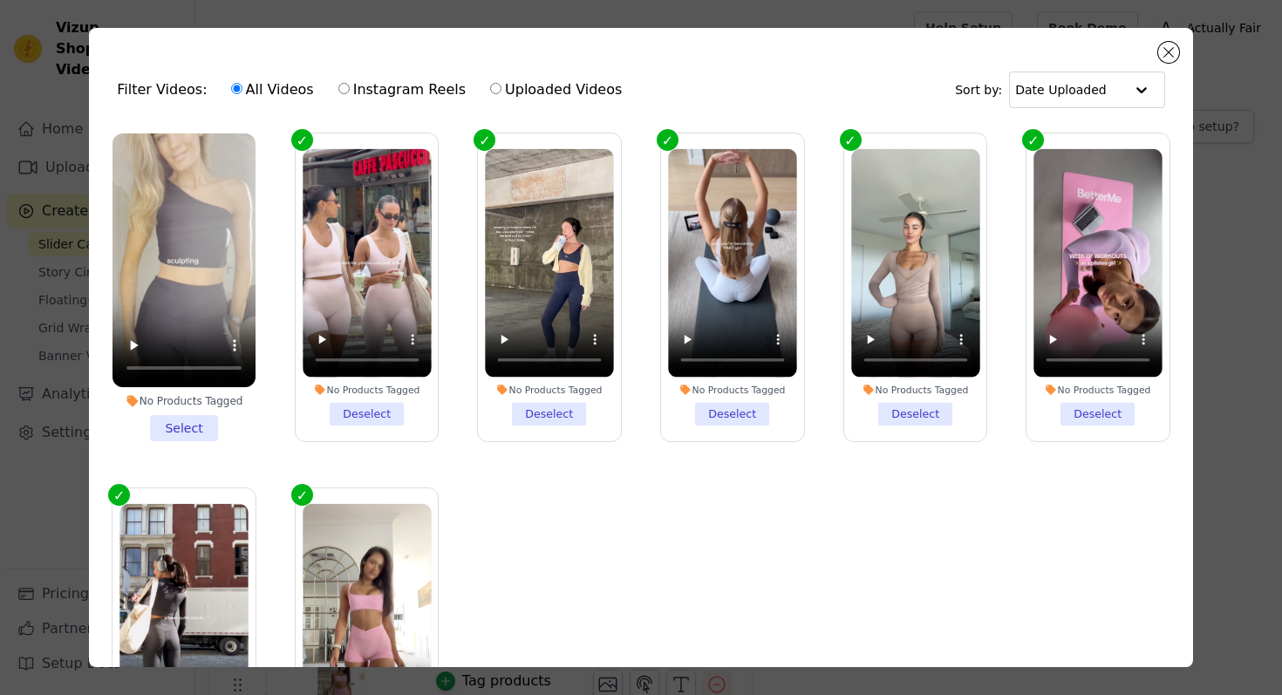
click at [774, 536] on ul "No Products Tagged Select No Products Tagged Deselect No Products Tagged Desele…" at bounding box center [640, 443] width 1075 height 639
click at [202, 422] on li "No Products Tagged Select" at bounding box center [183, 287] width 143 height 308
click at [0, 0] on input "No Products Tagged Select" at bounding box center [0, 0] width 0 height 0
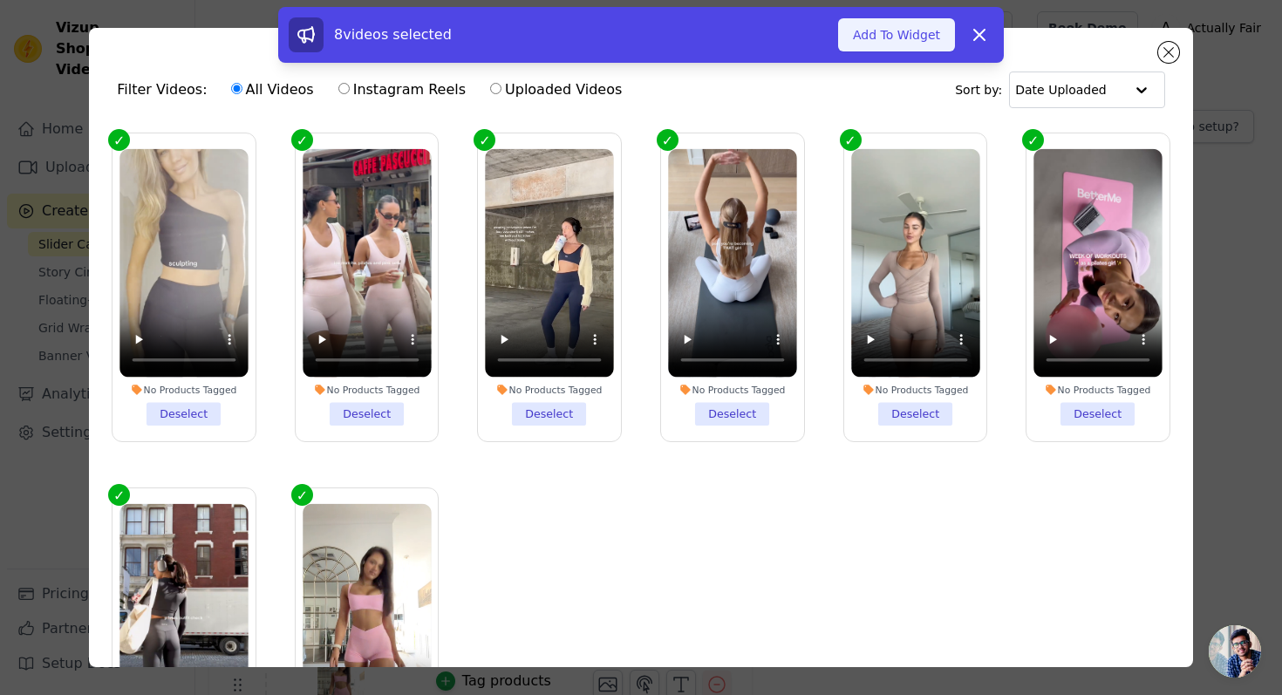
click at [850, 41] on button "Add To Widget" at bounding box center [896, 34] width 117 height 33
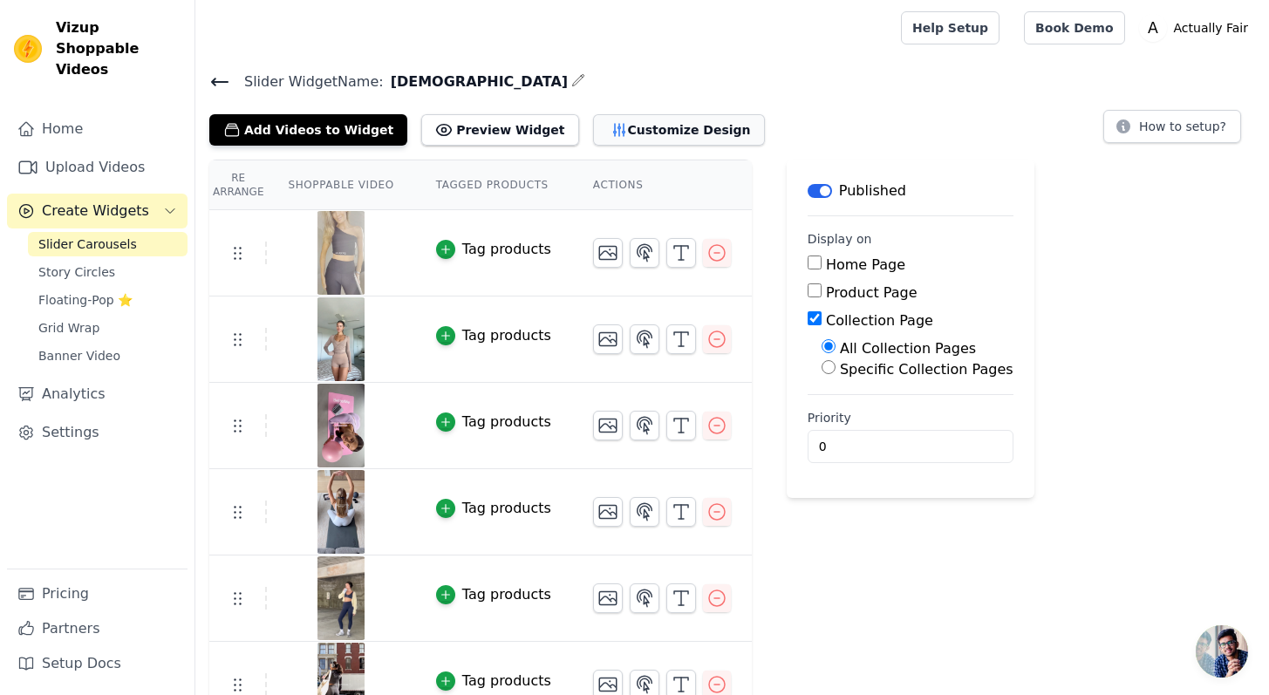
click at [634, 133] on button "Customize Design" at bounding box center [679, 129] width 172 height 31
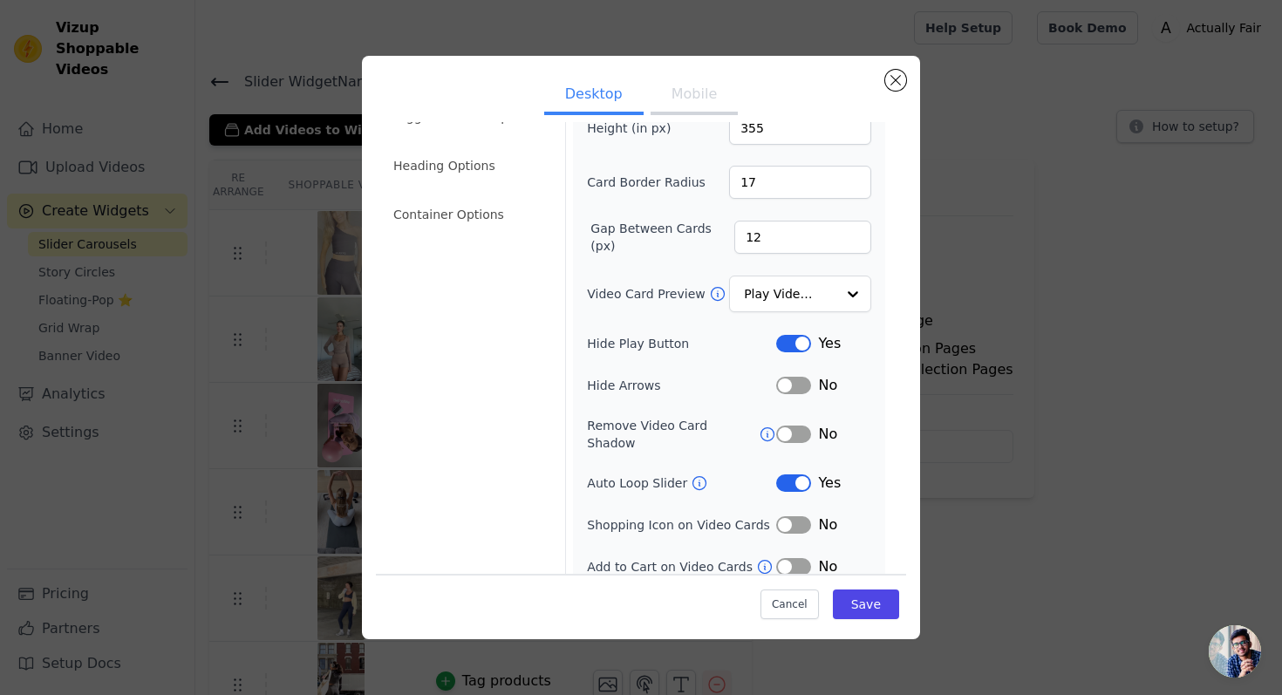
scroll to position [93, 0]
click at [776, 471] on button "Label" at bounding box center [793, 479] width 35 height 17
click at [776, 386] on button "Label" at bounding box center [793, 381] width 35 height 17
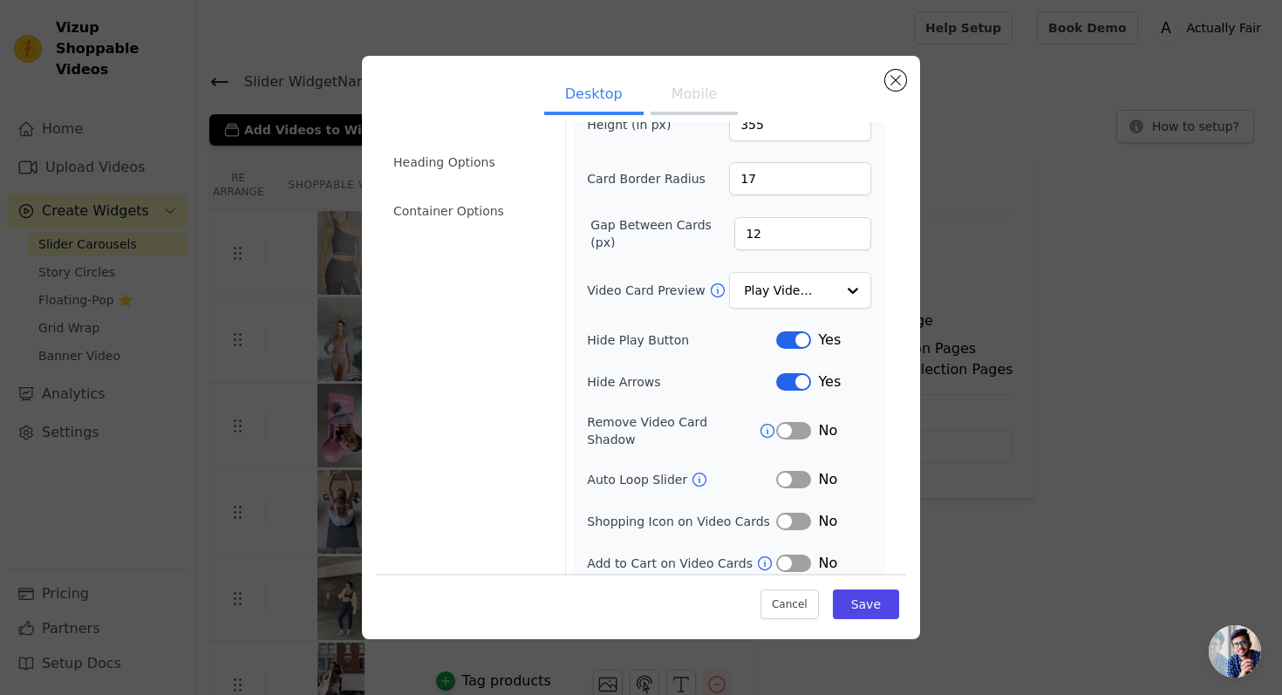
click at [776, 386] on button "Label" at bounding box center [793, 381] width 35 height 17
click at [847, 588] on div "Cancel Save" at bounding box center [641, 599] width 530 height 52
click at [858, 602] on button "Save" at bounding box center [866, 603] width 66 height 30
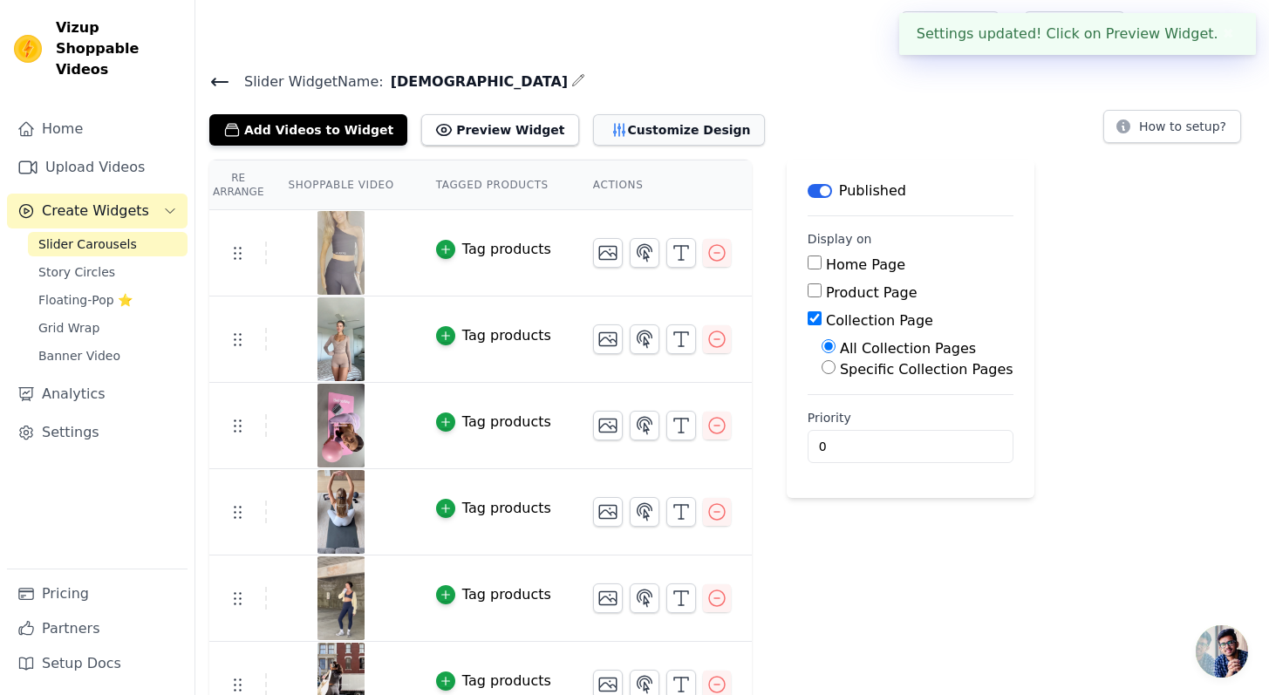
click at [659, 141] on button "Customize Design" at bounding box center [679, 129] width 172 height 31
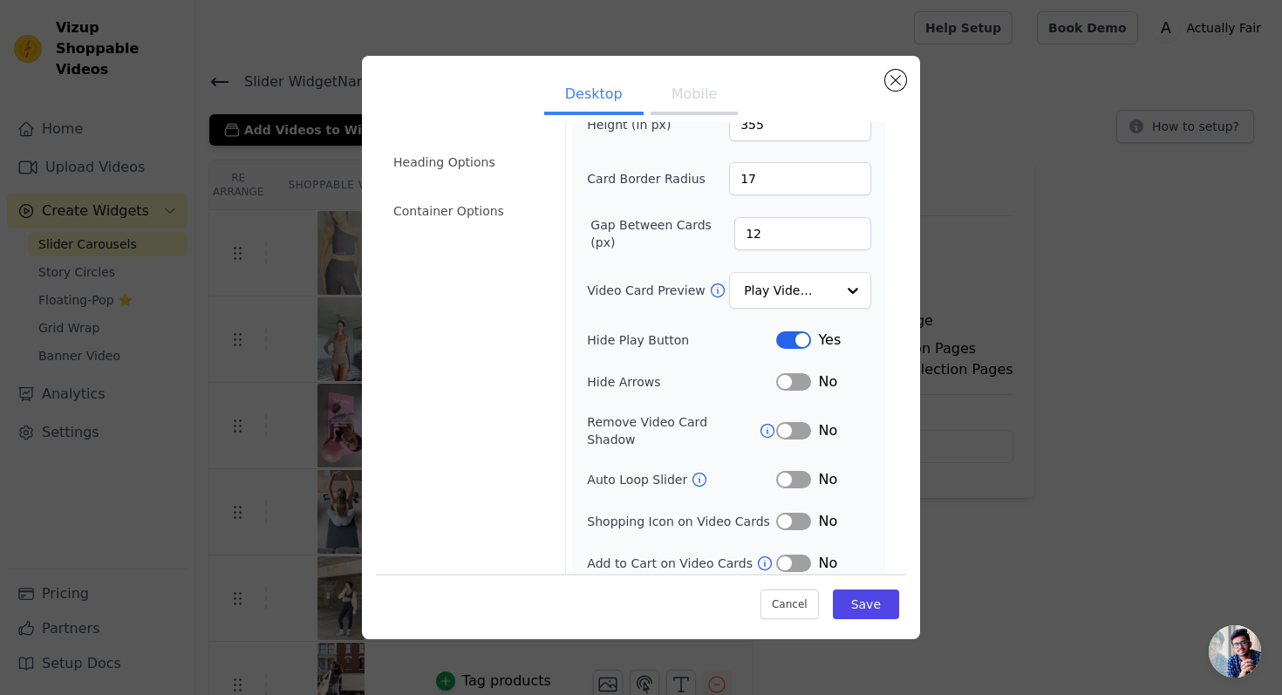
click at [690, 471] on icon at bounding box center [698, 479] width 17 height 17
click at [837, 595] on button "Save" at bounding box center [866, 603] width 66 height 30
